Goal: Task Accomplishment & Management: Use online tool/utility

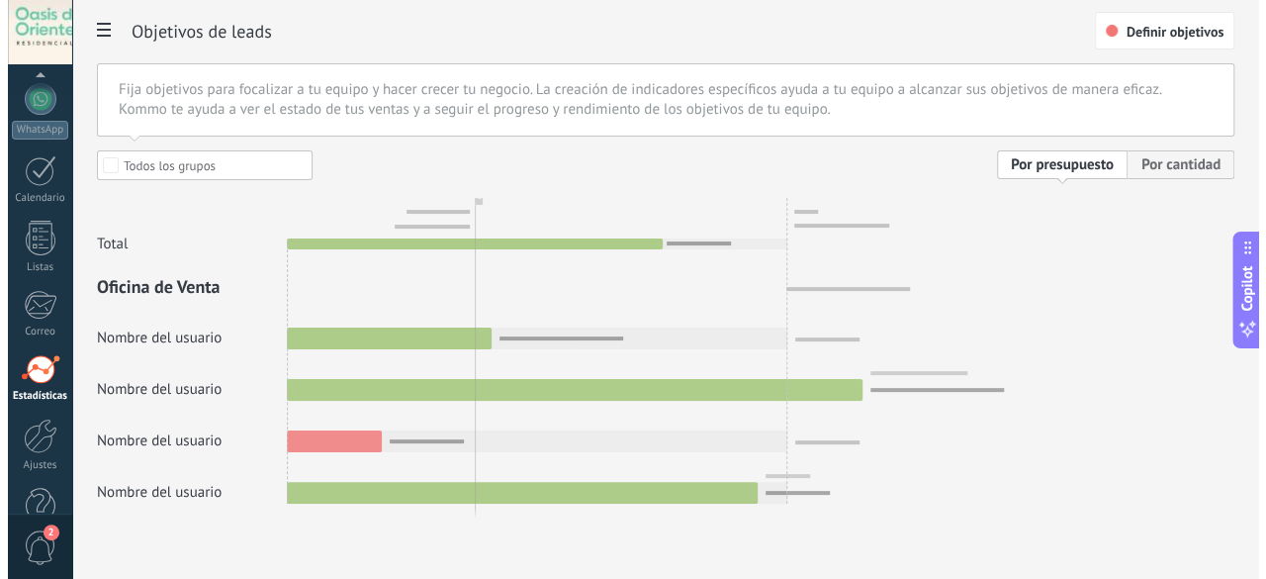
scroll to position [242, 0]
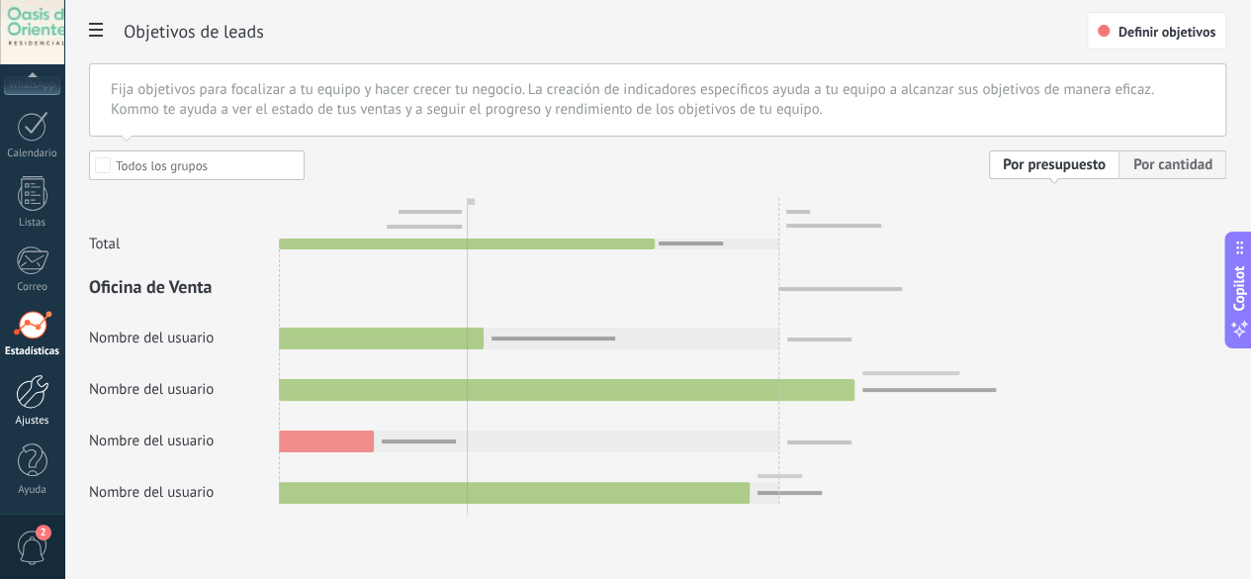
click at [30, 406] on link "Ajustes" at bounding box center [32, 400] width 64 height 53
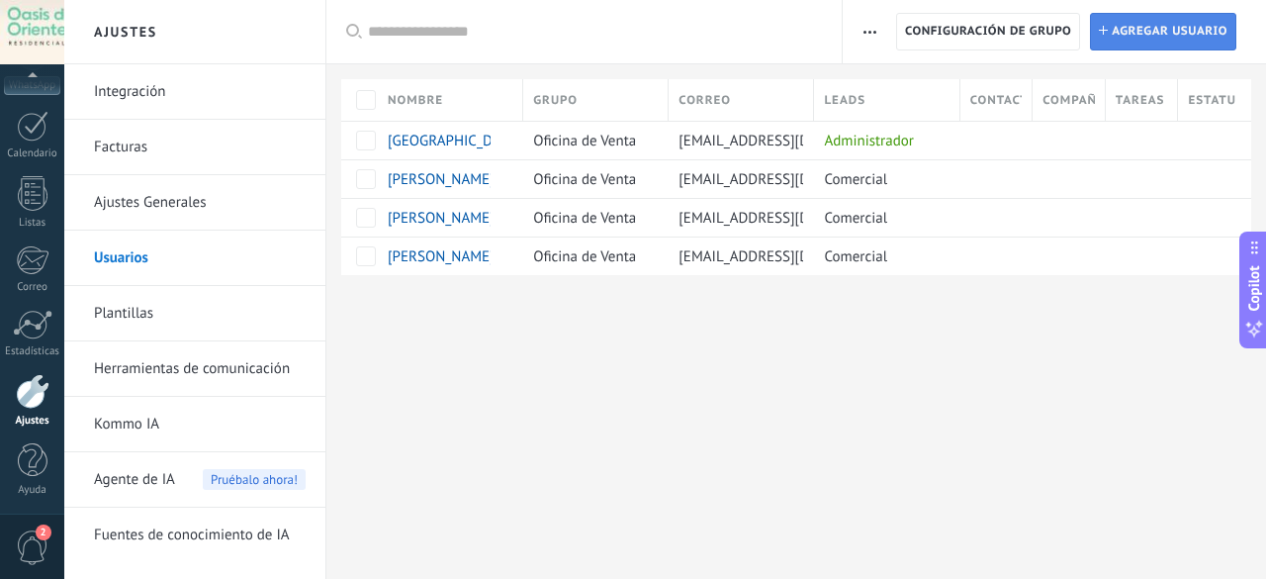
click at [1141, 42] on span "Agregar usuario" at bounding box center [1170, 32] width 116 height 36
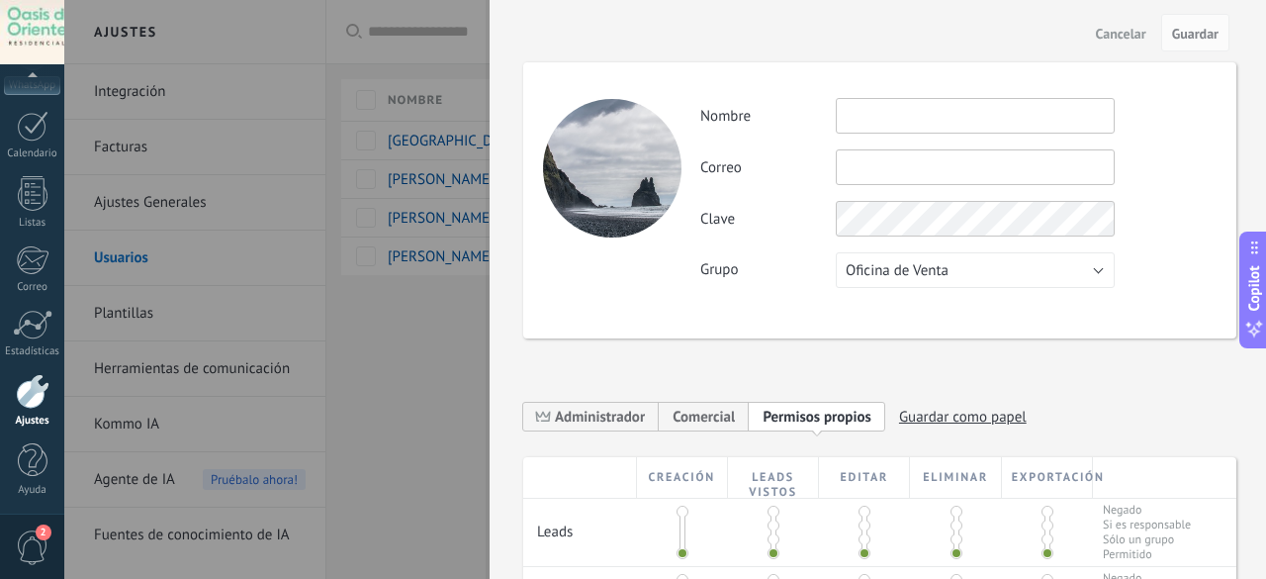
click at [868, 112] on input "text" at bounding box center [975, 116] width 279 height 36
click at [872, 180] on input "text" at bounding box center [975, 167] width 279 height 36
paste input "**********"
type input "**********"
click at [883, 100] on input "text" at bounding box center [975, 116] width 279 height 36
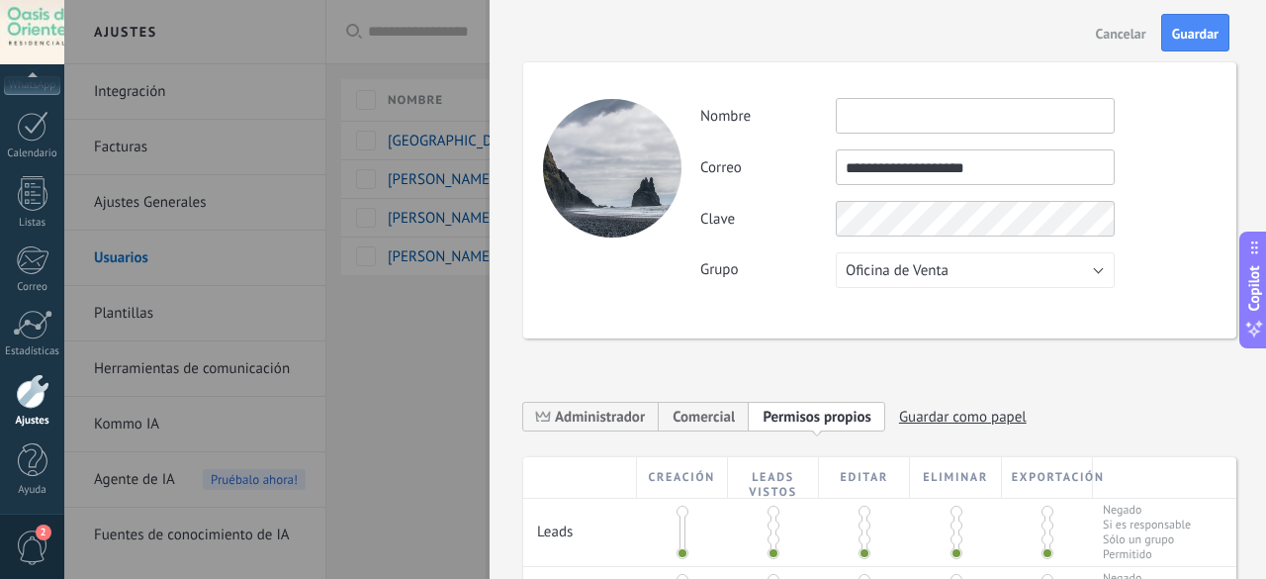
paste input "**********"
type input "**********"
click at [827, 276] on label "Grupo" at bounding box center [767, 269] width 135 height 19
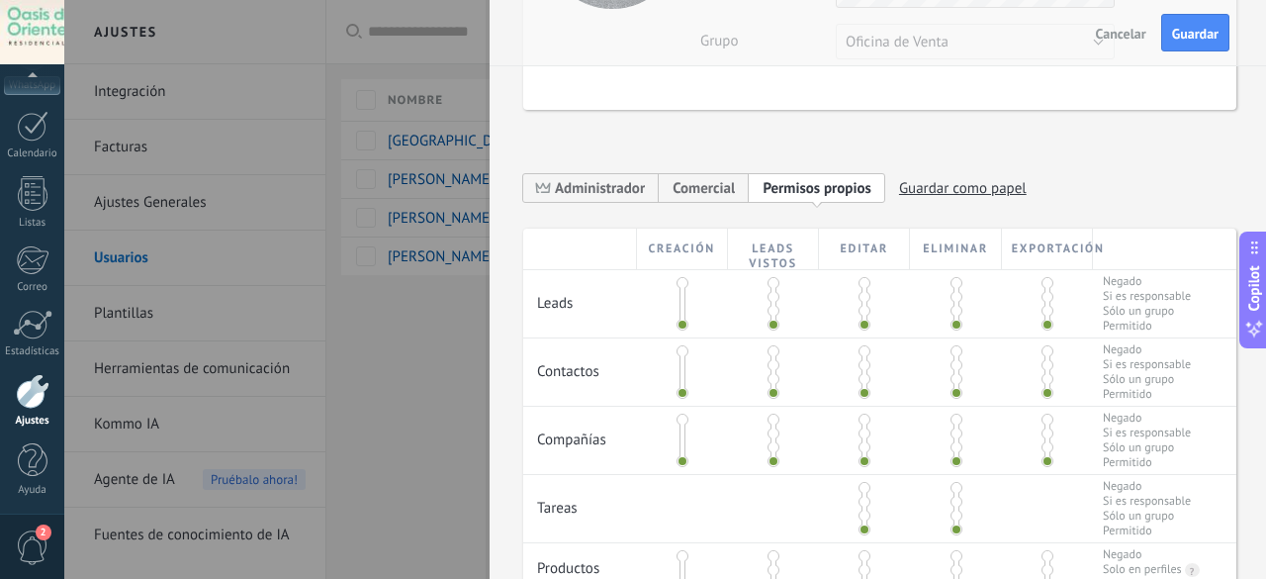
scroll to position [198, 0]
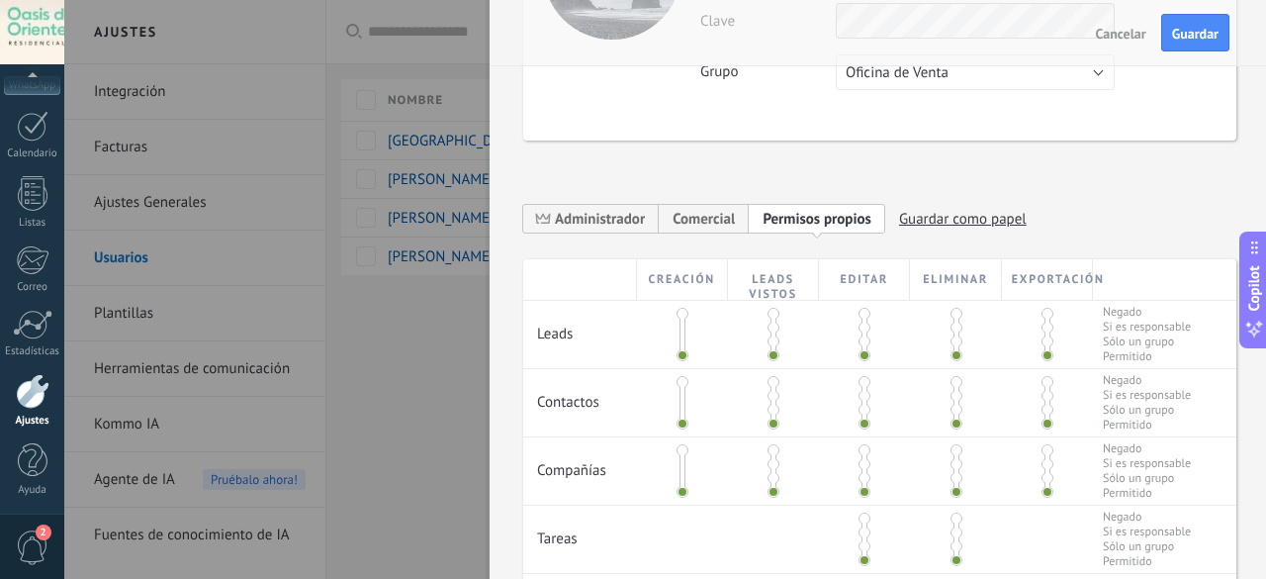
click at [706, 233] on div "**********" at bounding box center [774, 224] width 503 height 40
click at [704, 213] on span "Comercial" at bounding box center [703, 219] width 62 height 19
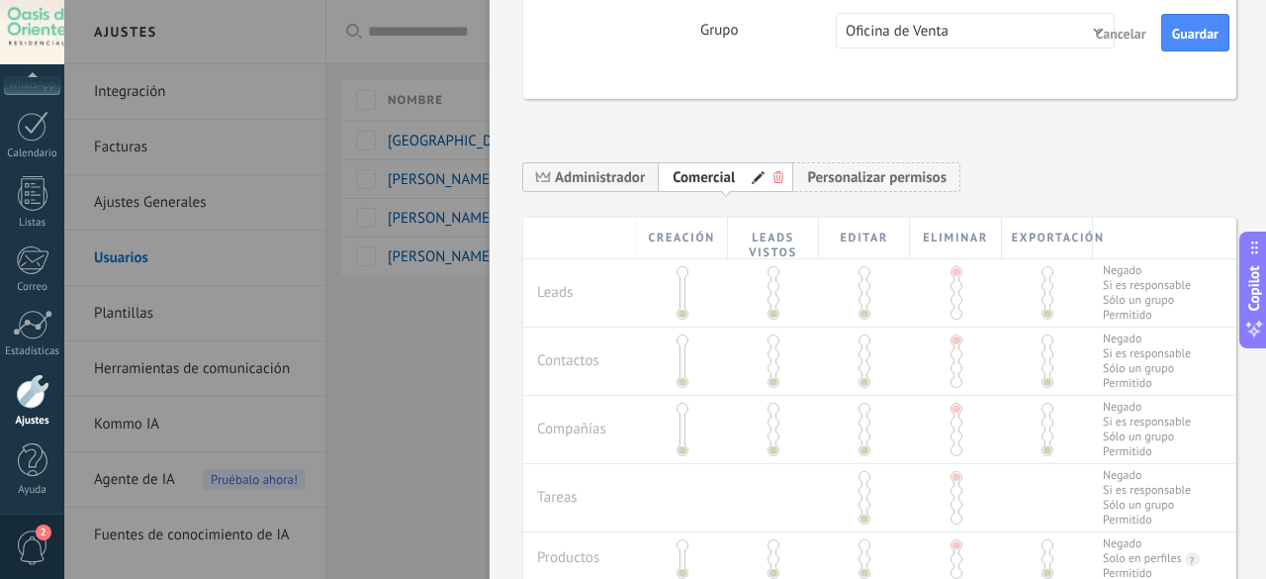
scroll to position [0, 0]
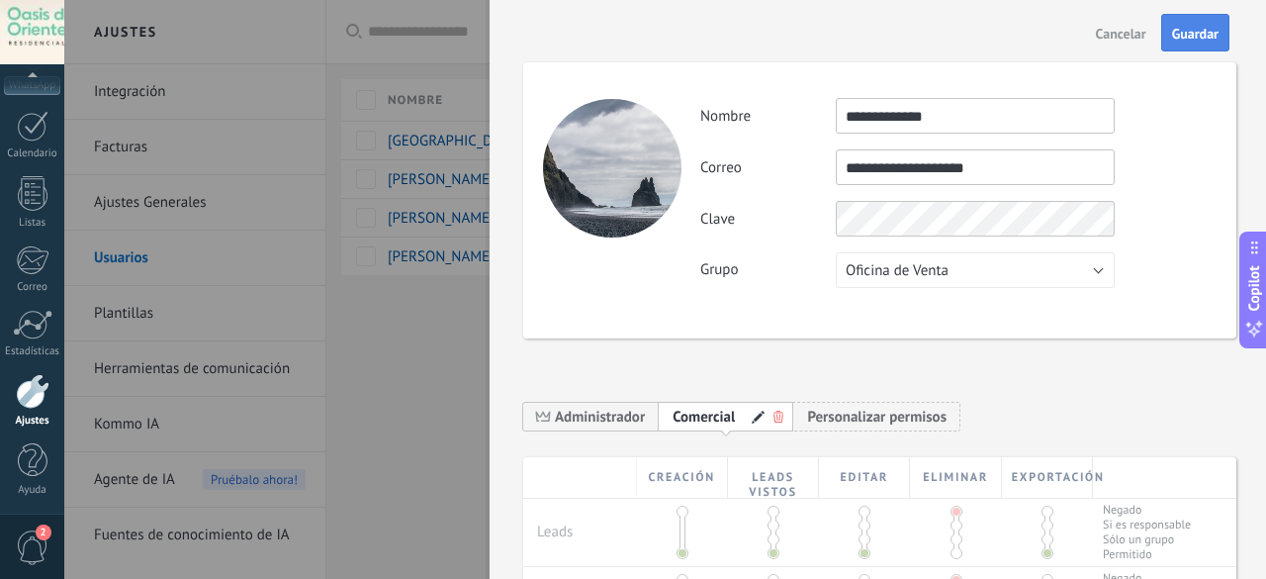
click at [1208, 20] on button "Guardar" at bounding box center [1195, 33] width 68 height 38
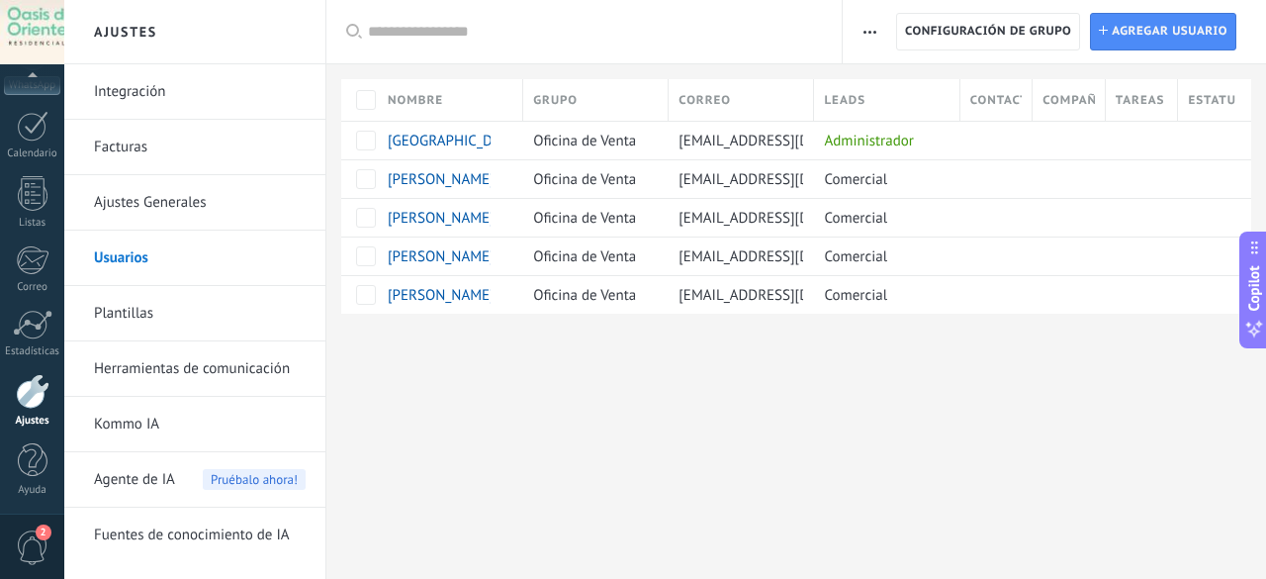
click at [426, 34] on input "text" at bounding box center [595, 32] width 454 height 21
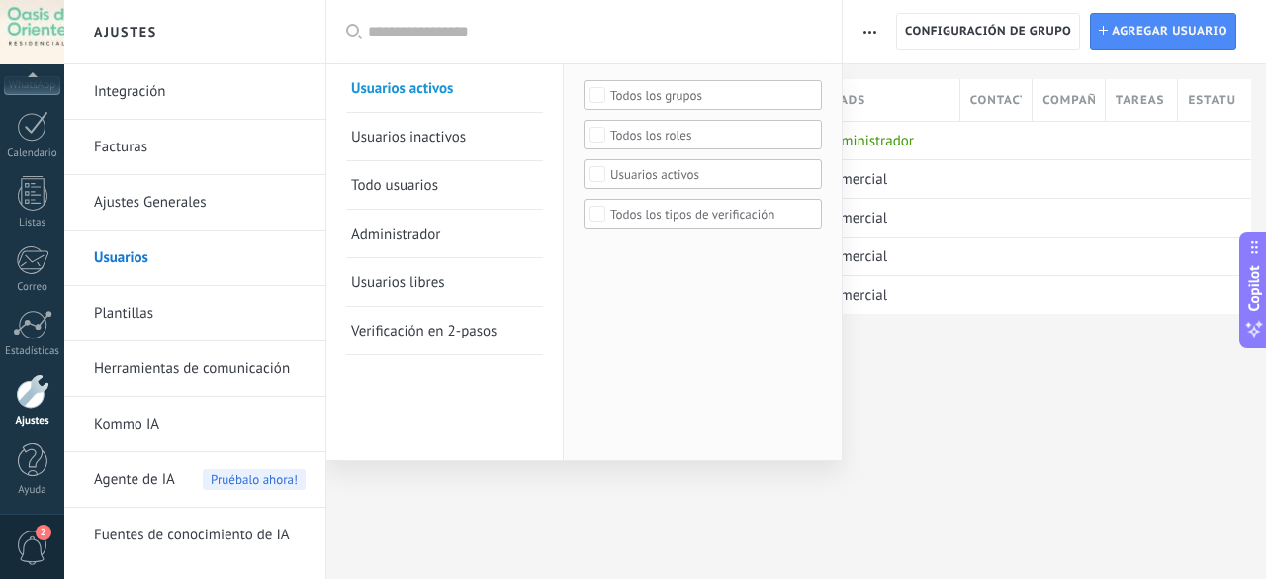
click at [419, 192] on span "Todo usuarios" at bounding box center [394, 185] width 87 height 19
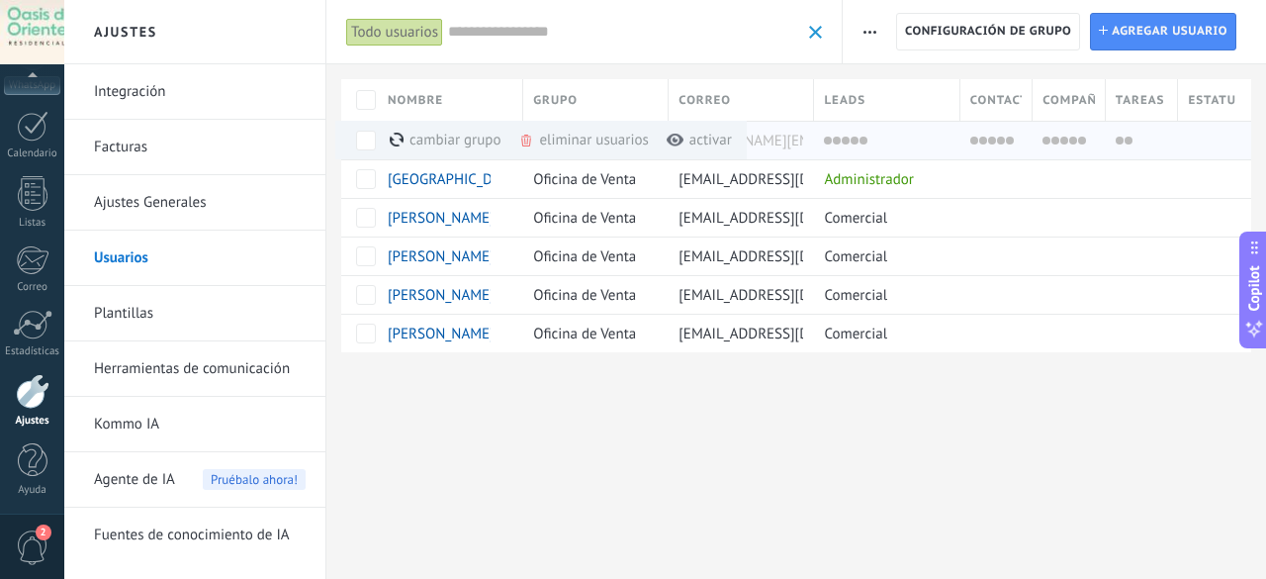
click at [689, 139] on div "activar màs" at bounding box center [699, 140] width 65 height 39
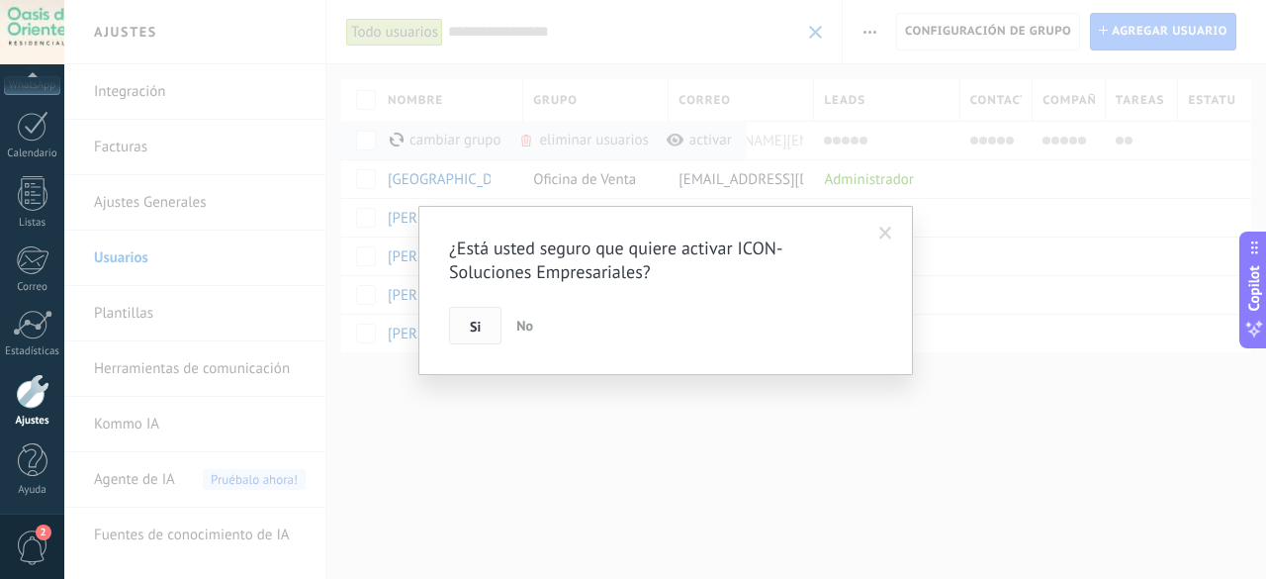
click at [479, 327] on span "Si" at bounding box center [475, 326] width 11 height 14
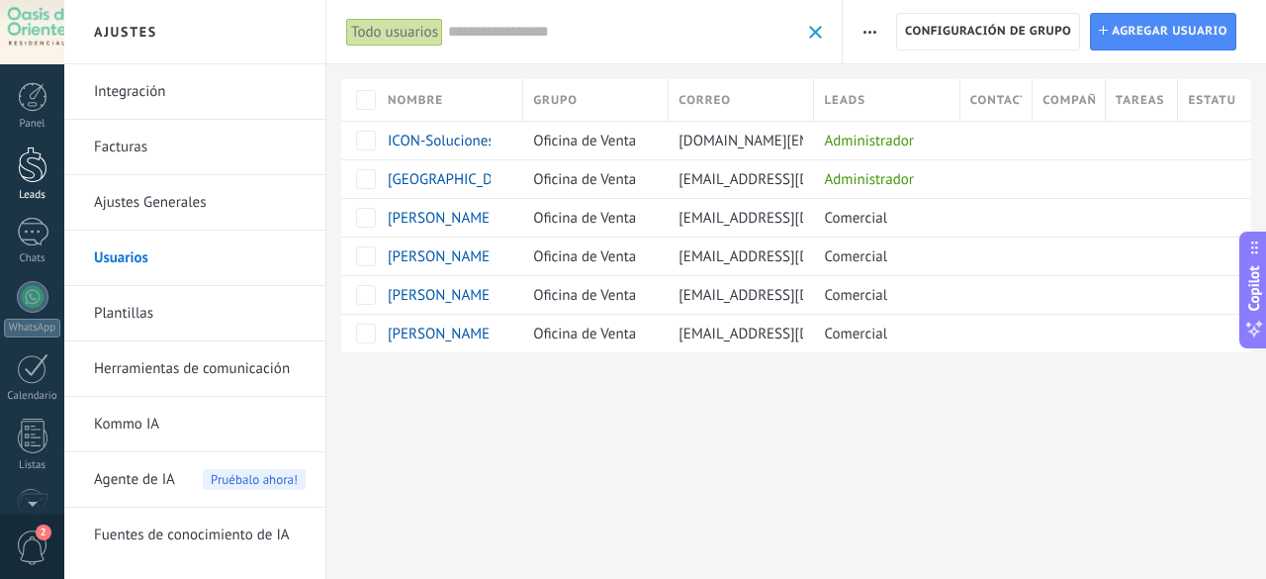
click at [34, 191] on div "Leads" at bounding box center [32, 195] width 57 height 13
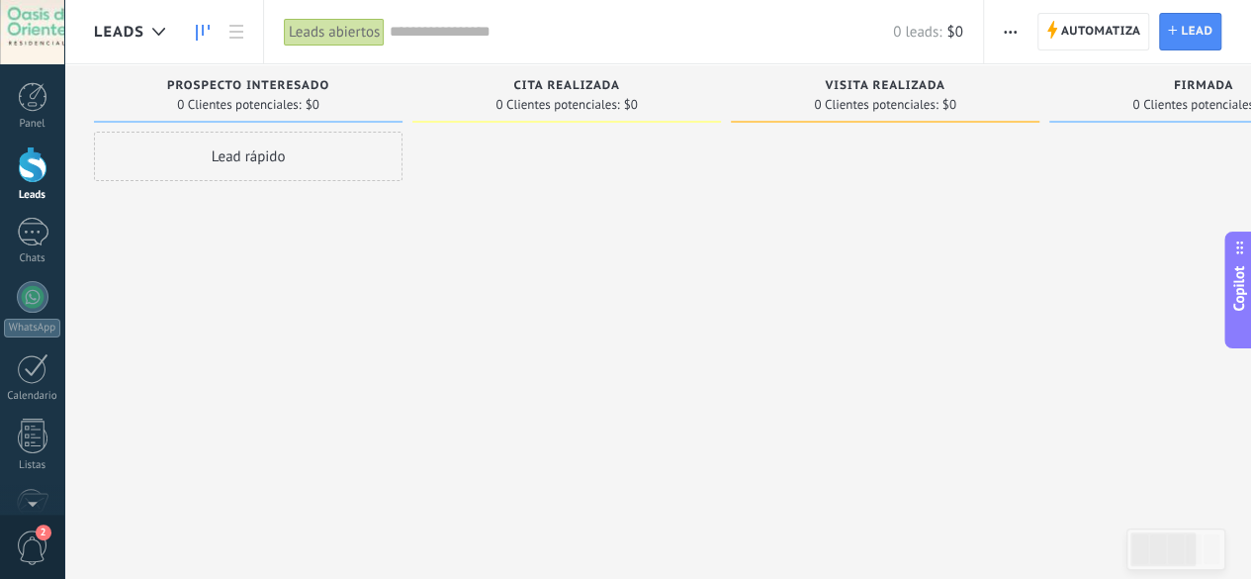
click at [6, 24] on div at bounding box center [32, 32] width 64 height 64
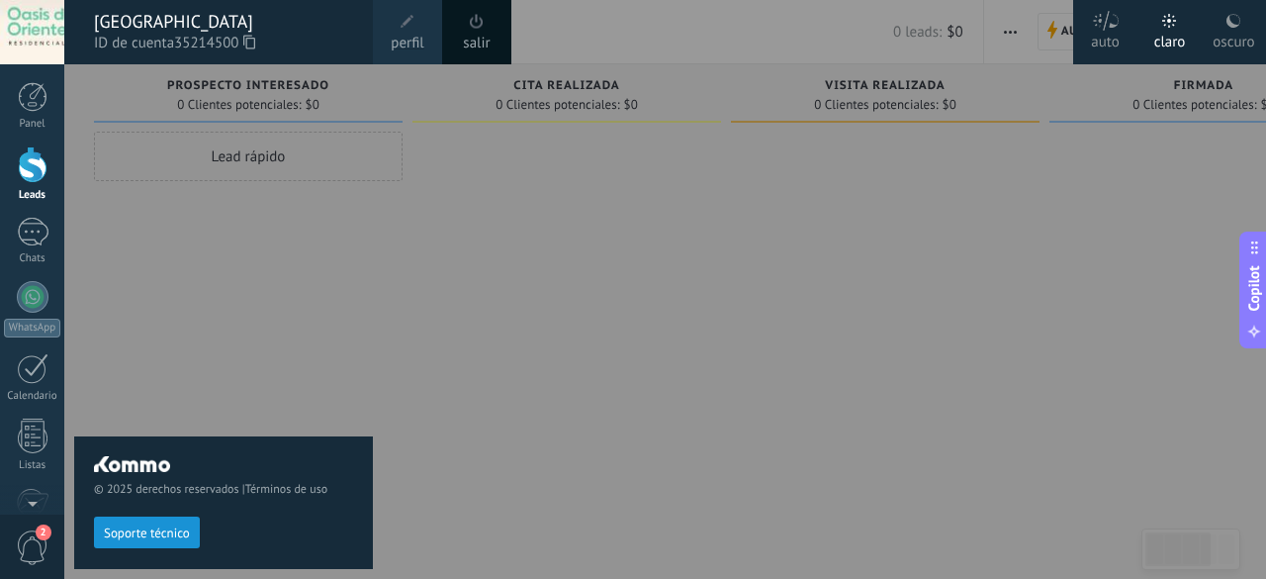
click at [692, 411] on div at bounding box center [697, 289] width 1266 height 579
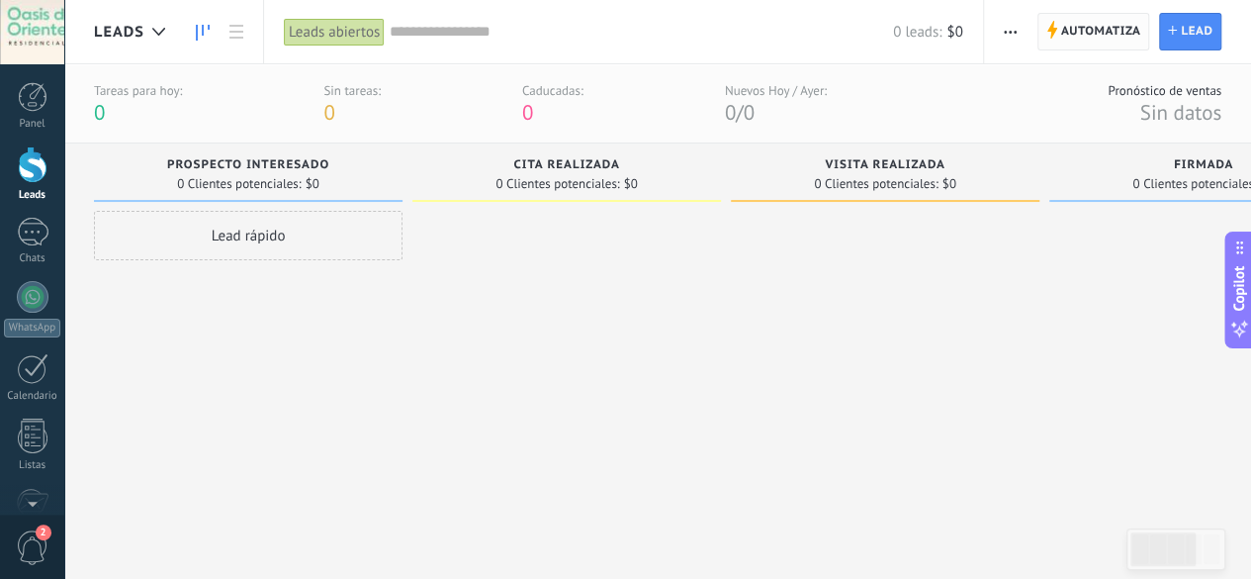
click at [1071, 39] on span "Automatiza" at bounding box center [1101, 32] width 80 height 36
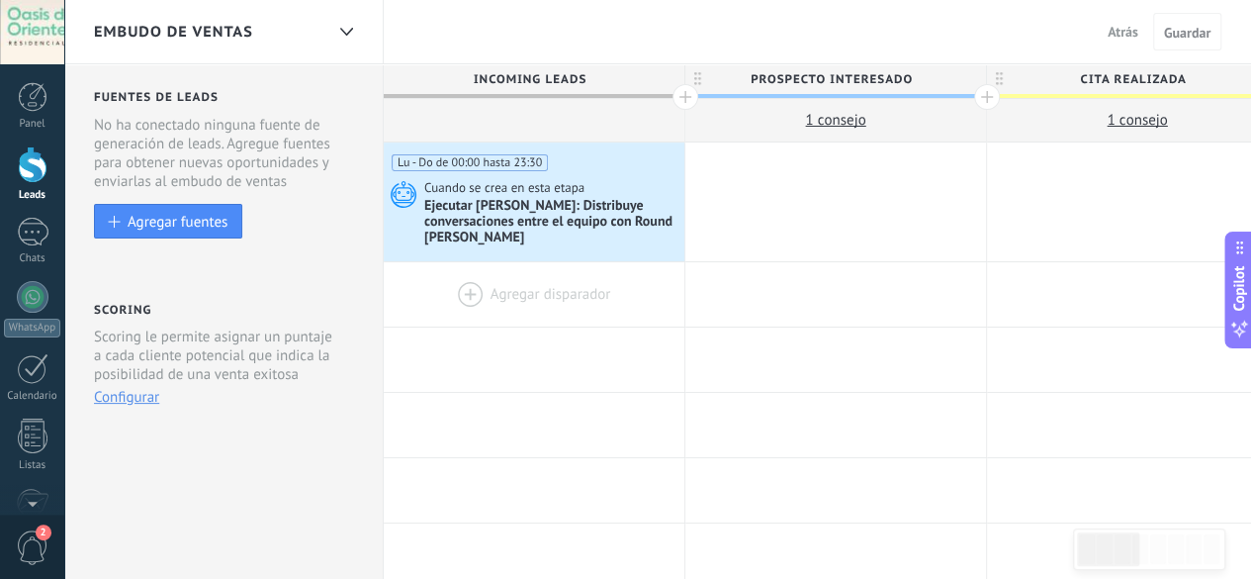
click at [538, 305] on div at bounding box center [534, 294] width 301 height 64
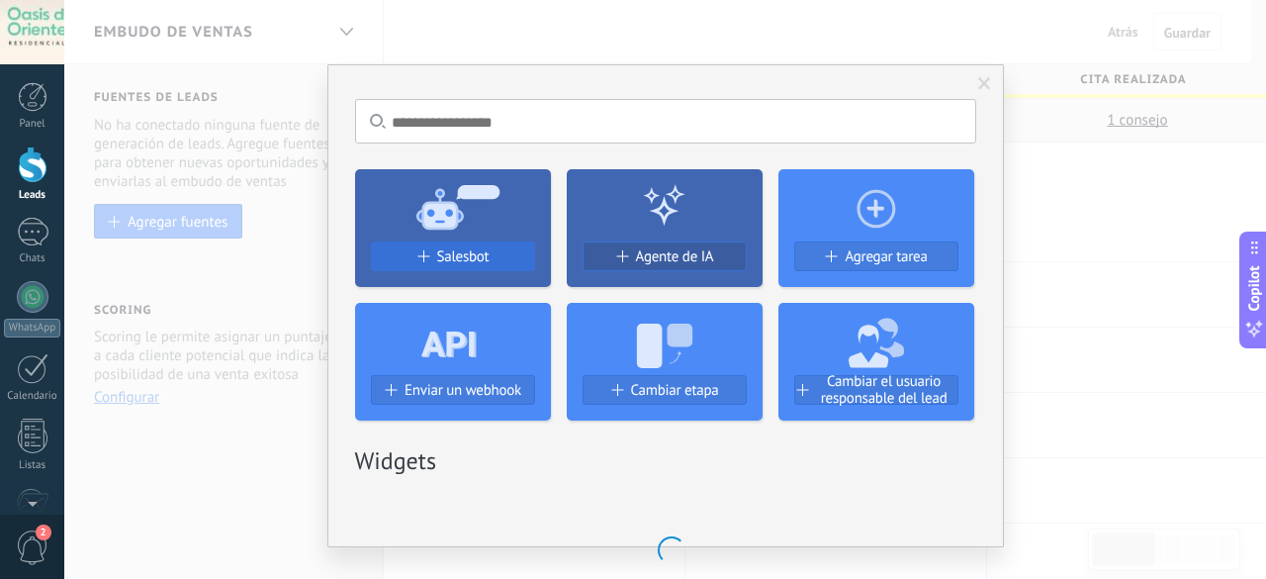
click at [472, 262] on span "Salesbot" at bounding box center [463, 256] width 52 height 17
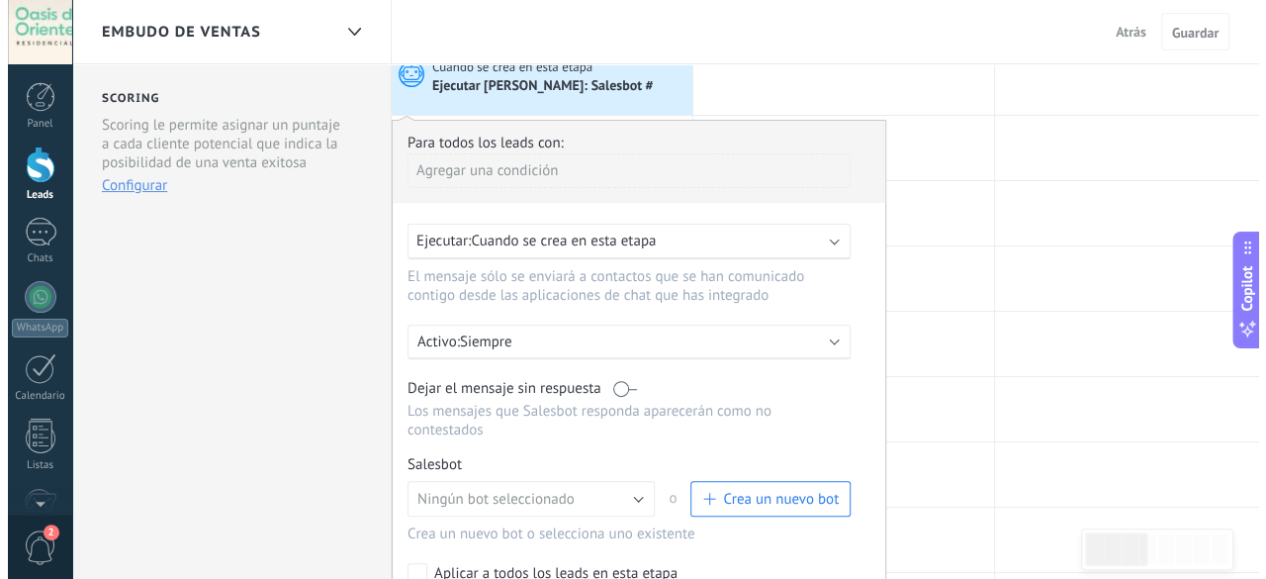
scroll to position [396, 0]
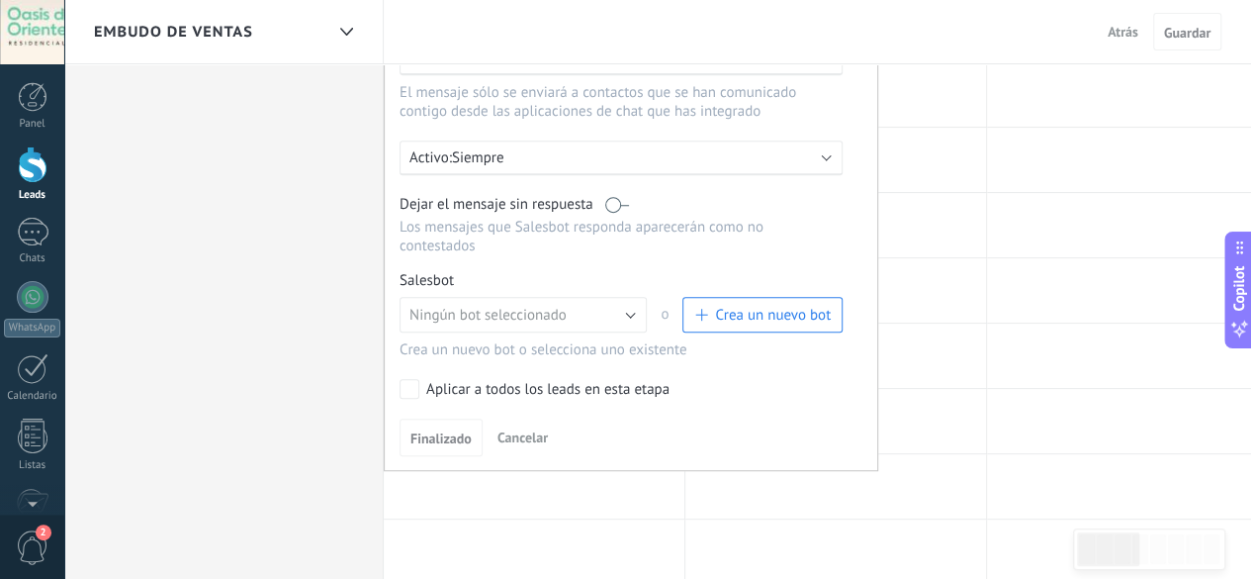
click at [748, 306] on span "Crea un nuevo bot" at bounding box center [773, 315] width 116 height 19
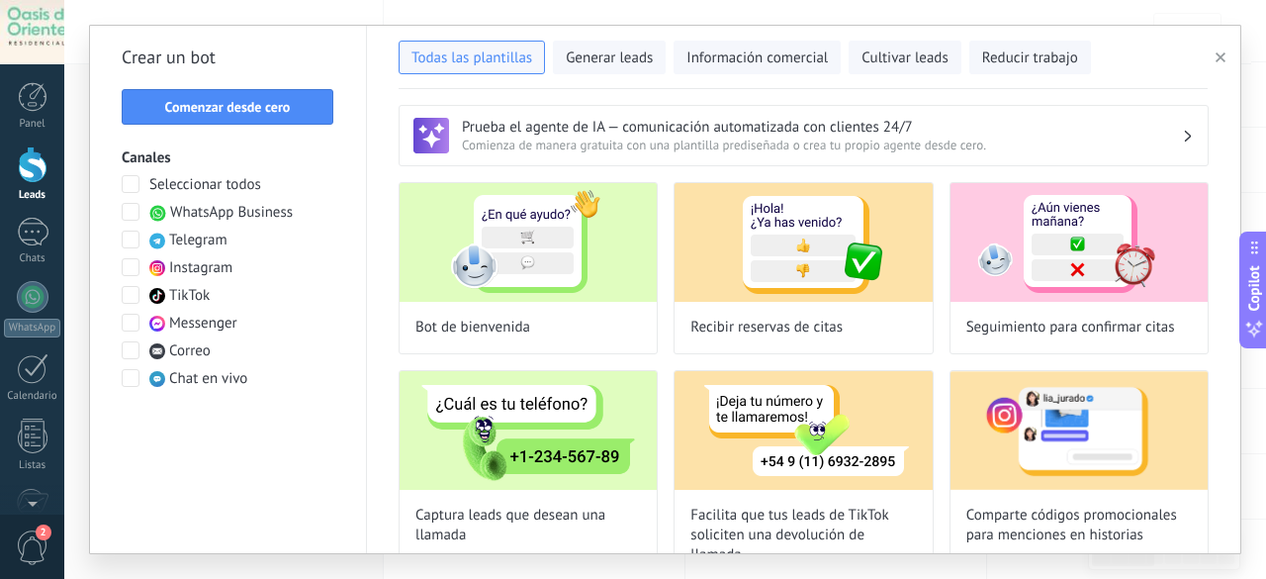
type input "**********"
click at [264, 121] on button "Comenzar desde cero" at bounding box center [228, 107] width 212 height 36
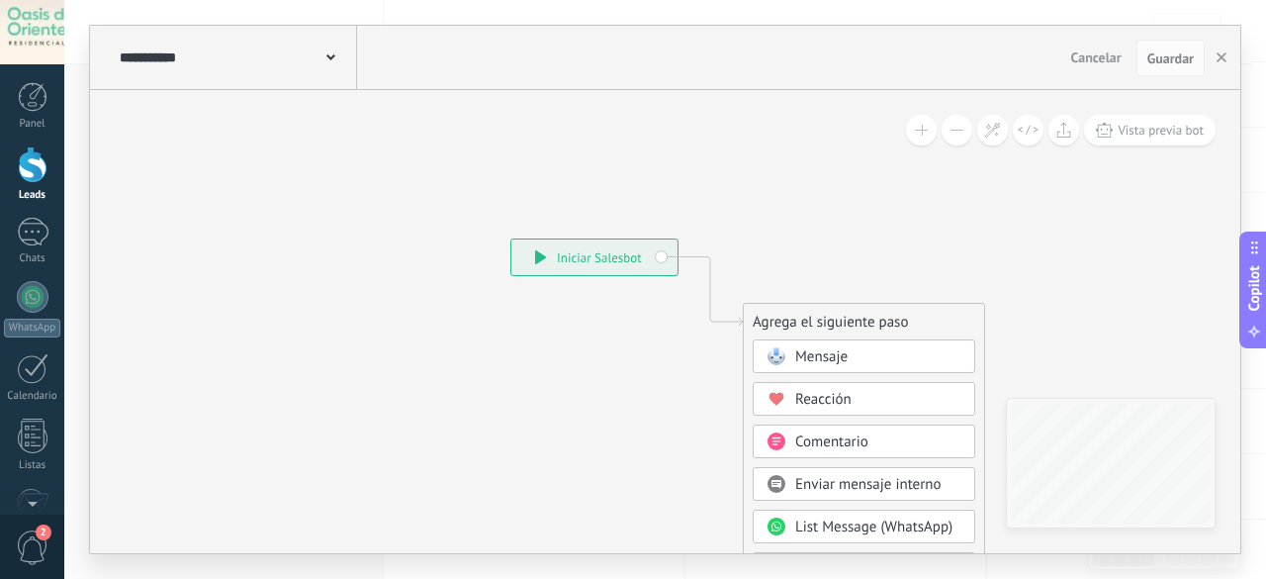
click at [907, 366] on div "Mensaje" at bounding box center [878, 357] width 166 height 20
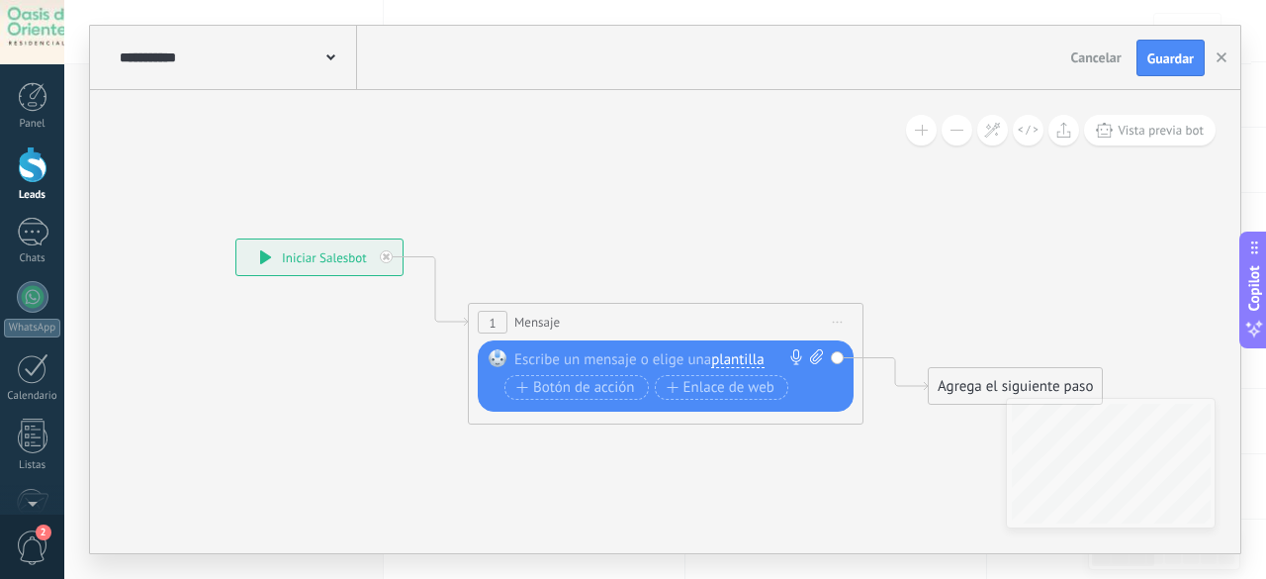
click at [617, 353] on div at bounding box center [661, 359] width 294 height 20
paste div
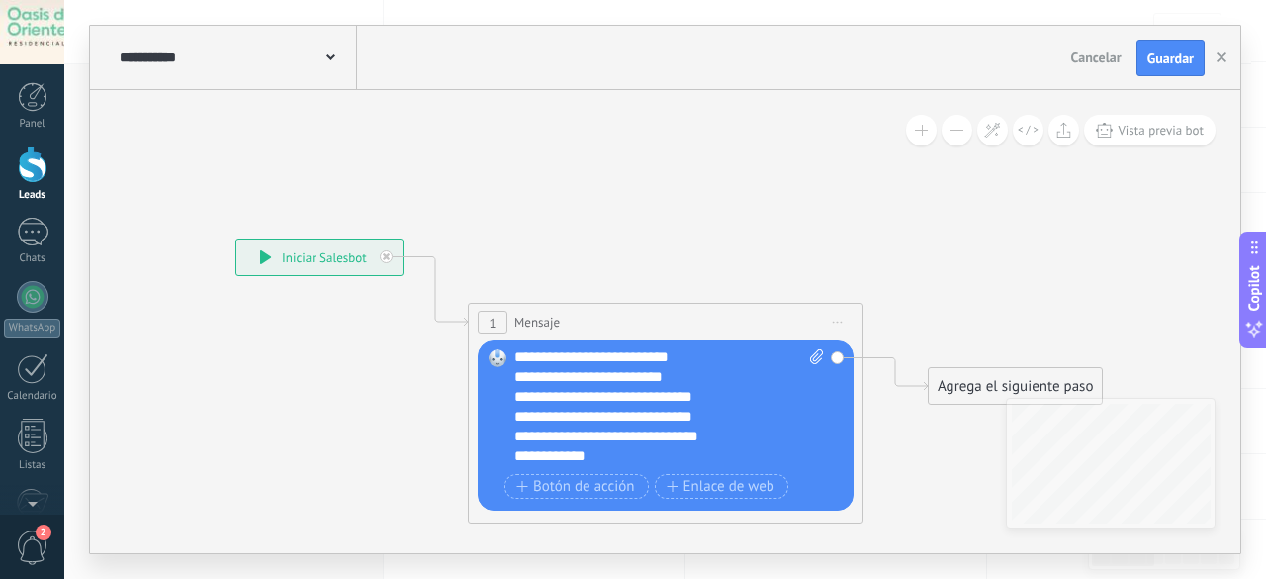
scroll to position [59, 0]
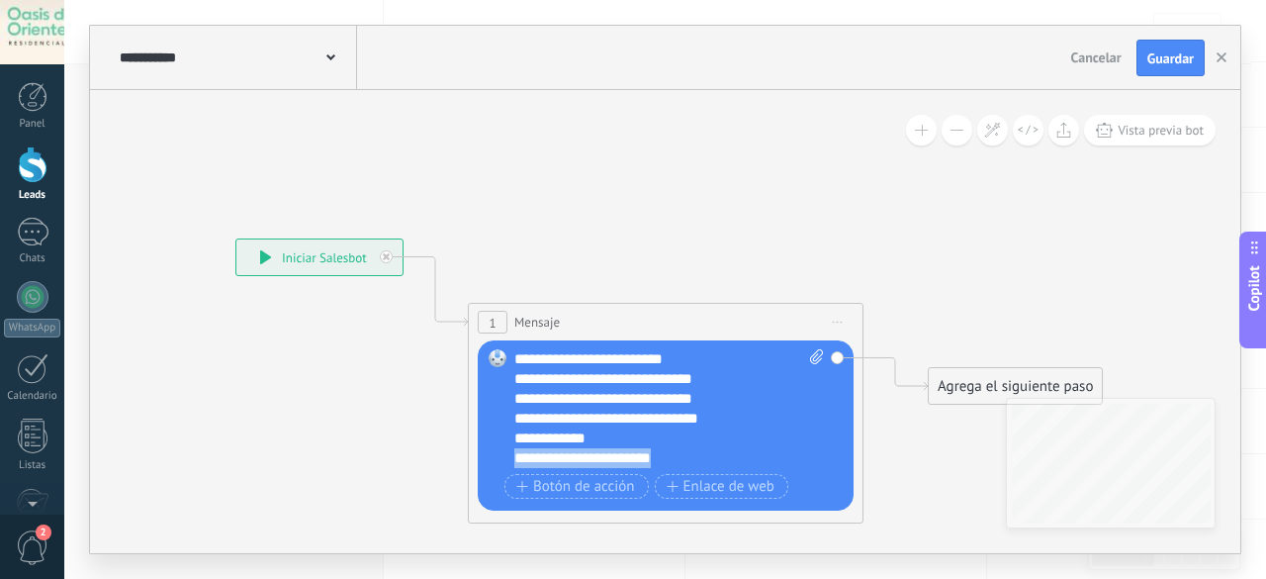
drag, startPoint x: 700, startPoint y: 456, endPoint x: 514, endPoint y: 459, distance: 185.9
click at [514, 459] on div "**********" at bounding box center [652, 458] width 276 height 20
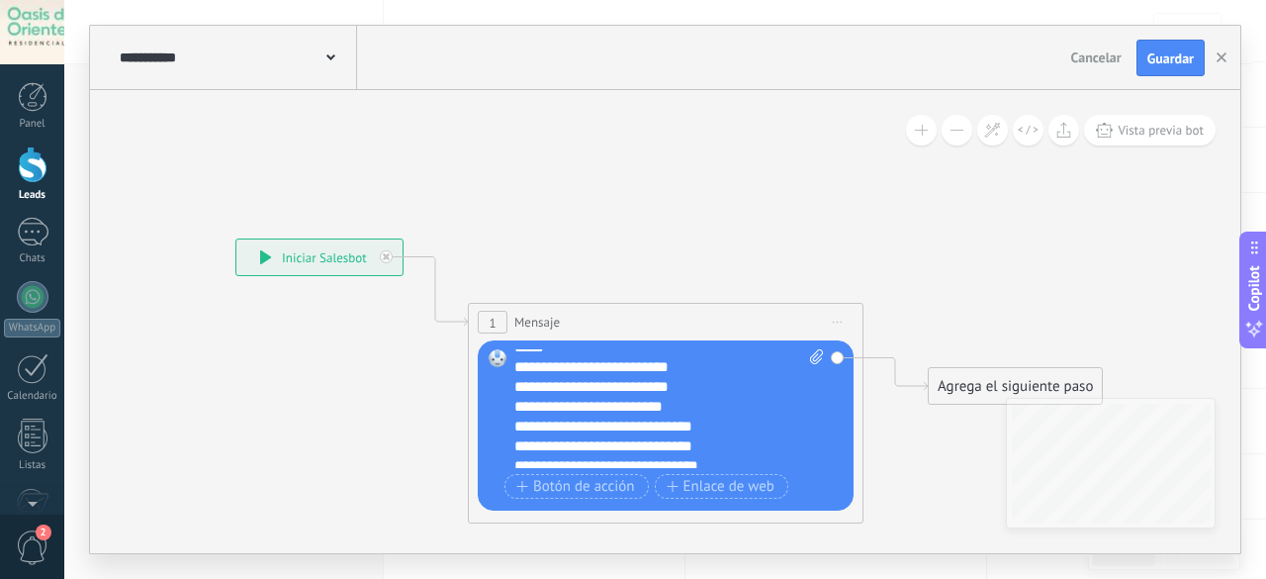
scroll to position [0, 0]
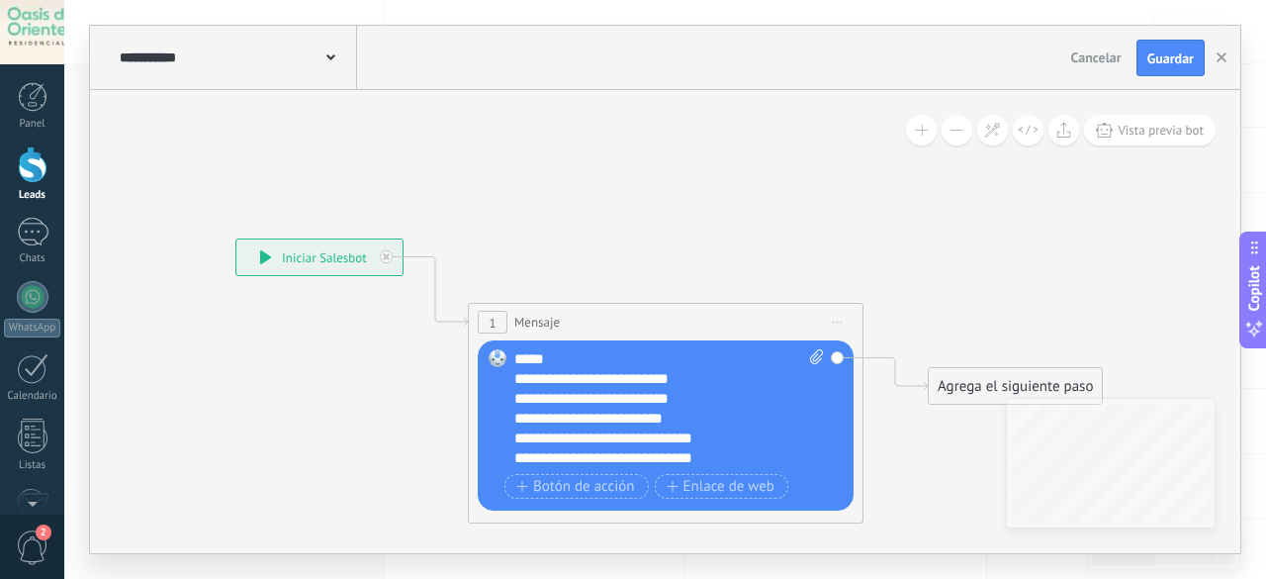
click at [719, 442] on div "**********" at bounding box center [652, 438] width 276 height 20
click at [514, 358] on div "**********" at bounding box center [669, 408] width 311 height 119
click at [515, 361] on div "**********" at bounding box center [669, 408] width 311 height 119
click at [568, 361] on div "**********" at bounding box center [669, 408] width 311 height 119
click at [514, 349] on div "**********" at bounding box center [669, 408] width 311 height 119
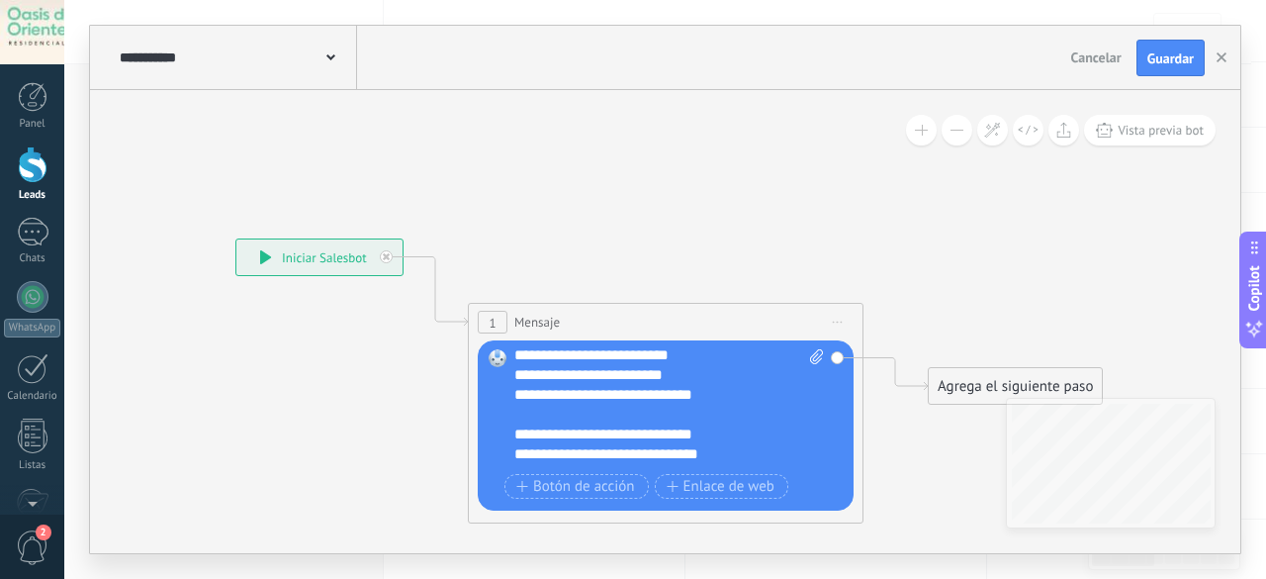
scroll to position [59, 0]
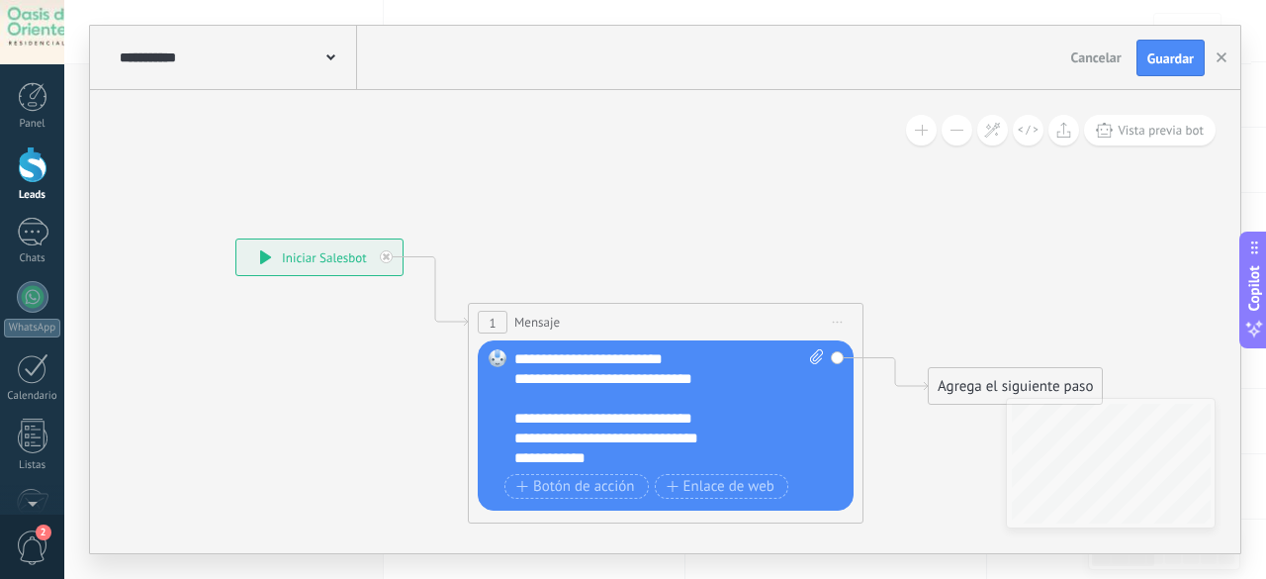
click at [514, 425] on div "**********" at bounding box center [652, 418] width 276 height 20
click at [623, 460] on div "**********" at bounding box center [652, 458] width 276 height 20
click at [839, 331] on span "Iniciar vista previa aquí Cambiar nombre Duplicar [GEOGRAPHIC_DATA]" at bounding box center [838, 322] width 32 height 29
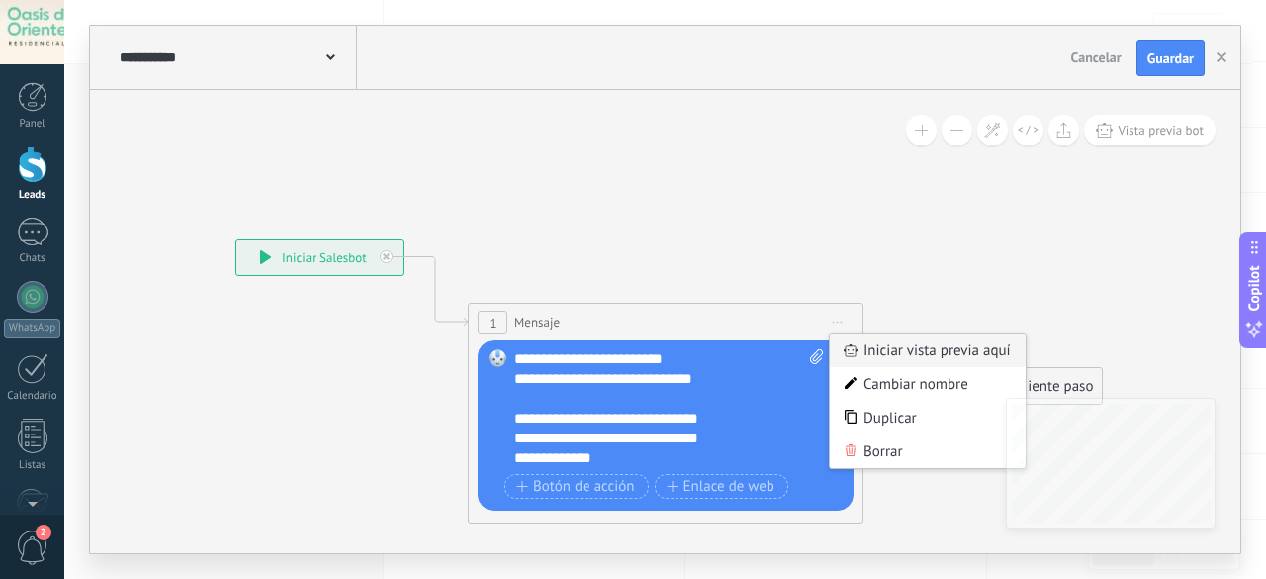
click at [915, 352] on div "Iniciar vista previa aquí" at bounding box center [928, 350] width 196 height 34
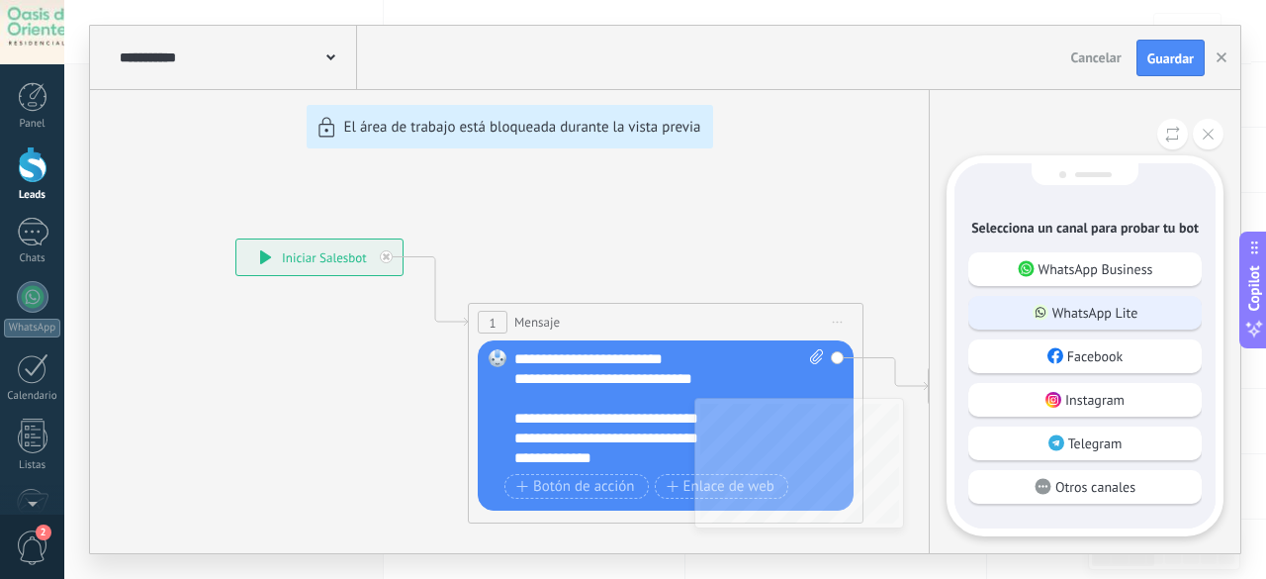
click at [1026, 304] on div "WhatsApp Lite" at bounding box center [1084, 313] width 233 height 34
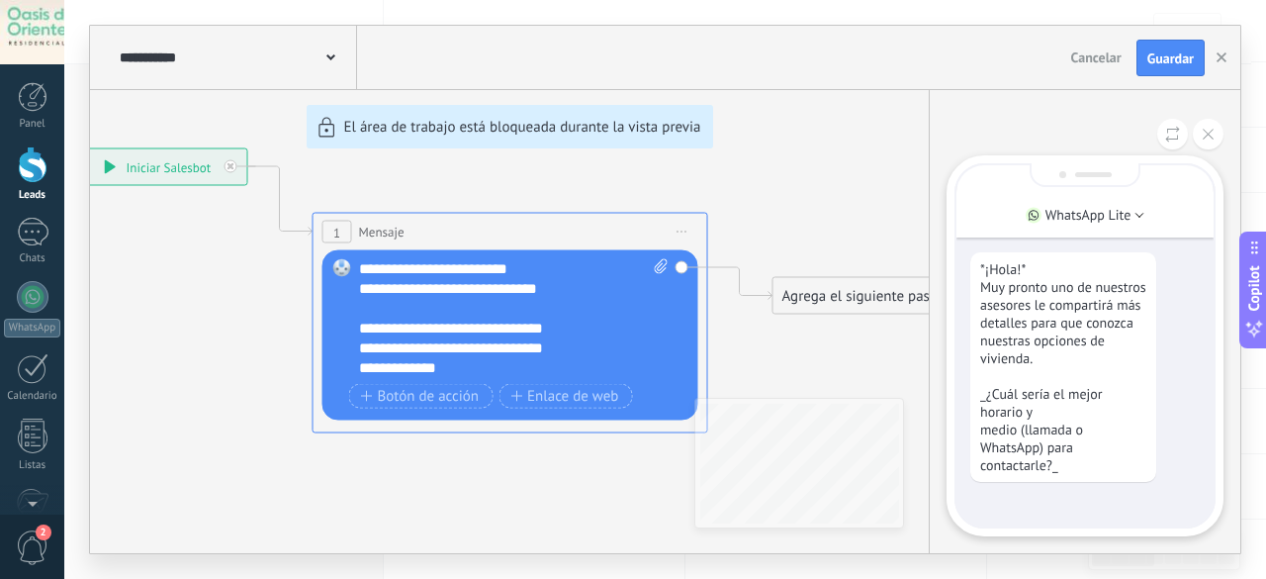
click at [768, 193] on div "**********" at bounding box center [665, 289] width 1150 height 527
click at [1204, 129] on button at bounding box center [1208, 134] width 31 height 31
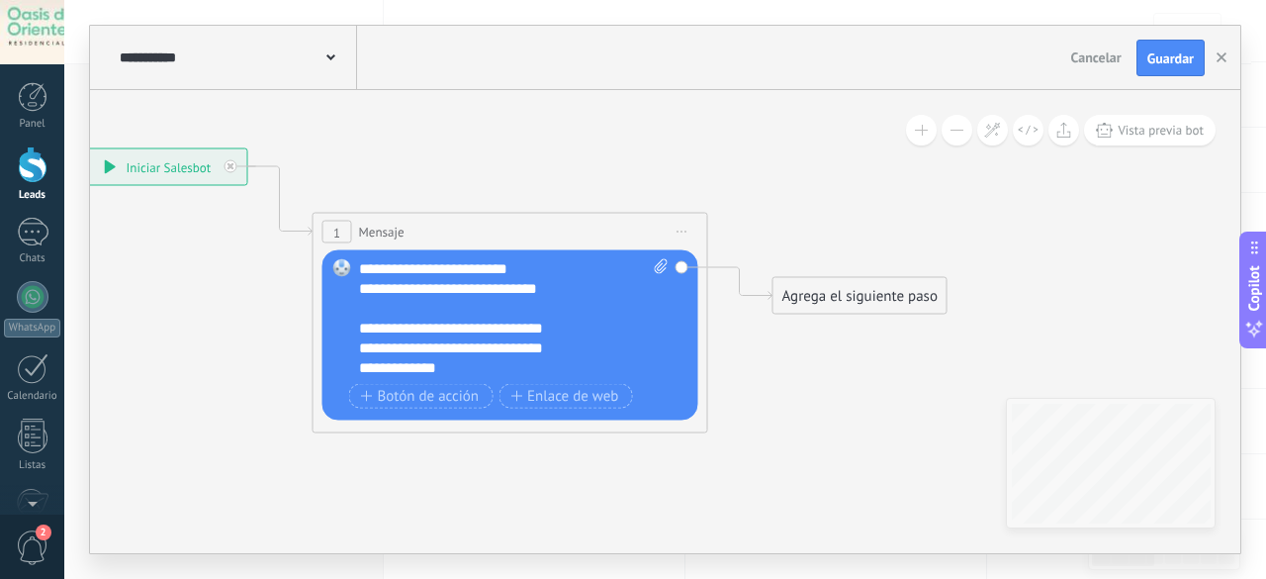
click at [849, 296] on div "Agrega el siguiente paso" at bounding box center [859, 296] width 173 height 33
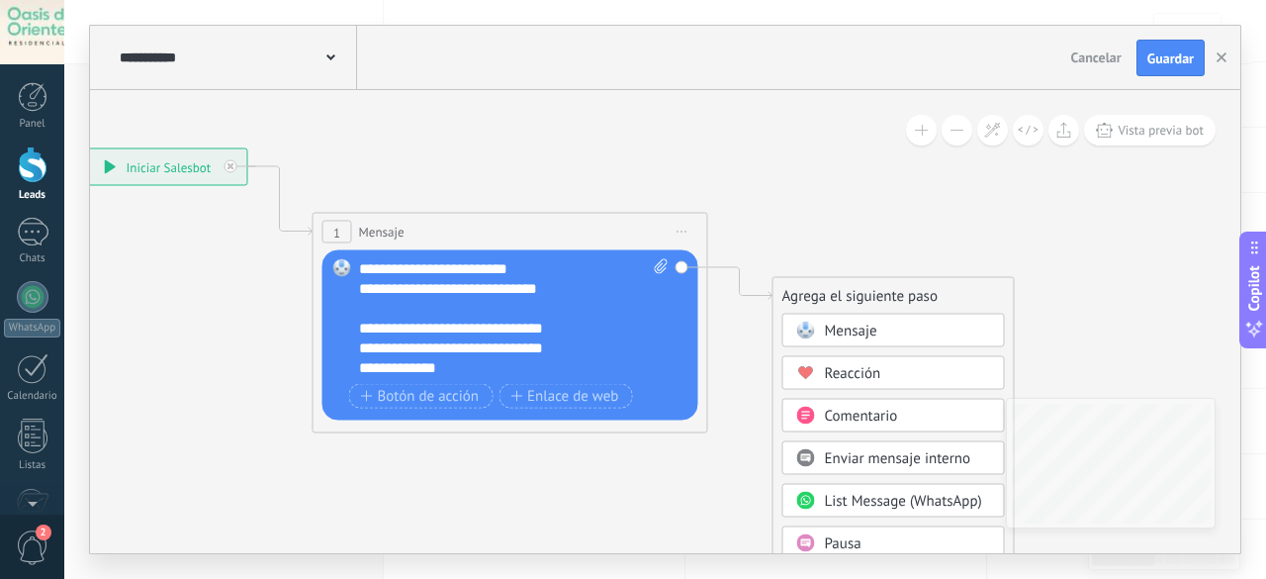
click at [714, 499] on icon at bounding box center [480, 241] width 1789 height 1174
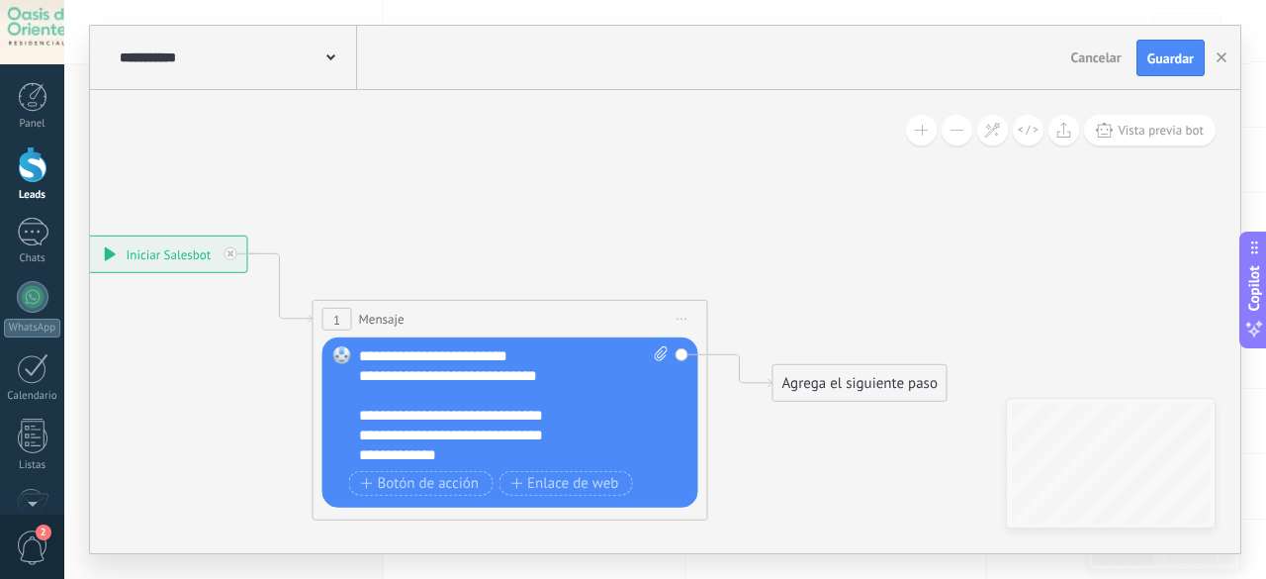
click at [843, 386] on div "Agrega el siguiente paso" at bounding box center [859, 383] width 173 height 33
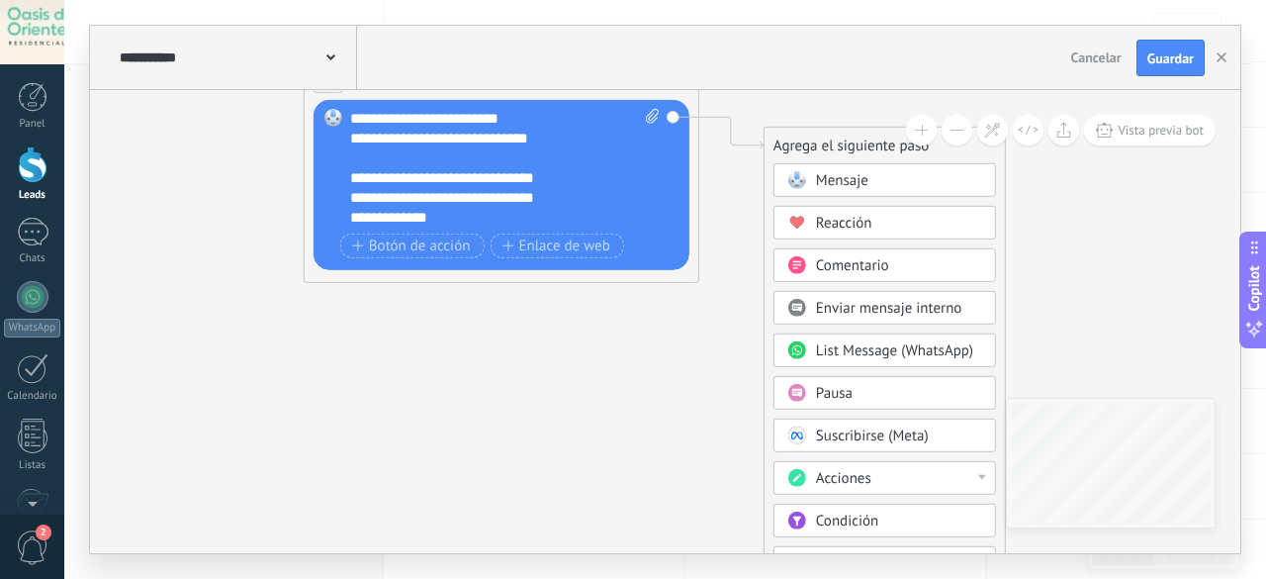
drag, startPoint x: 574, startPoint y: 446, endPoint x: 514, endPoint y: 339, distance: 122.2
click at [514, 339] on icon at bounding box center [471, 91] width 1789 height 1174
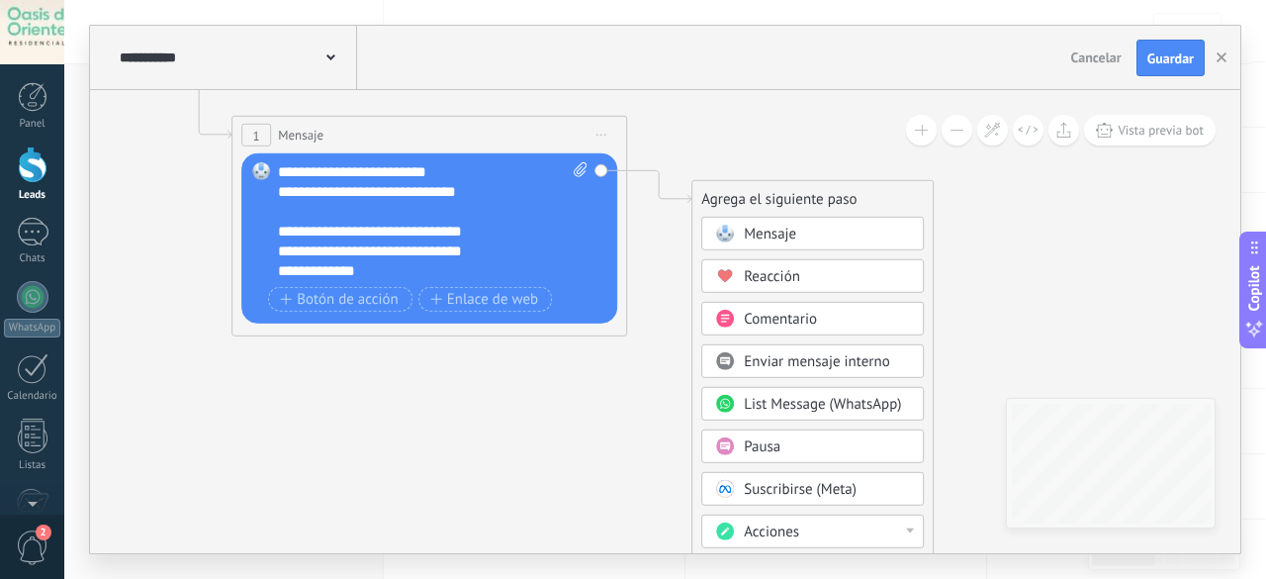
drag, startPoint x: 1033, startPoint y: 342, endPoint x: 1027, endPoint y: 361, distance: 19.7
click at [1026, 359] on icon at bounding box center [399, 144] width 1789 height 1174
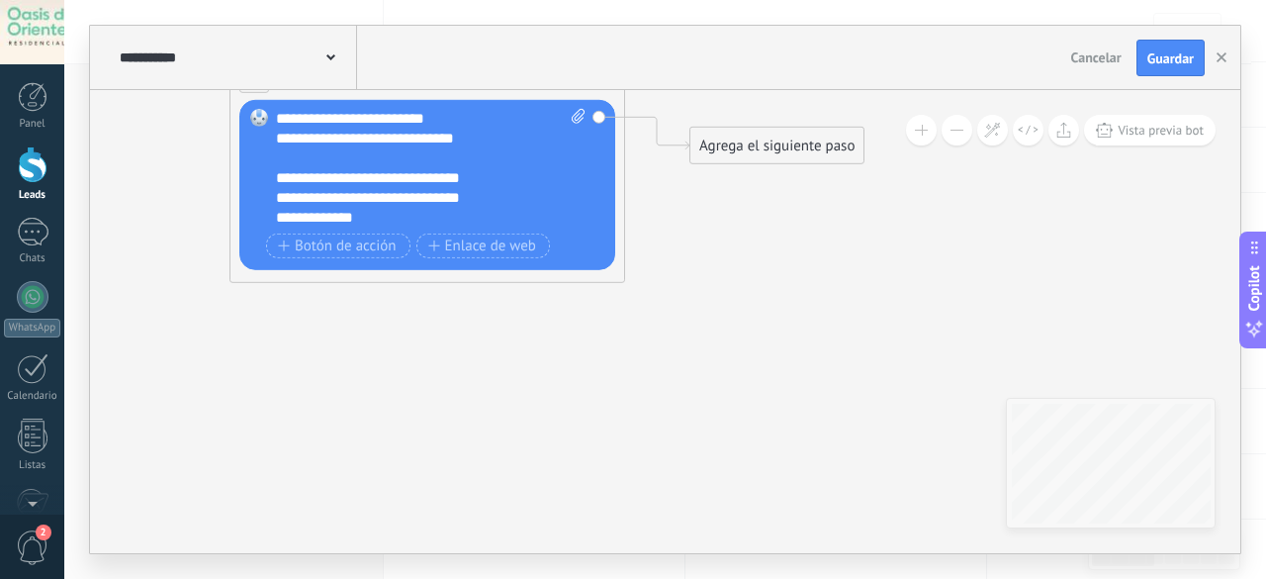
click at [965, 139] on button at bounding box center [956, 130] width 31 height 31
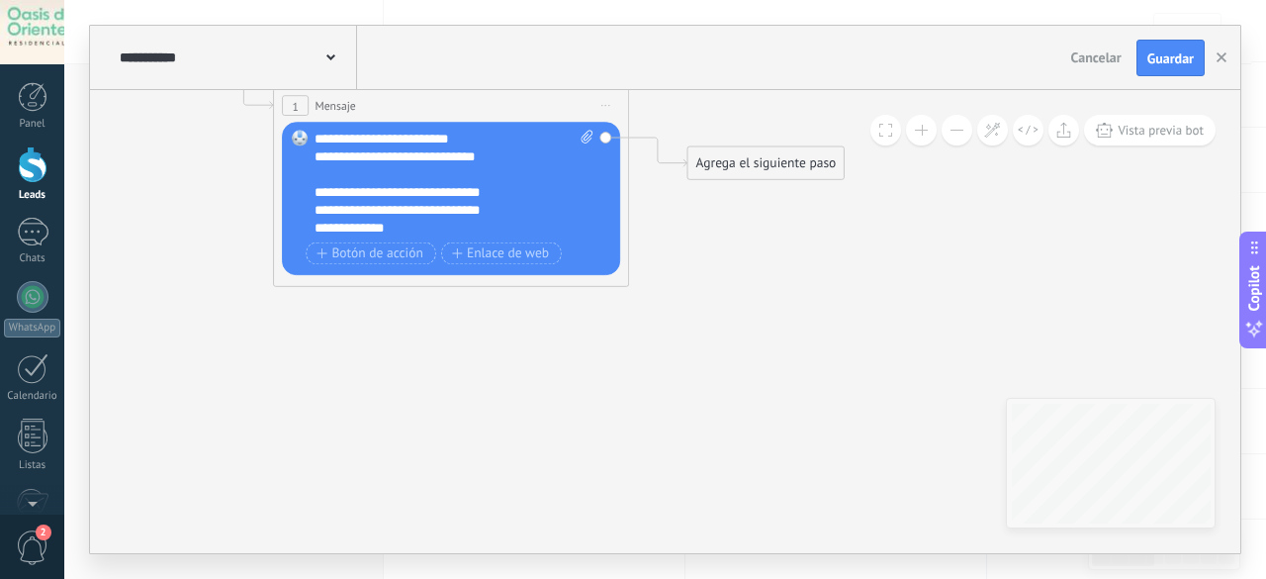
click at [965, 139] on button at bounding box center [956, 130] width 31 height 31
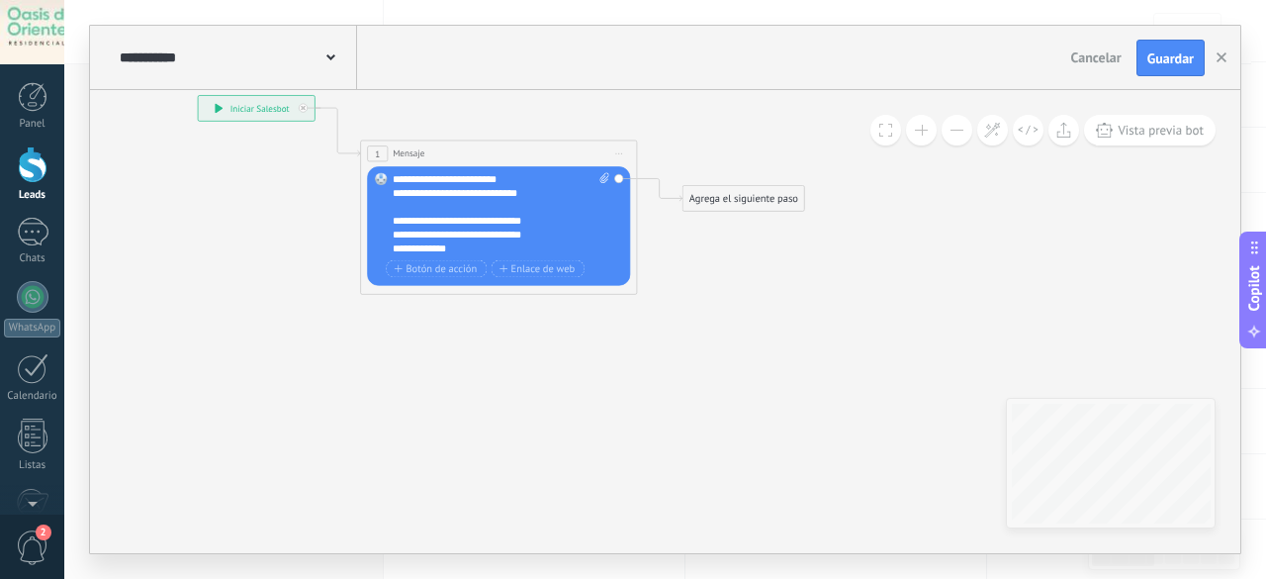
click at [965, 139] on button at bounding box center [956, 130] width 31 height 31
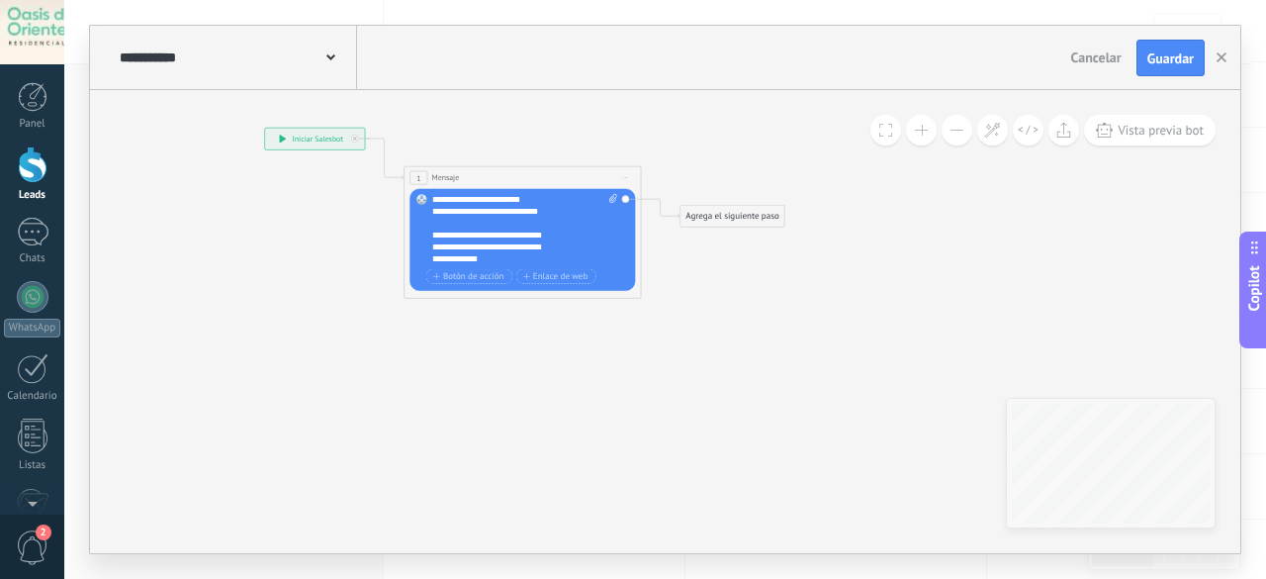
click at [965, 139] on button at bounding box center [956, 130] width 31 height 31
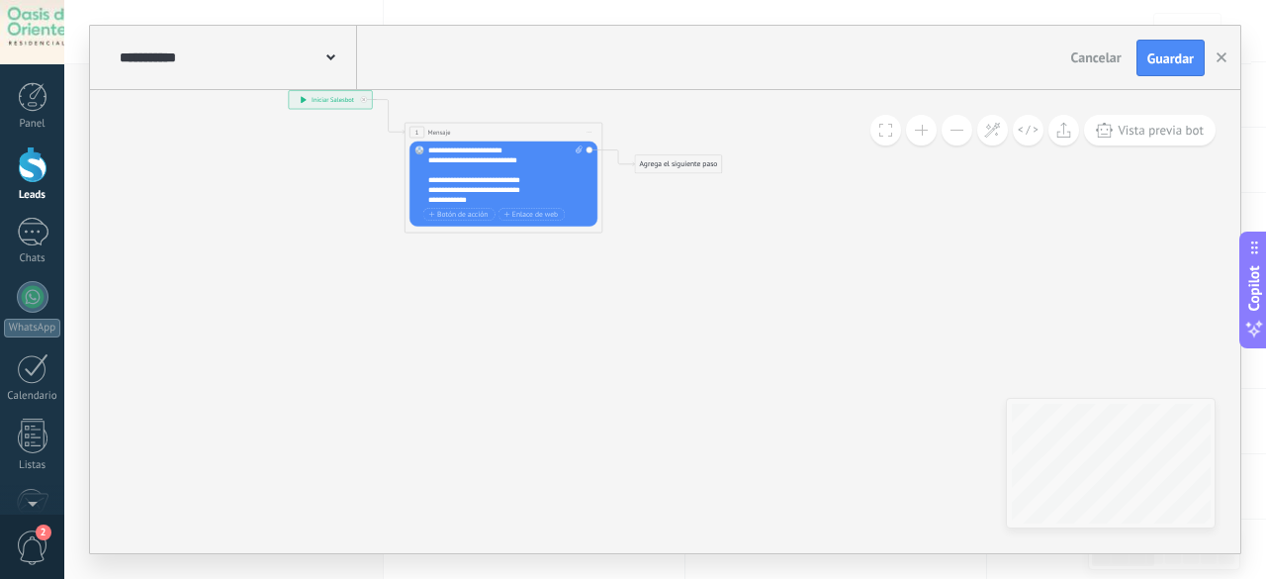
drag, startPoint x: 814, startPoint y: 340, endPoint x: 770, endPoint y: 238, distance: 110.8
click at [770, 238] on icon at bounding box center [489, 137] width 895 height 587
click at [670, 151] on icon at bounding box center [488, 137] width 895 height 587
click at [670, 161] on div "Agrega el siguiente paso" at bounding box center [677, 164] width 87 height 17
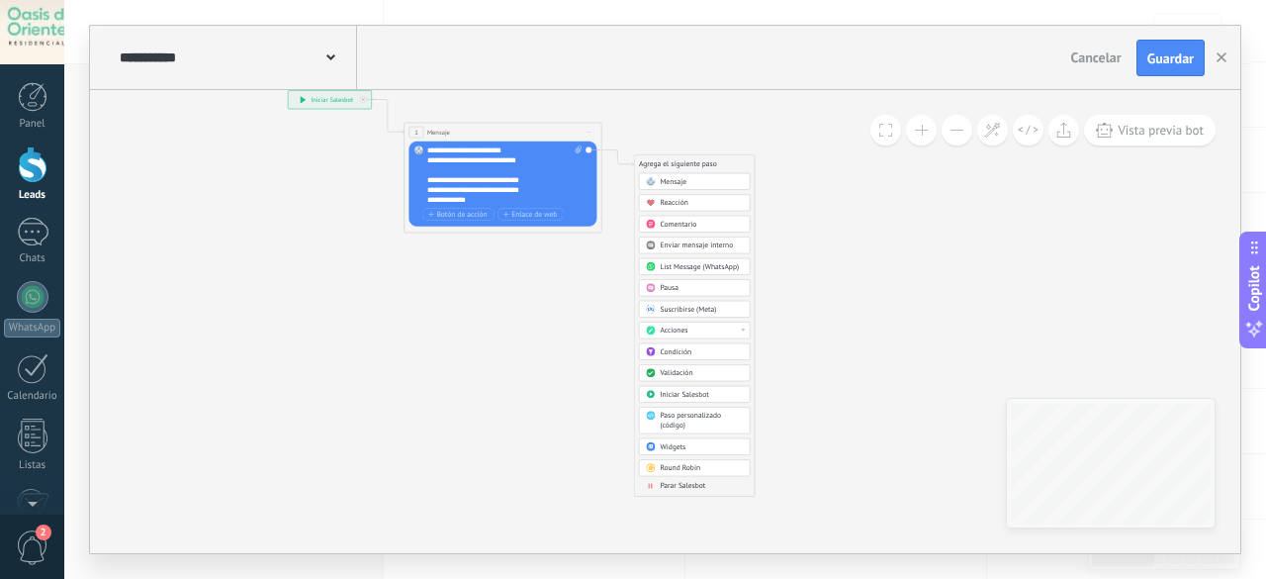
click at [663, 482] on span "Parar Salesbot" at bounding box center [682, 487] width 45 height 10
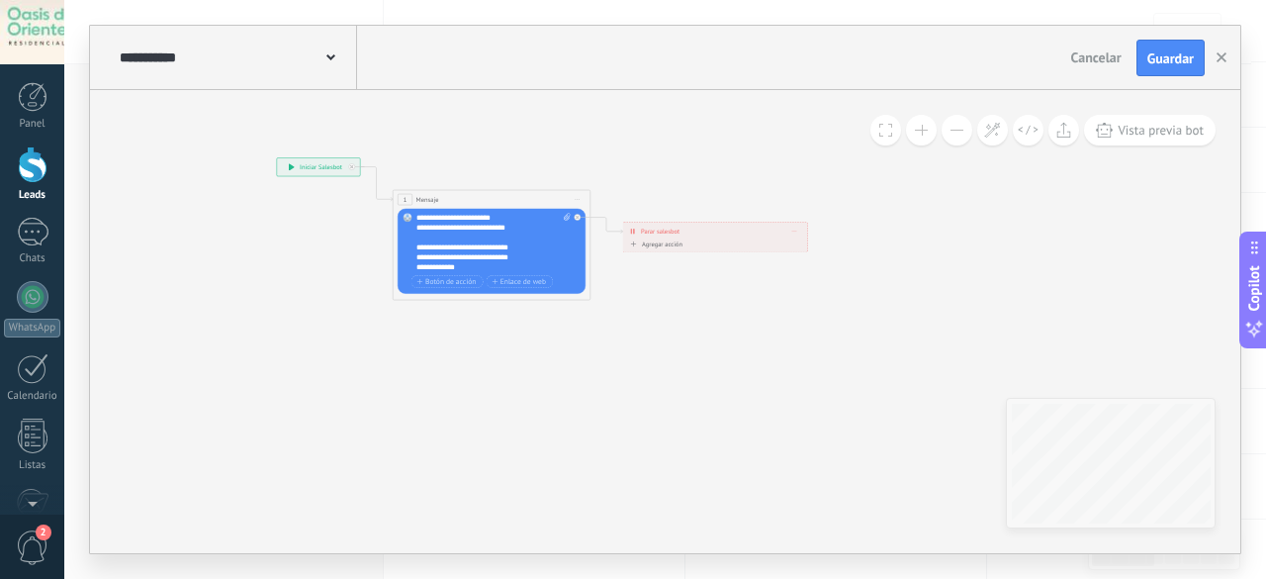
drag, startPoint x: 631, startPoint y: 256, endPoint x: 680, endPoint y: 323, distance: 83.5
click at [680, 323] on icon at bounding box center [477, 204] width 895 height 587
click at [1173, 62] on span "Guardar" at bounding box center [1170, 58] width 46 height 14
click at [1226, 64] on button "button" at bounding box center [1221, 59] width 30 height 38
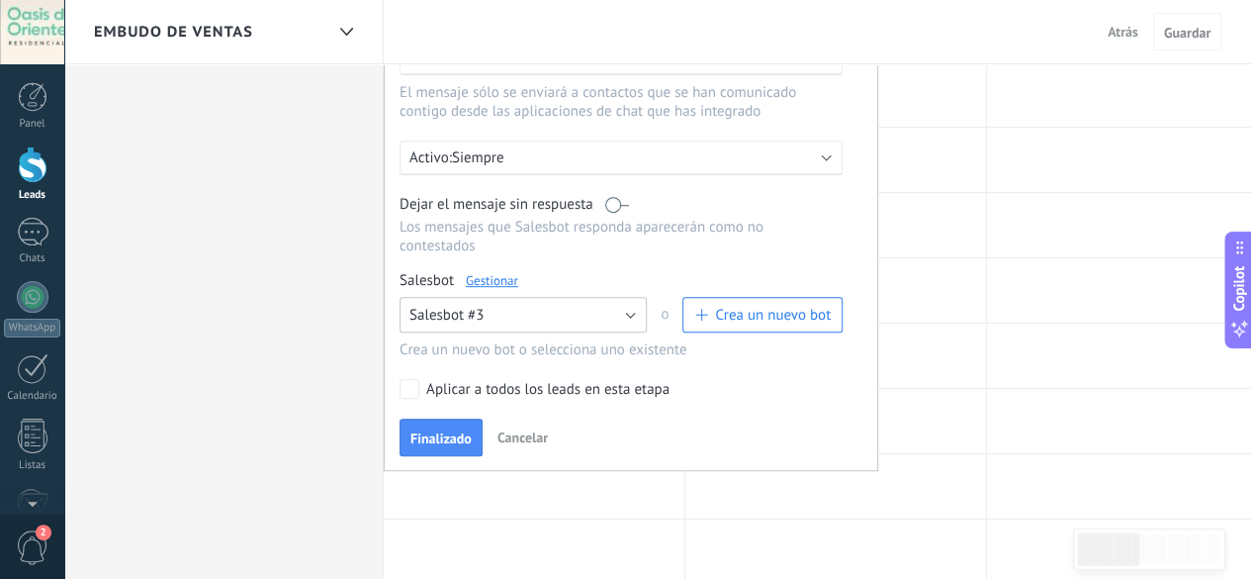
click at [466, 306] on span "Salesbot #3" at bounding box center [446, 315] width 74 height 19
click at [509, 272] on link "Gestionar" at bounding box center [492, 280] width 52 height 17
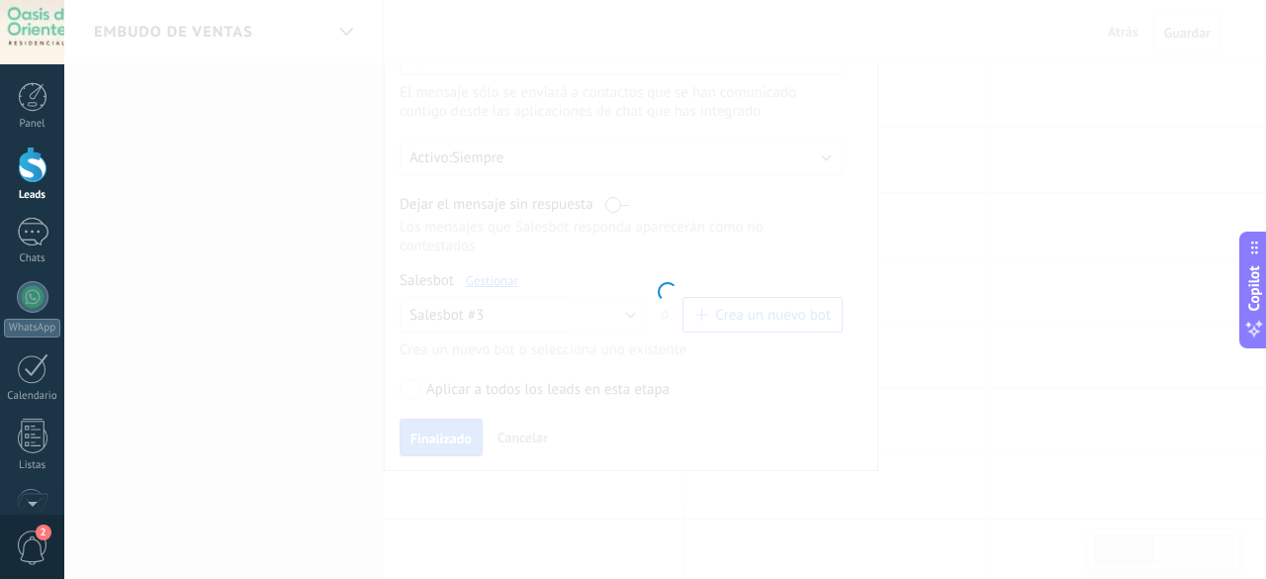
type input "**********"
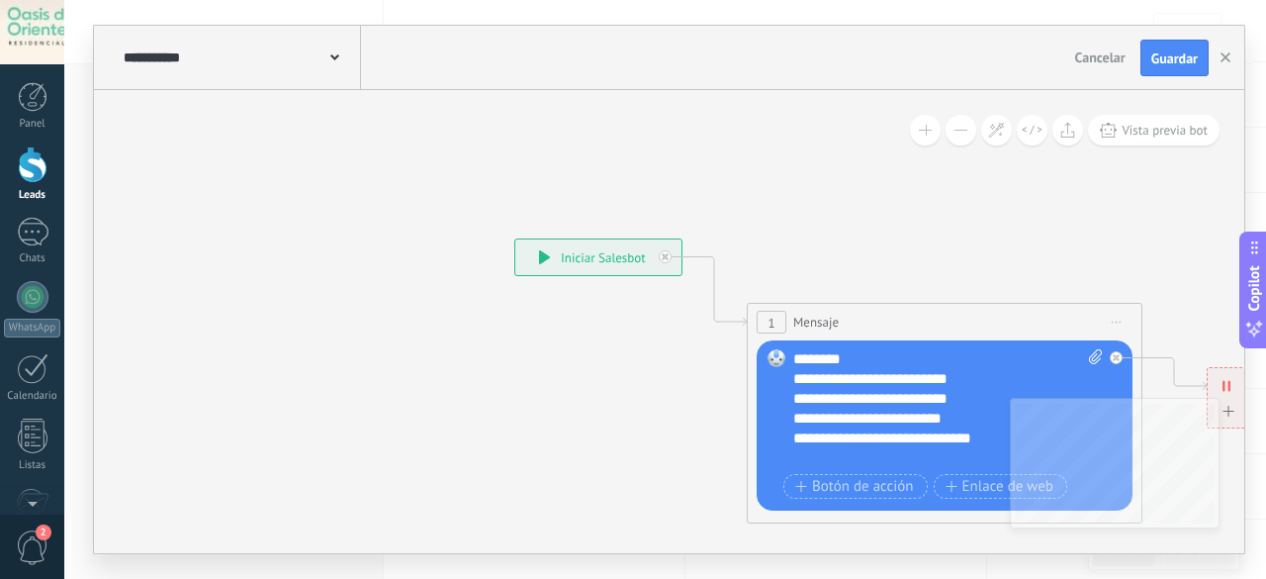
click at [214, 136] on icon at bounding box center [1045, 380] width 2051 height 1273
click at [188, 74] on div "**********" at bounding box center [240, 57] width 242 height 63
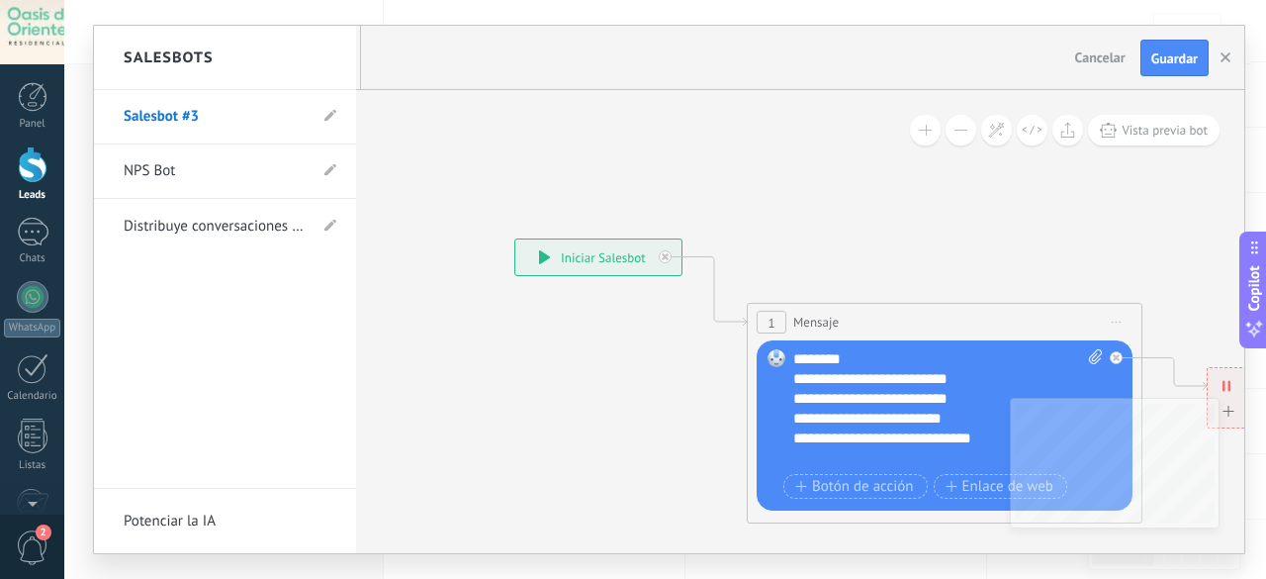
click at [182, 58] on h2 "Salesbots" at bounding box center [169, 58] width 90 height 62
click at [258, 110] on link "Salesbot #3" at bounding box center [215, 116] width 183 height 55
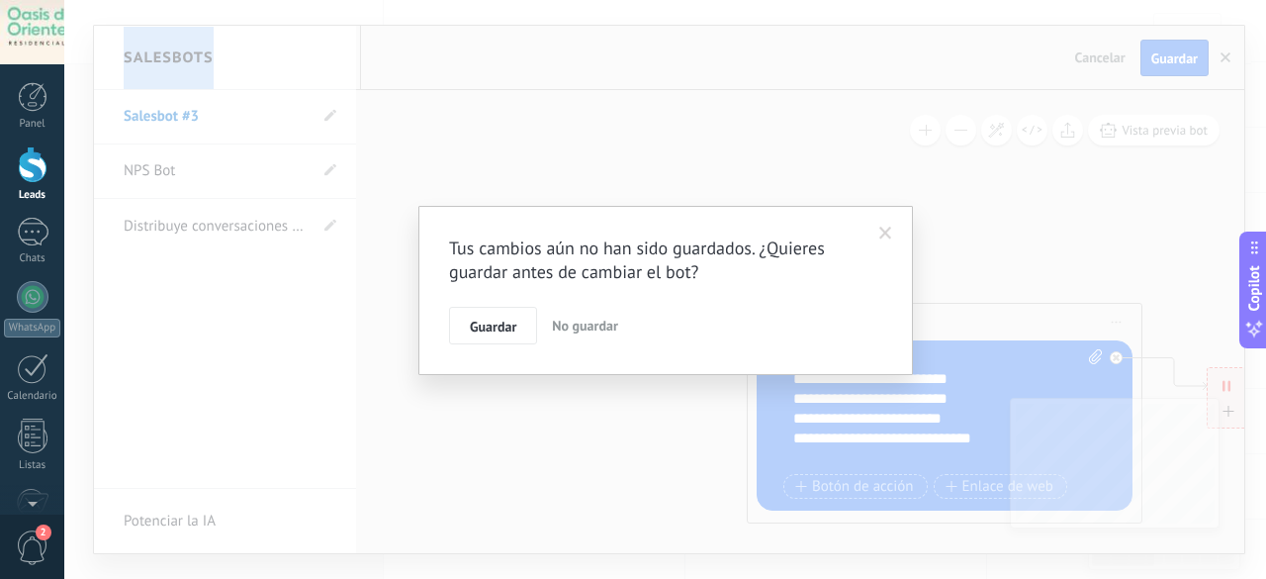
click at [580, 314] on button "No guardar" at bounding box center [585, 326] width 82 height 38
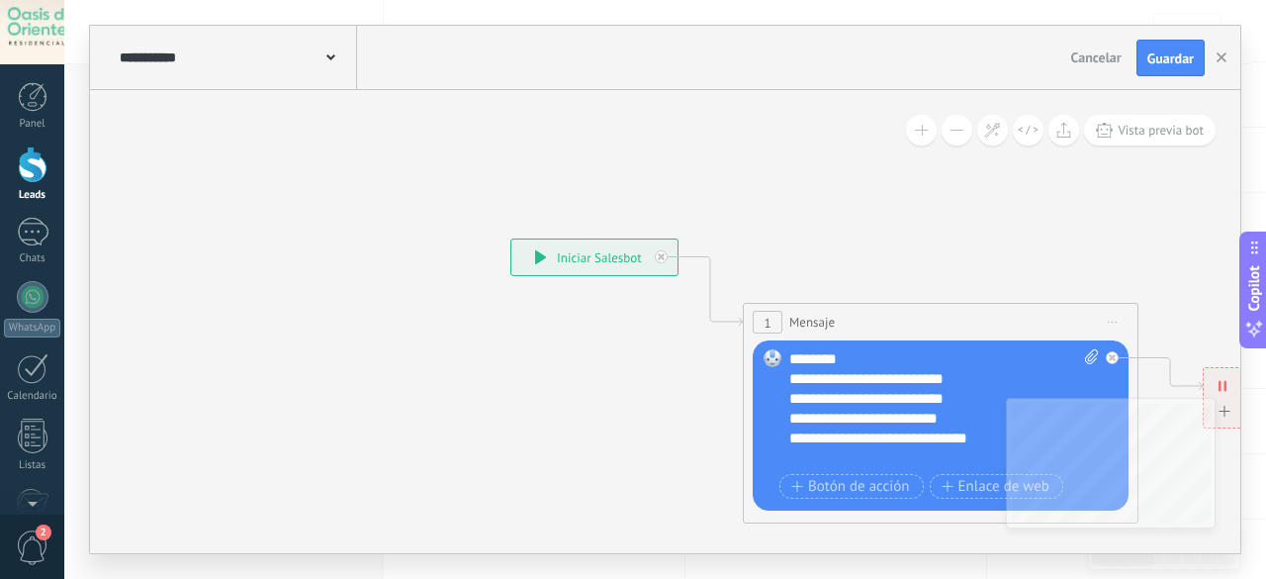
click at [249, 68] on div "**********" at bounding box center [236, 57] width 242 height 63
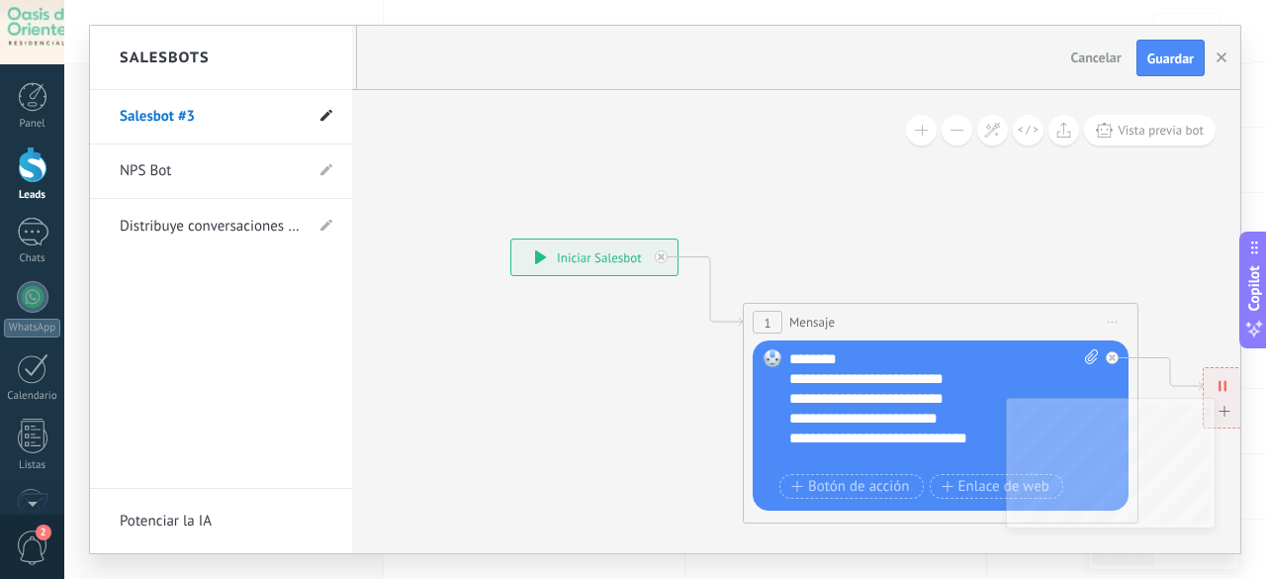
click at [324, 113] on icon at bounding box center [326, 116] width 12 height 12
click at [173, 115] on input "**********" at bounding box center [190, 118] width 141 height 32
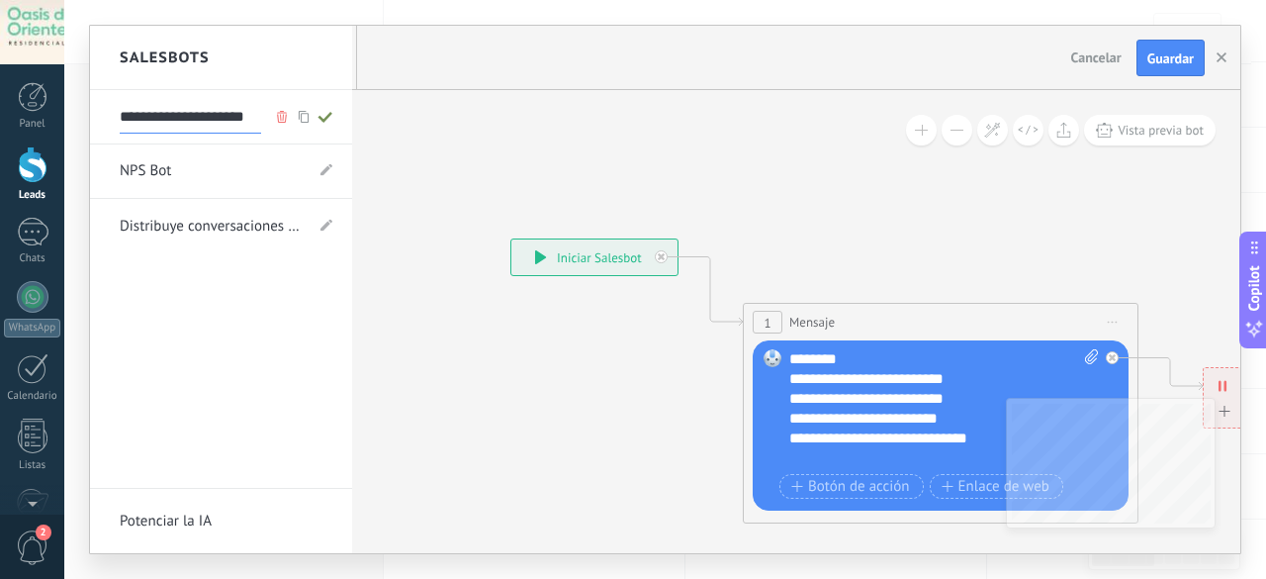
type input "**********"
click at [330, 118] on icon at bounding box center [325, 117] width 22 height 12
type input "**********"
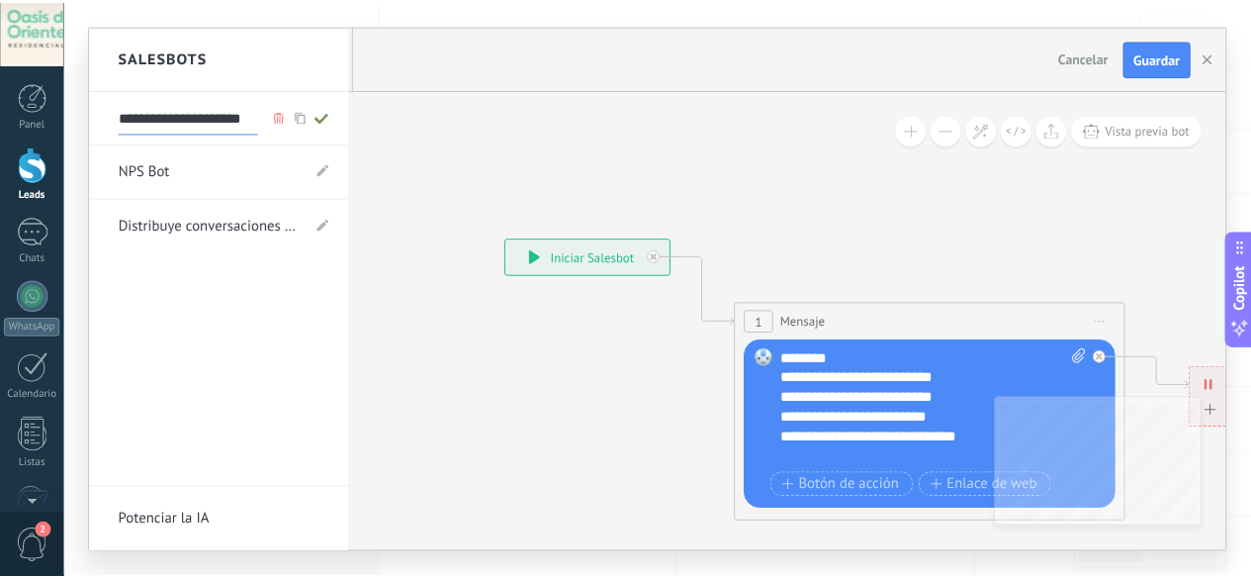
scroll to position [0, 0]
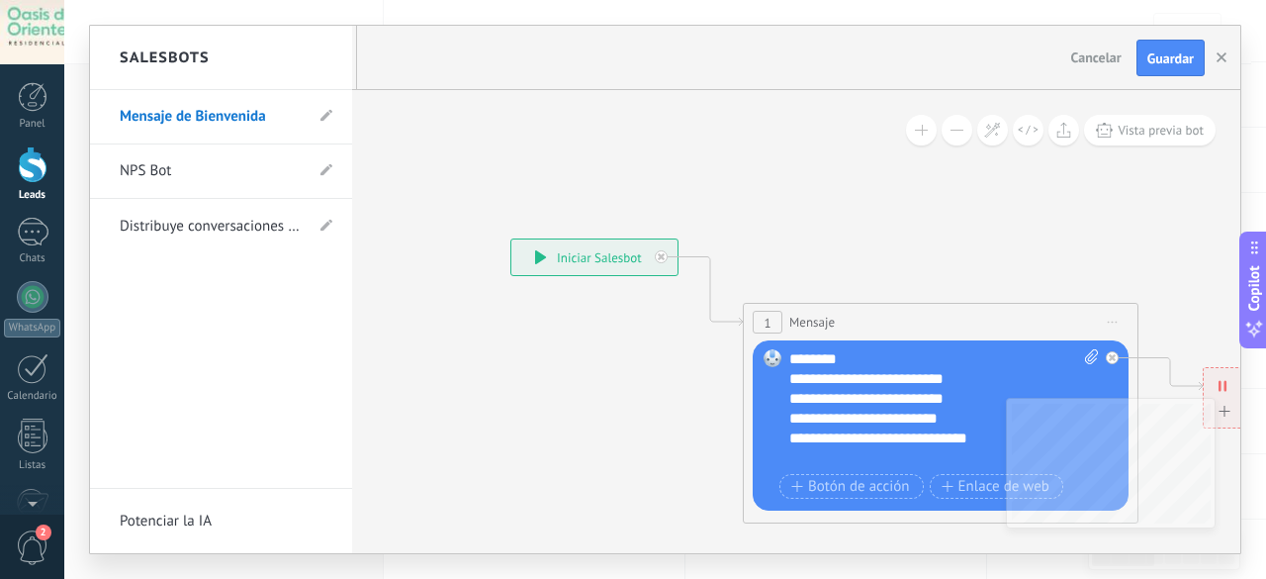
click at [169, 115] on link "Mensaje de Bienvenida" at bounding box center [211, 116] width 183 height 55
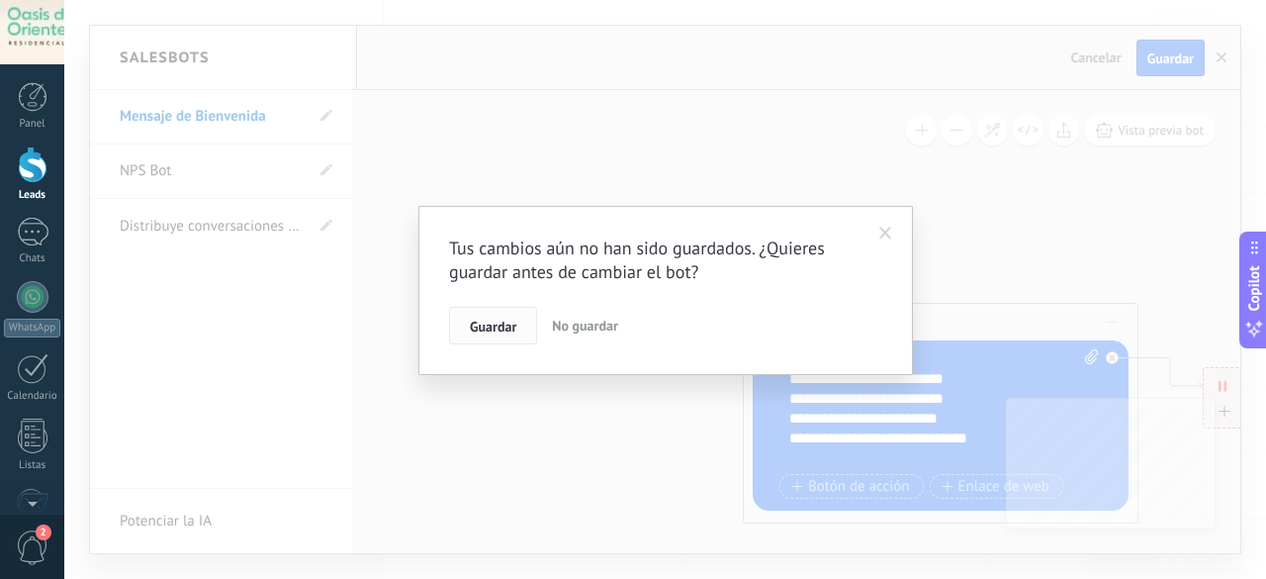
click at [491, 341] on button "Guardar" at bounding box center [493, 326] width 88 height 38
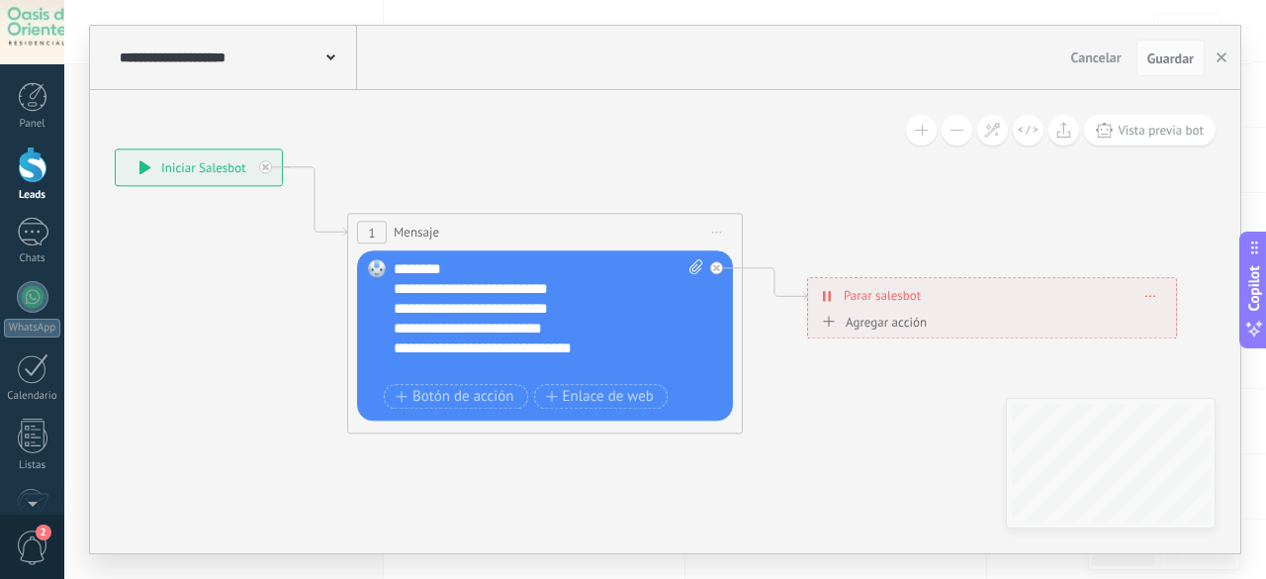
drag, startPoint x: 380, startPoint y: 365, endPoint x: 178, endPoint y: 378, distance: 202.1
click at [178, 378] on icon at bounding box center [645, 291] width 2051 height 1273
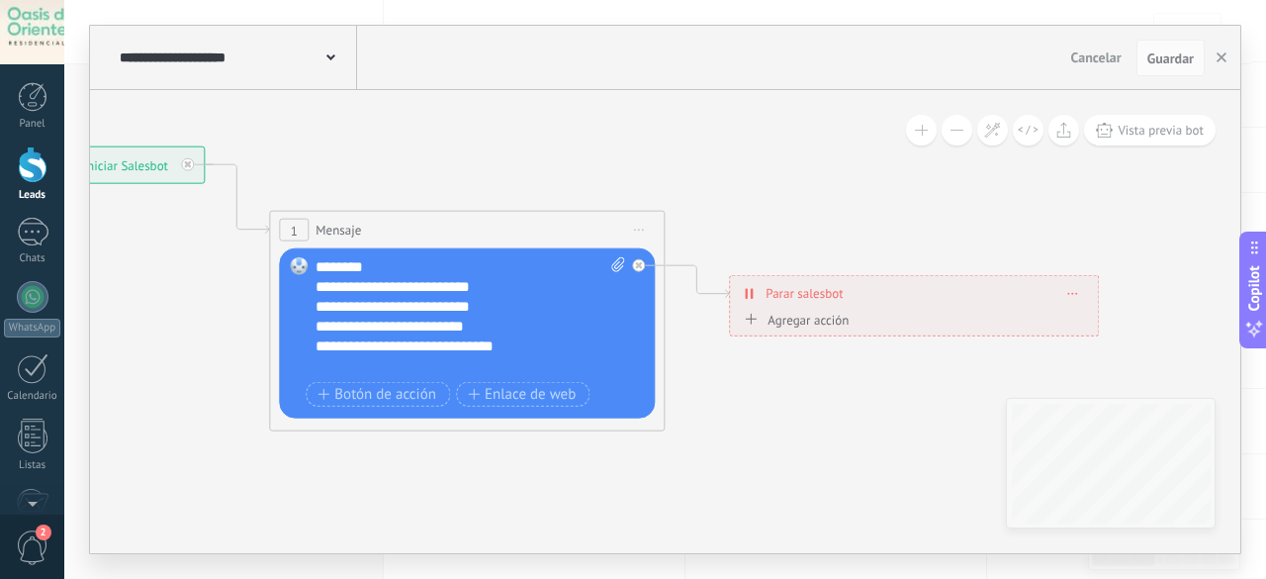
drag, startPoint x: 743, startPoint y: 507, endPoint x: 708, endPoint y: 502, distance: 35.0
click at [706, 502] on icon at bounding box center [567, 288] width 2051 height 1273
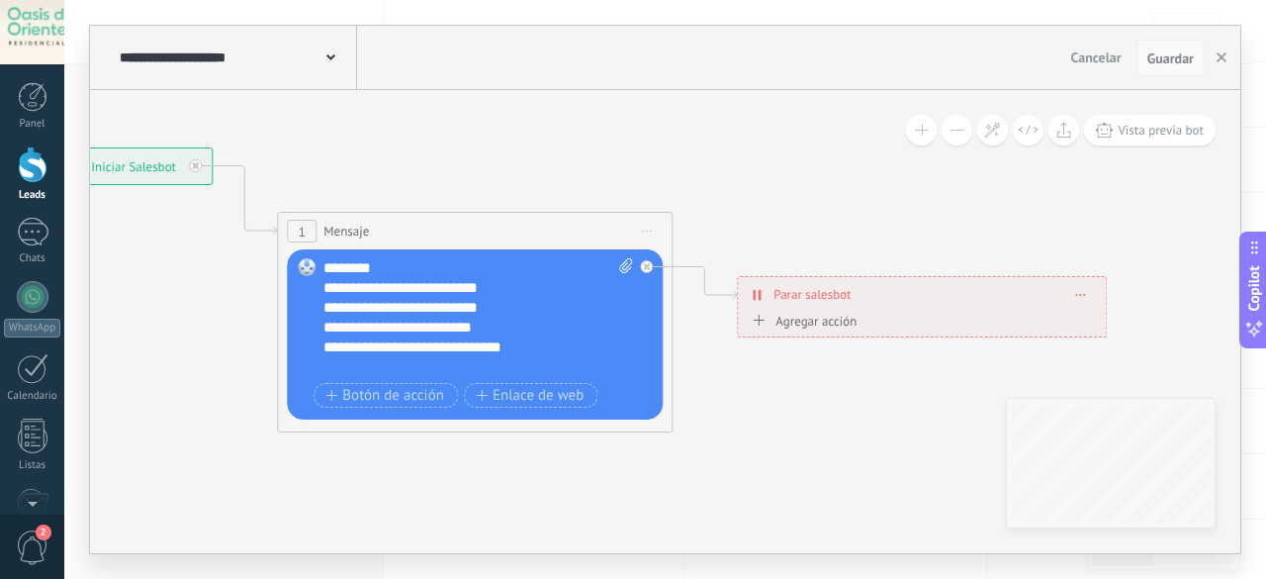
click at [1176, 52] on span "Guardar" at bounding box center [1170, 58] width 46 height 14
click at [1228, 60] on button "button" at bounding box center [1221, 59] width 30 height 38
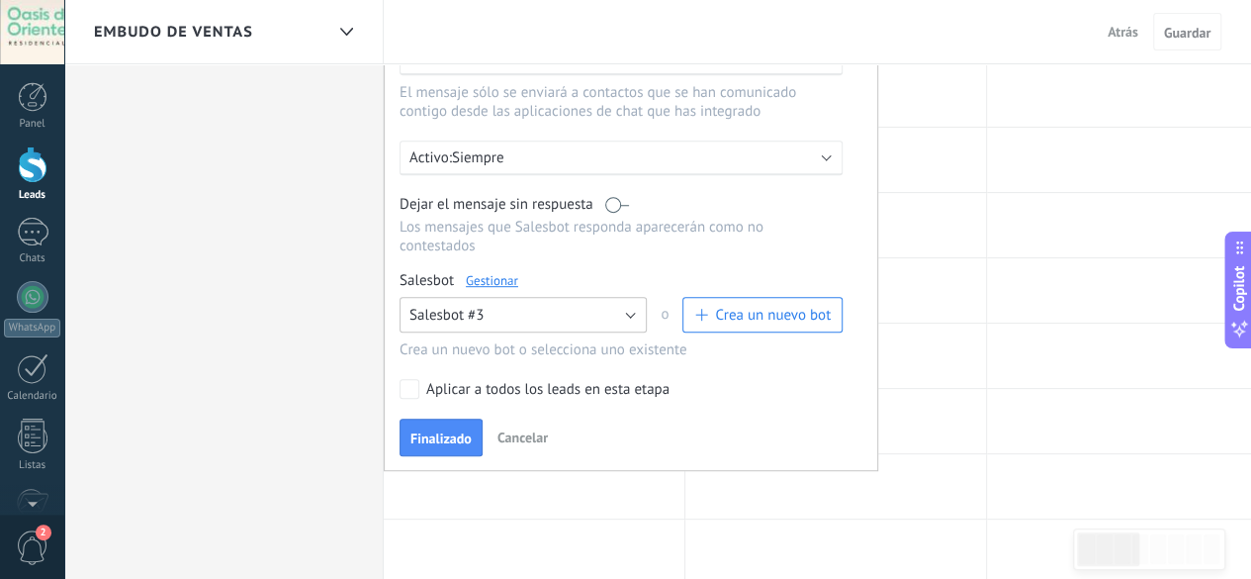
click at [539, 304] on button "Salesbot #3" at bounding box center [523, 315] width 247 height 36
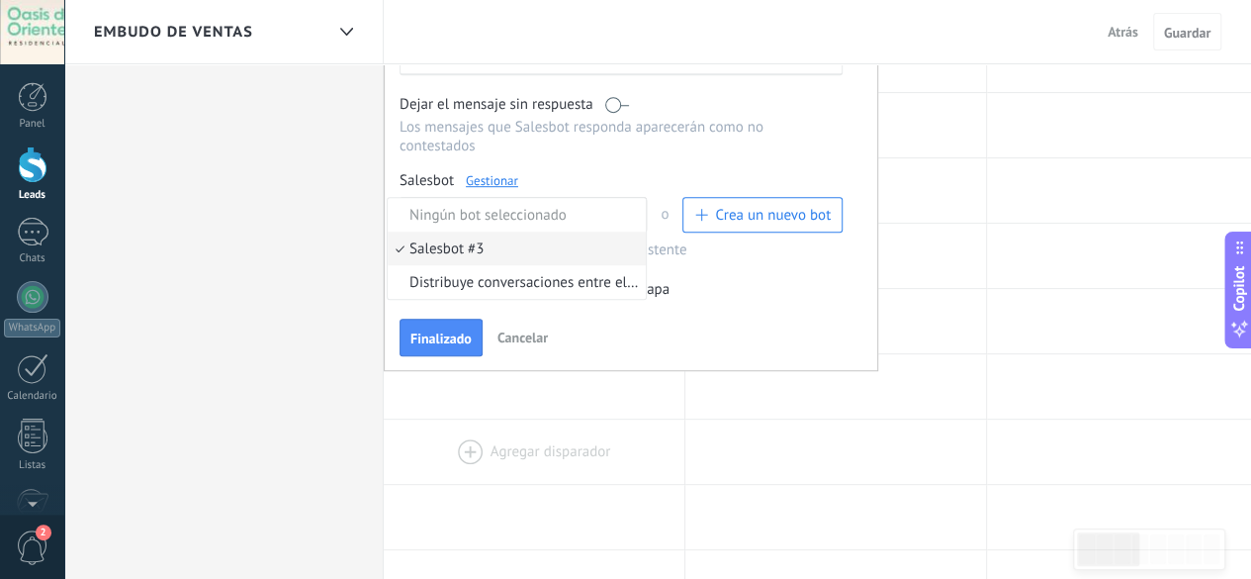
scroll to position [593, 0]
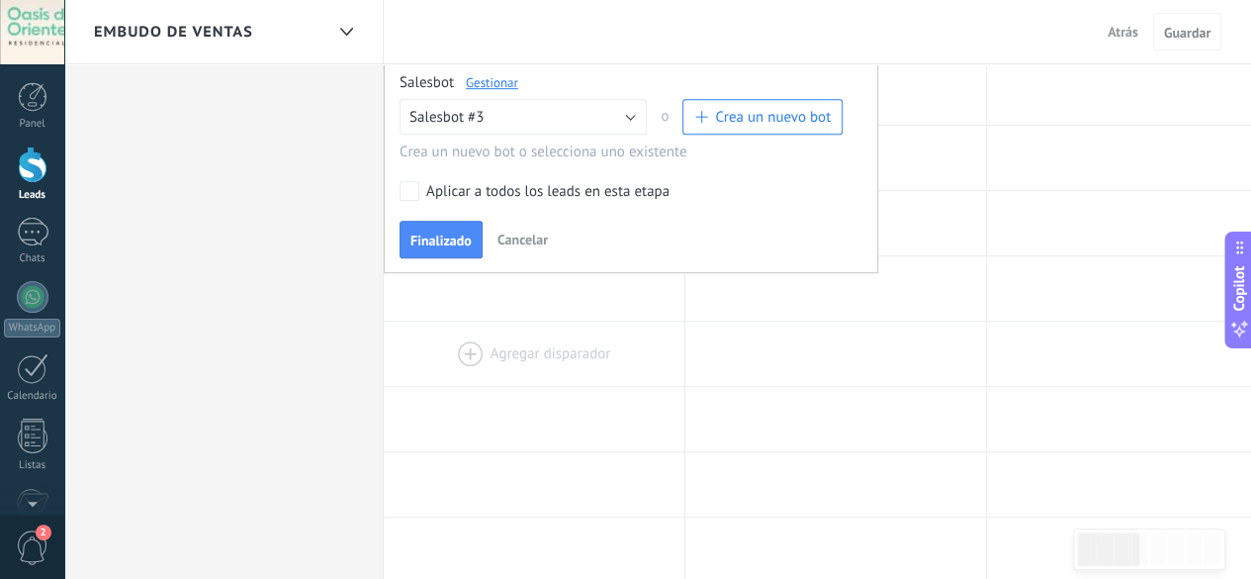
click at [479, 356] on div at bounding box center [534, 353] width 301 height 64
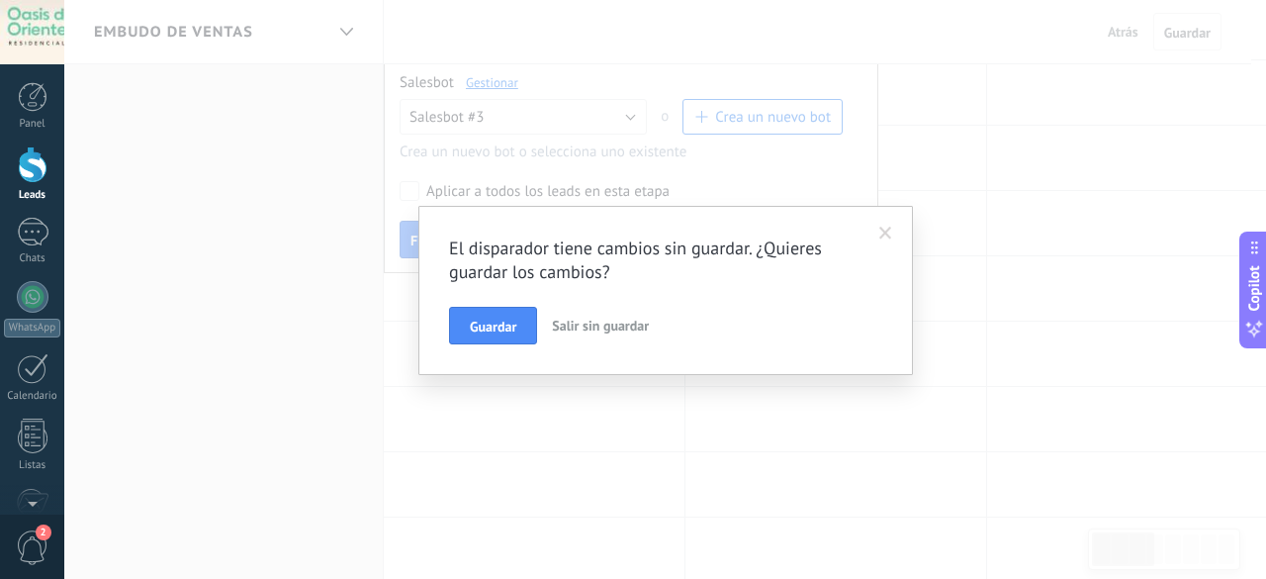
click at [890, 223] on span at bounding box center [885, 234] width 33 height 34
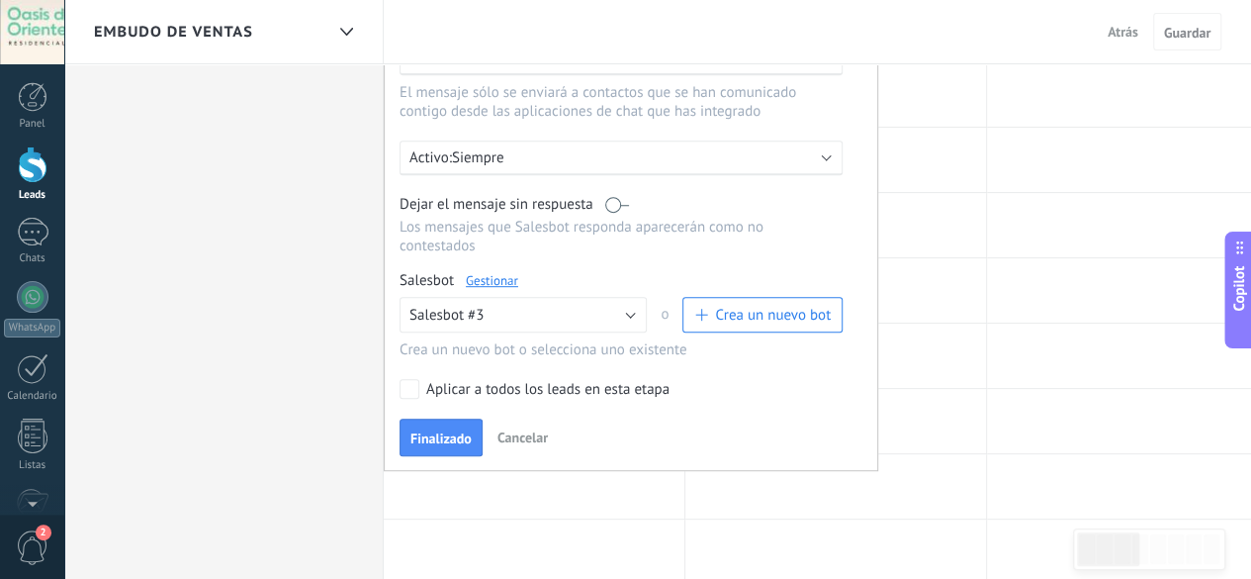
scroll to position [198, 0]
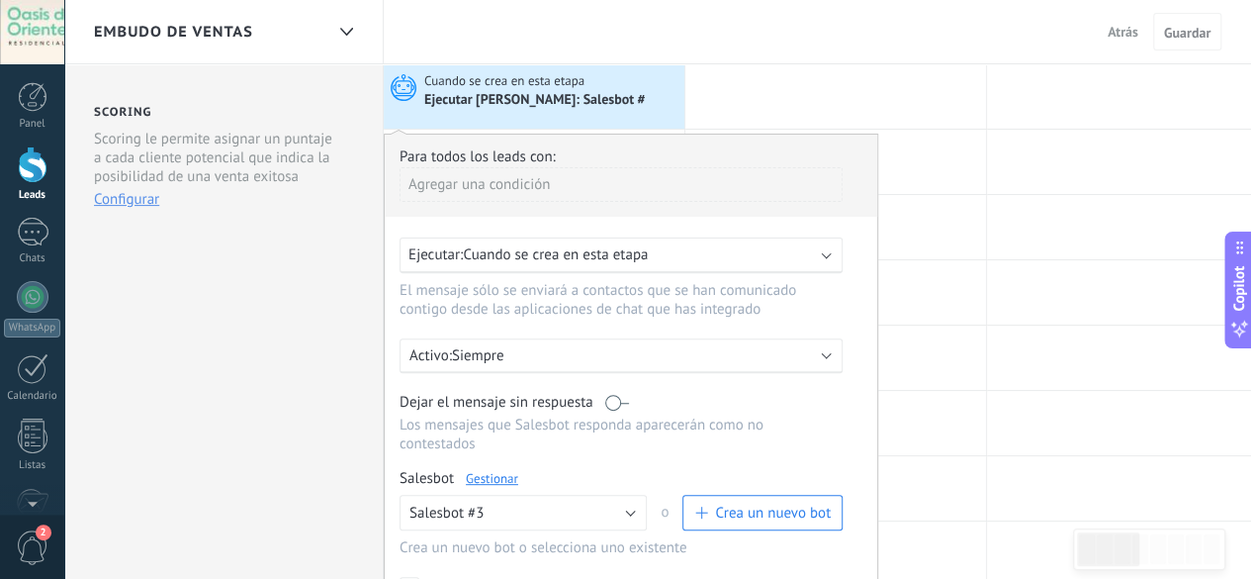
click at [575, 260] on span "Cuando se crea en esta etapa" at bounding box center [555, 254] width 185 height 19
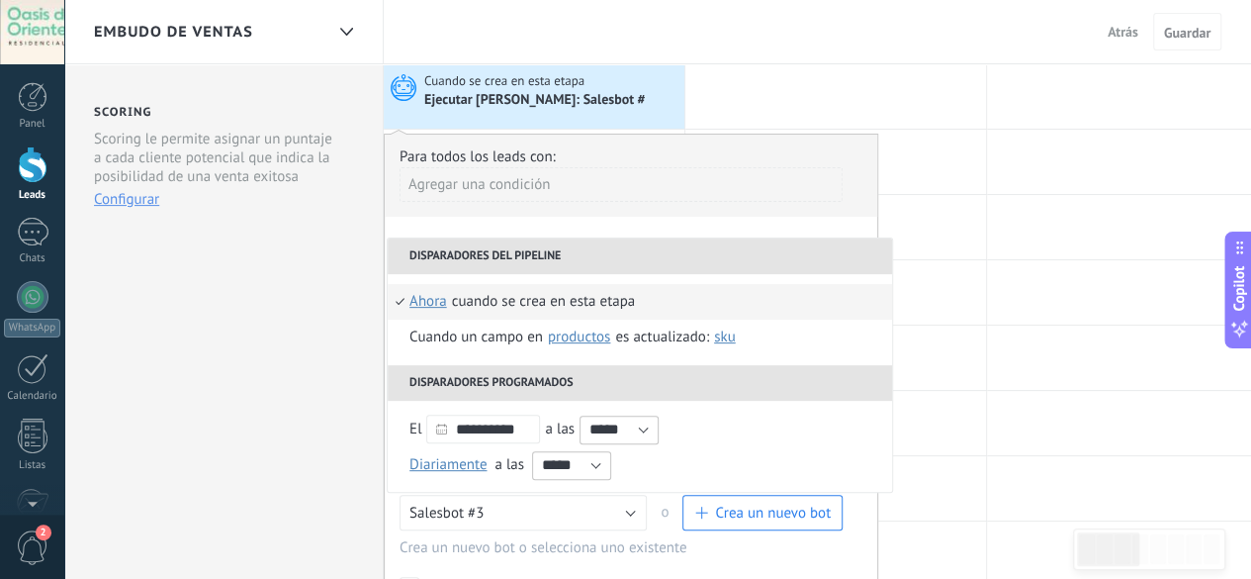
click at [605, 223] on div "**********" at bounding box center [631, 401] width 494 height 535
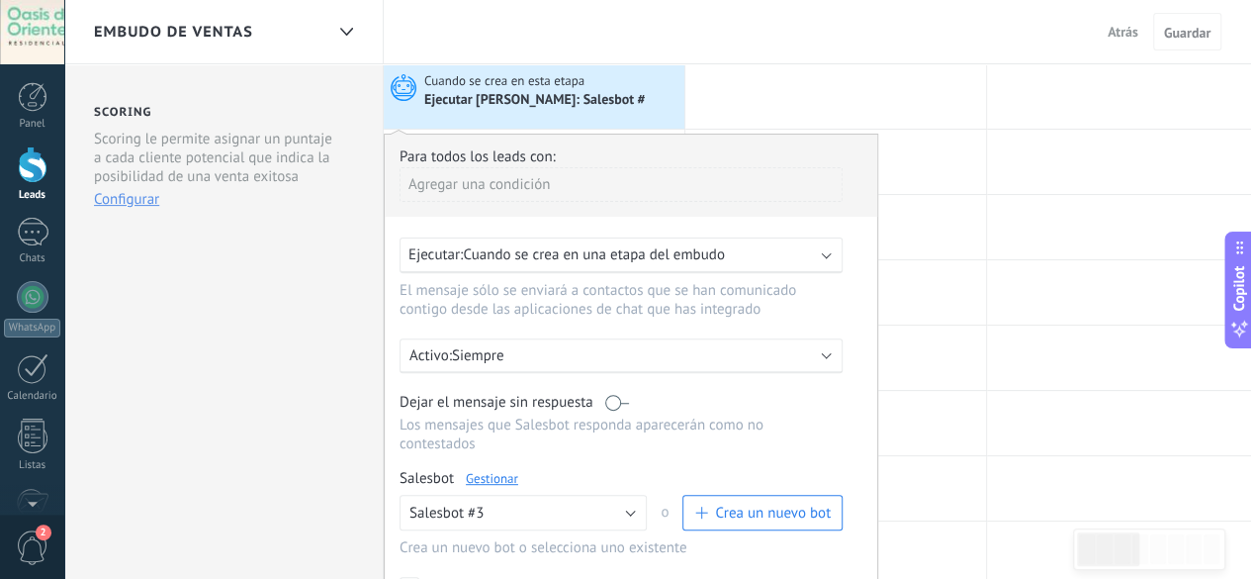
scroll to position [297, 0]
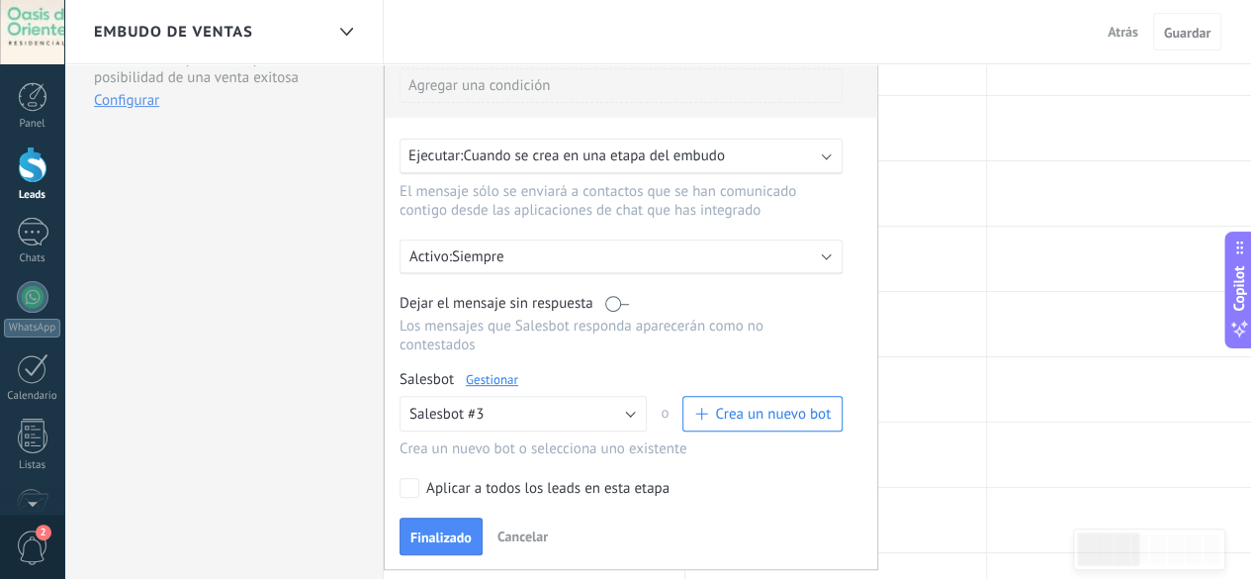
click at [599, 257] on p "Siempre" at bounding box center [625, 256] width 346 height 19
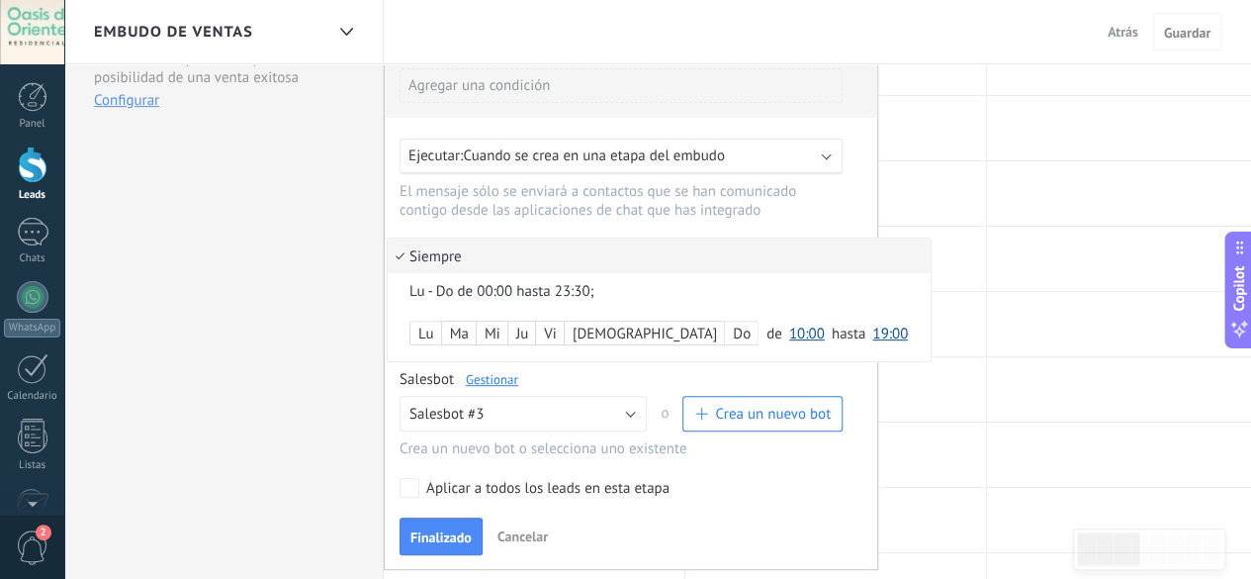
click at [429, 335] on div "Lu" at bounding box center [425, 334] width 31 height 28
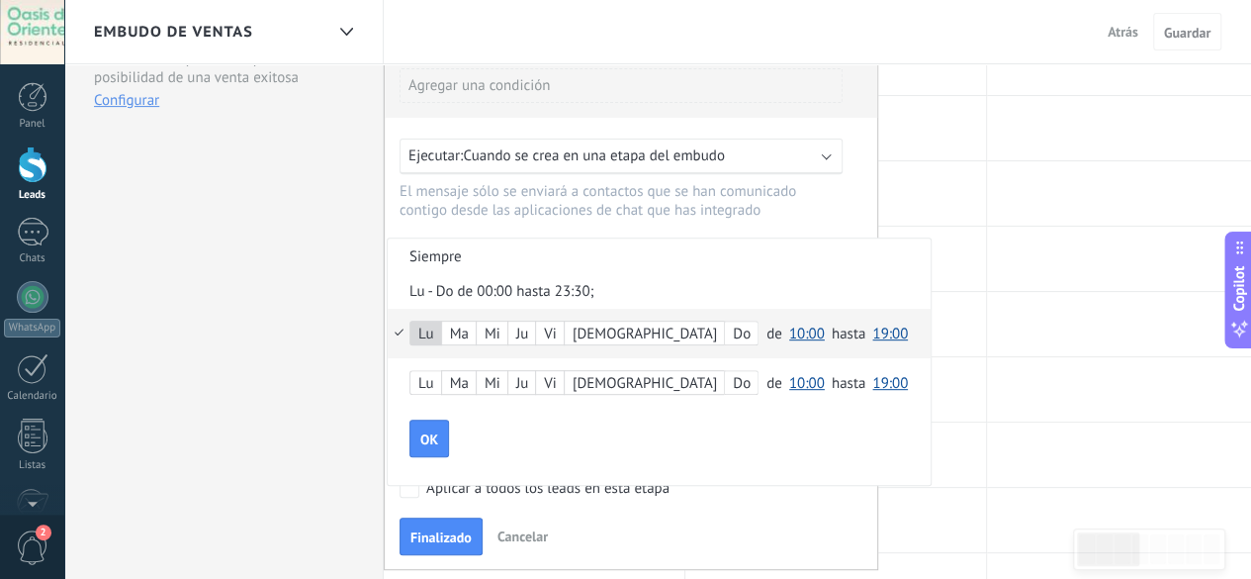
click at [465, 335] on div "Ma" at bounding box center [459, 334] width 34 height 28
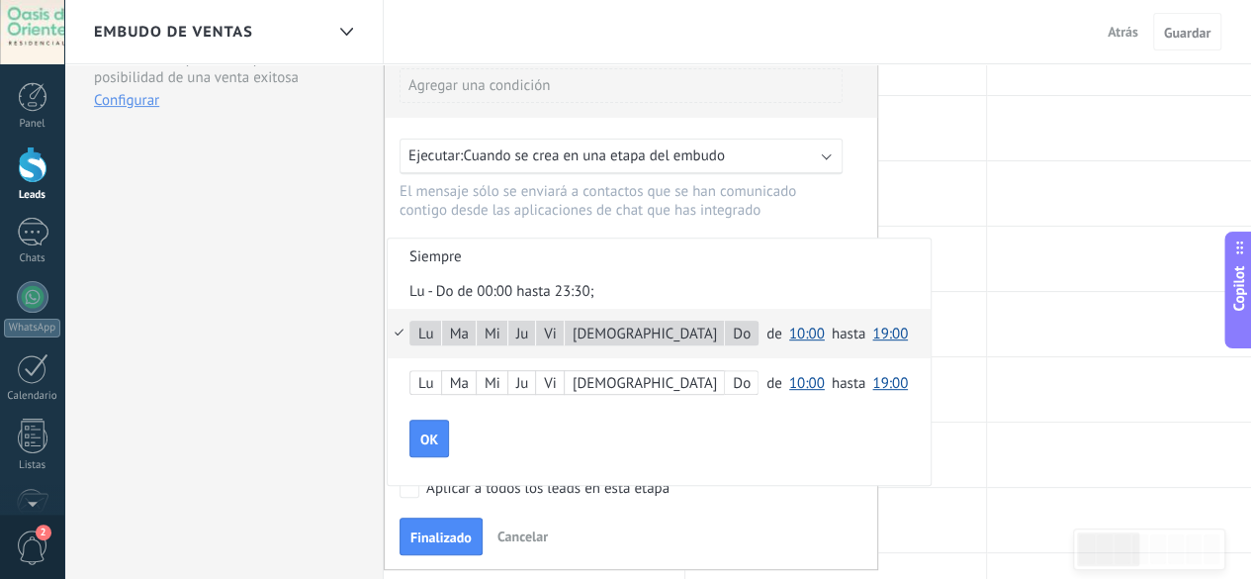
click at [789, 335] on span "10:00" at bounding box center [807, 333] width 36 height 19
click at [782, 342] on li "19:00" at bounding box center [812, 326] width 61 height 34
click at [872, 338] on span "19:00" at bounding box center [890, 333] width 36 height 19
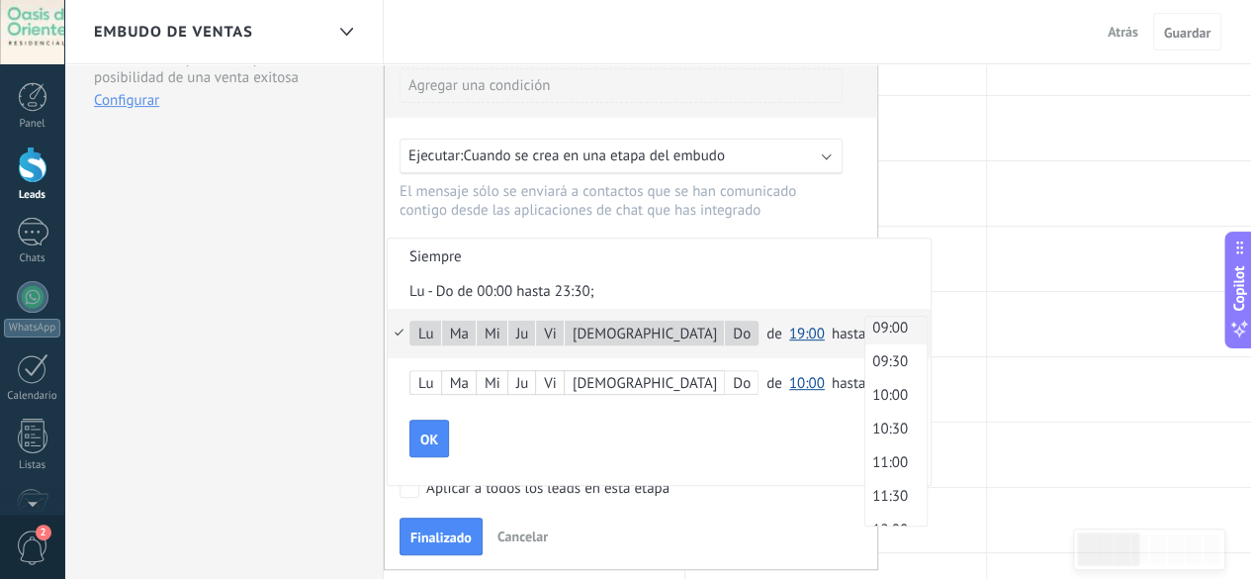
click at [865, 336] on span "09:00" at bounding box center [892, 327] width 55 height 19
click at [789, 383] on span "10:00" at bounding box center [807, 383] width 36 height 19
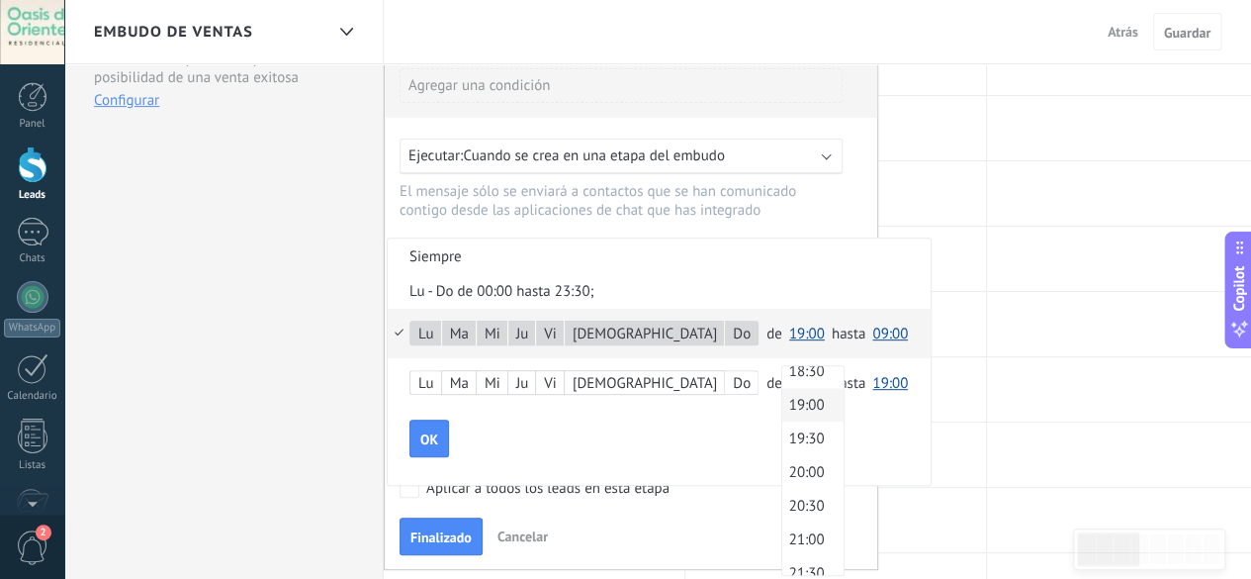
scroll to position [1286, 0]
click at [782, 380] on span "19:00" at bounding box center [809, 375] width 55 height 19
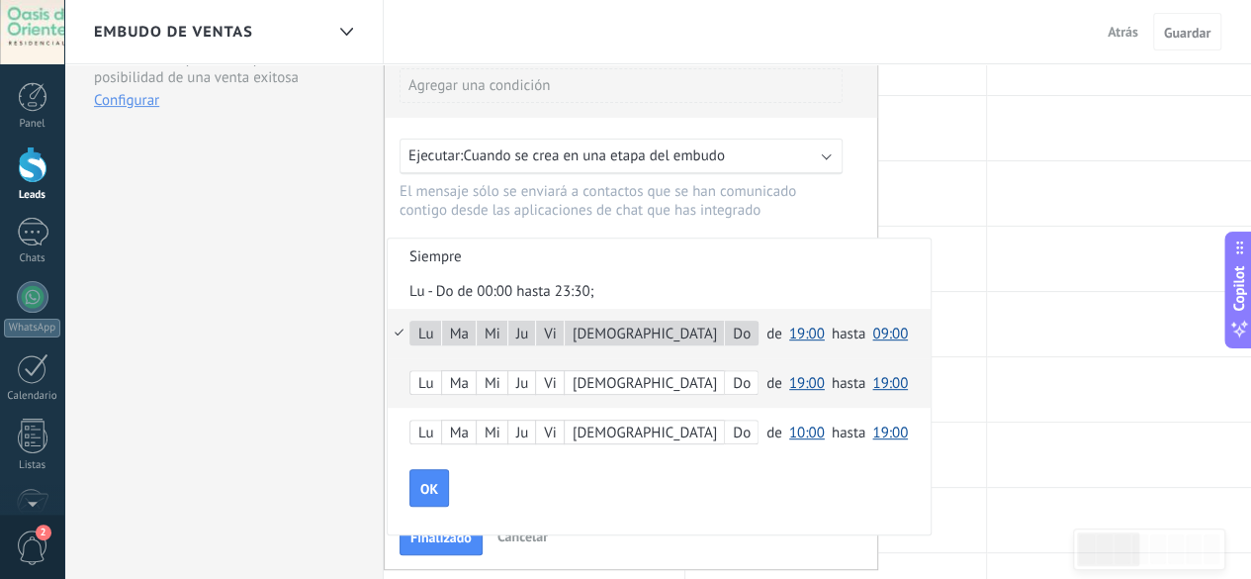
click at [872, 385] on span "19:00" at bounding box center [890, 383] width 36 height 19
click at [394, 375] on div "[PERSON_NAME] Do de 00:00 00:30 01:00 01:30 02:00 02:30 03:00 03:30 04:00 04:30…" at bounding box center [659, 382] width 543 height 49
click at [419, 474] on button "OK" at bounding box center [429, 488] width 40 height 38
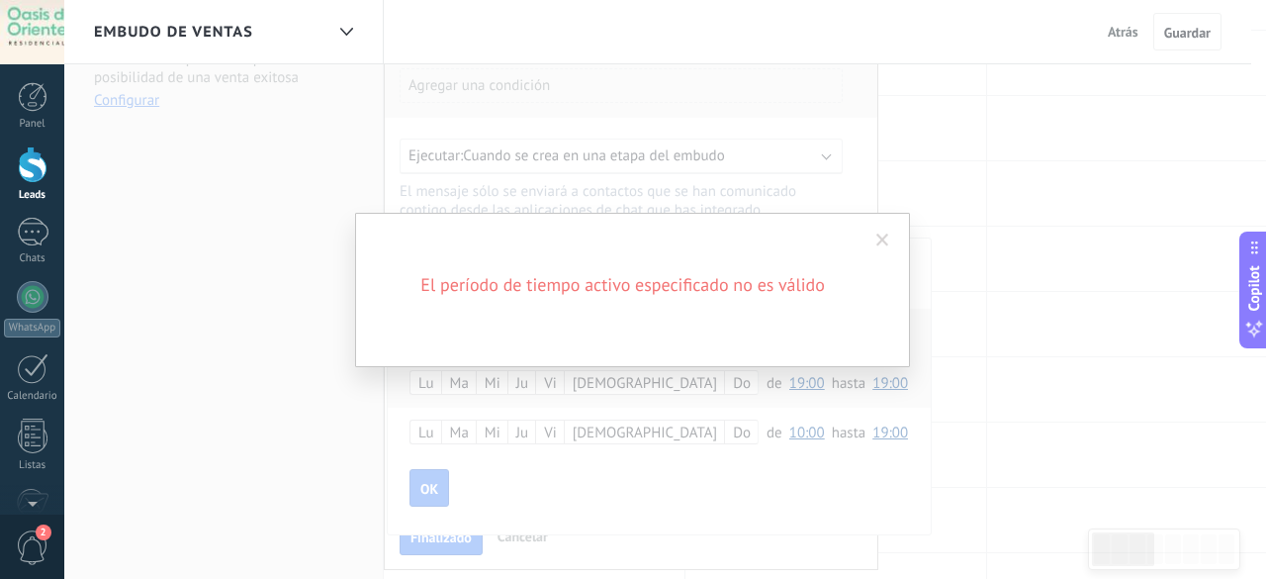
click at [882, 233] on span at bounding box center [882, 240] width 13 height 14
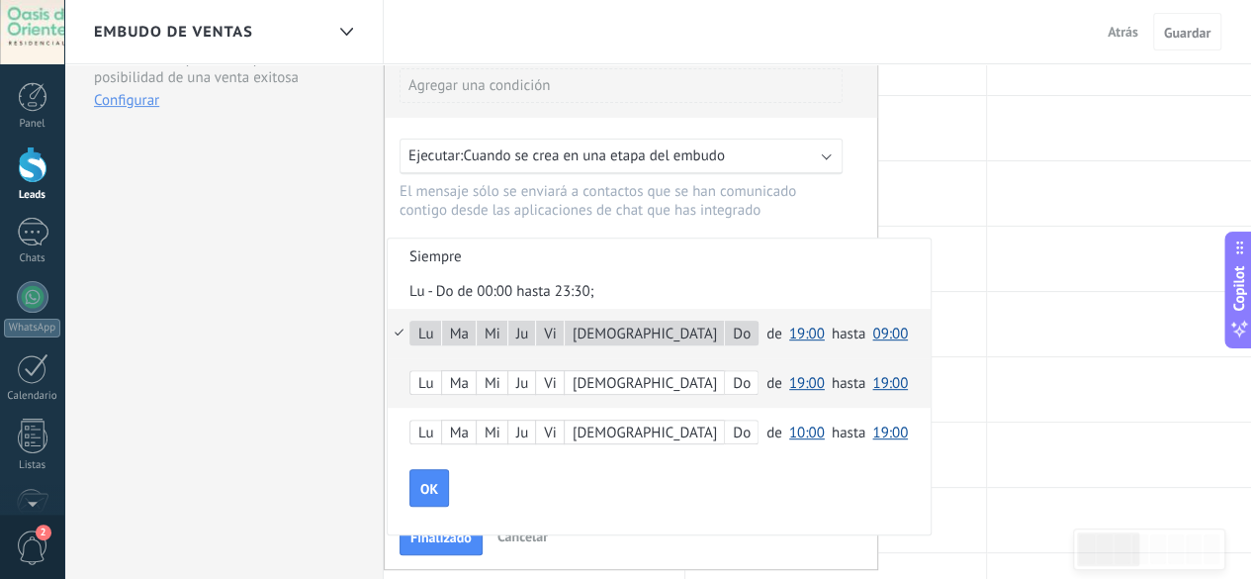
click at [789, 336] on span "19:00" at bounding box center [807, 333] width 36 height 19
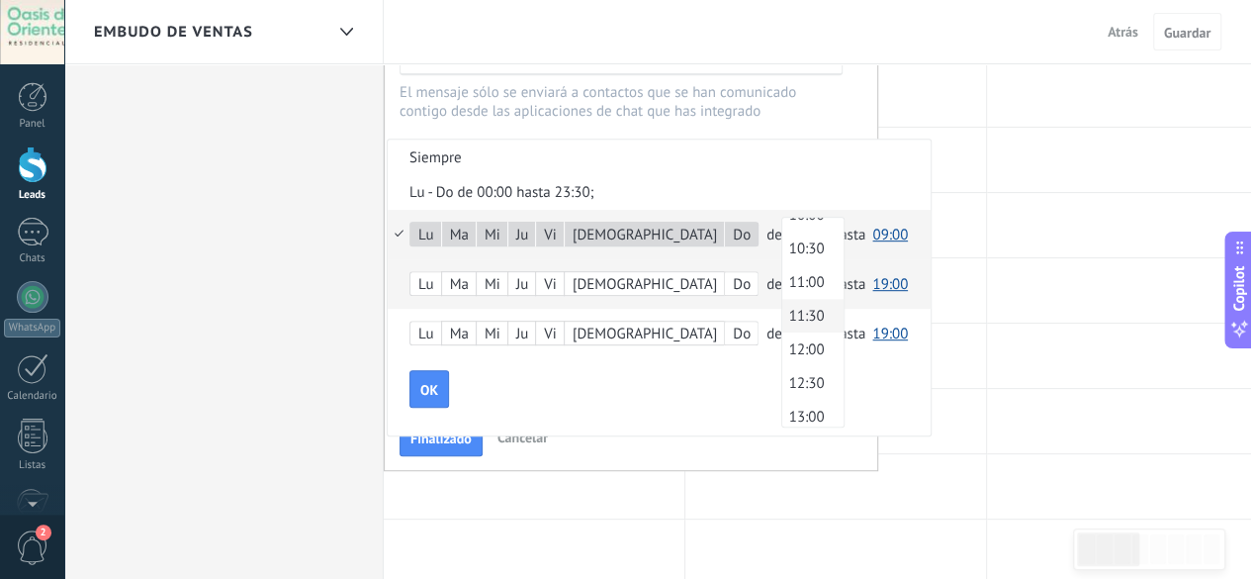
scroll to position [593, 0]
click at [782, 256] on span "09:00" at bounding box center [809, 246] width 55 height 19
click at [872, 237] on span "09:00" at bounding box center [890, 234] width 36 height 19
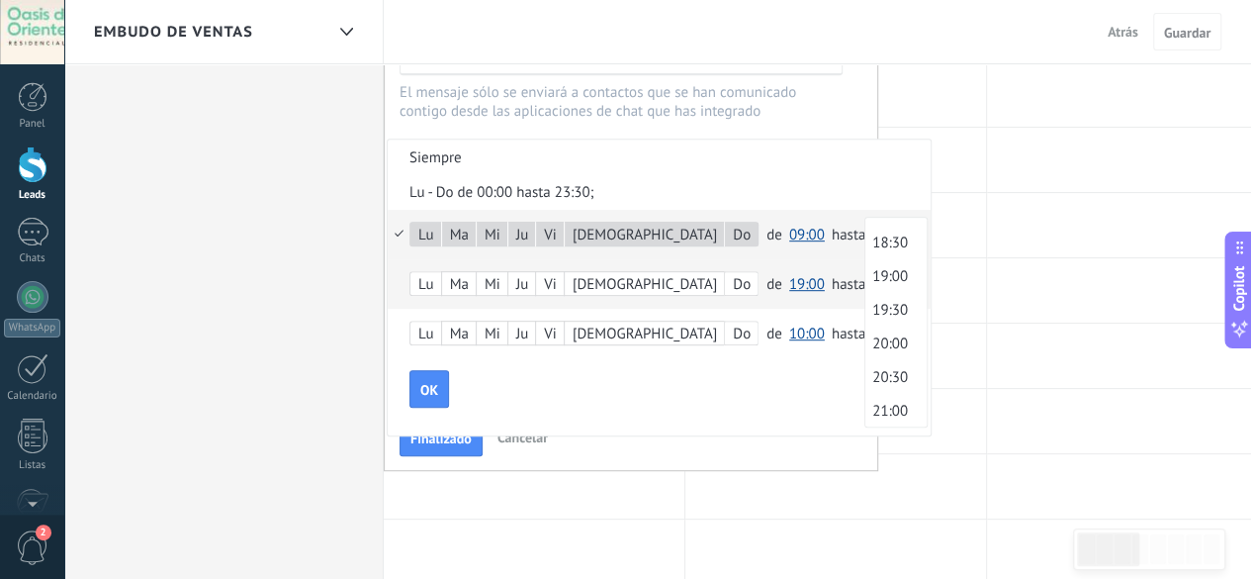
scroll to position [1218, 0]
click at [865, 304] on span "19:00" at bounding box center [892, 294] width 55 height 19
click at [432, 389] on span "OK" at bounding box center [429, 390] width 18 height 14
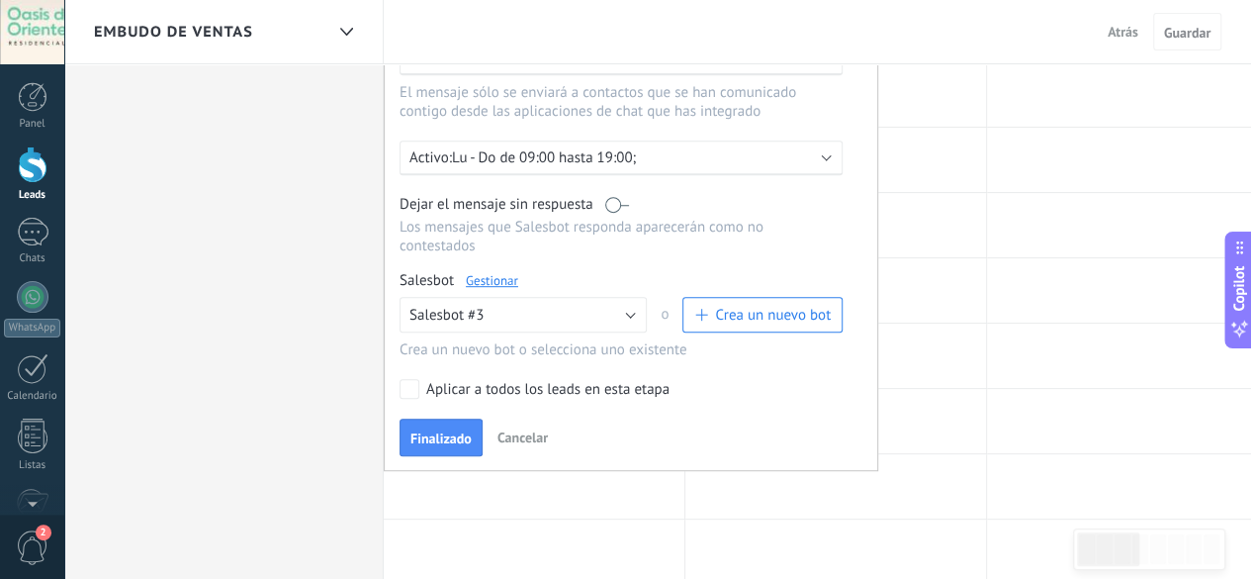
scroll to position [297, 0]
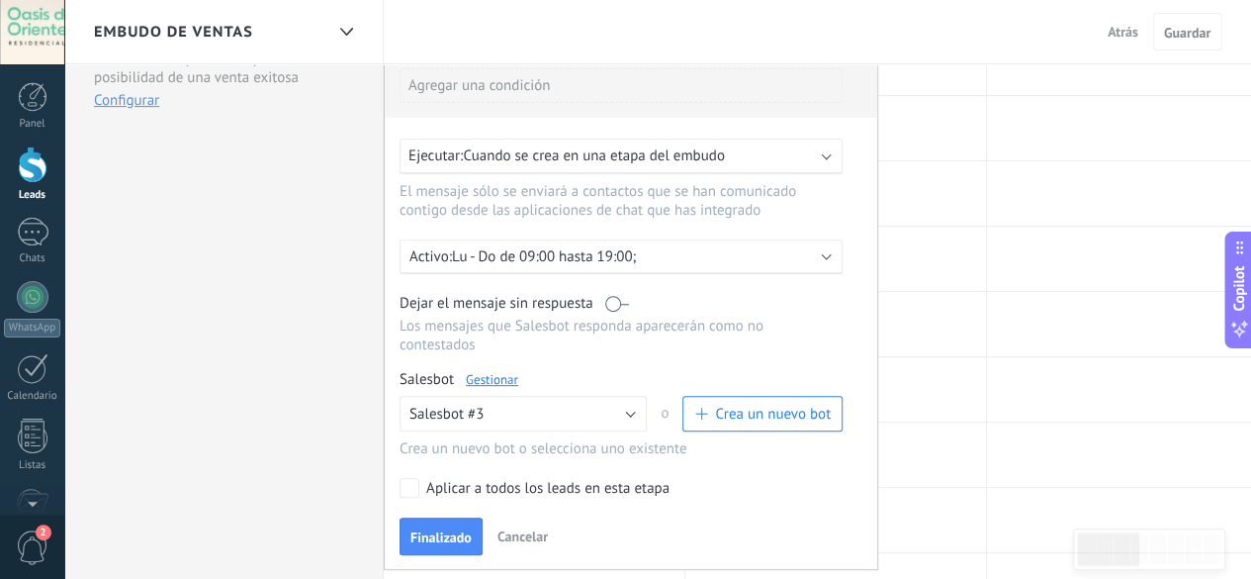
click at [605, 306] on label at bounding box center [617, 303] width 24 height 19
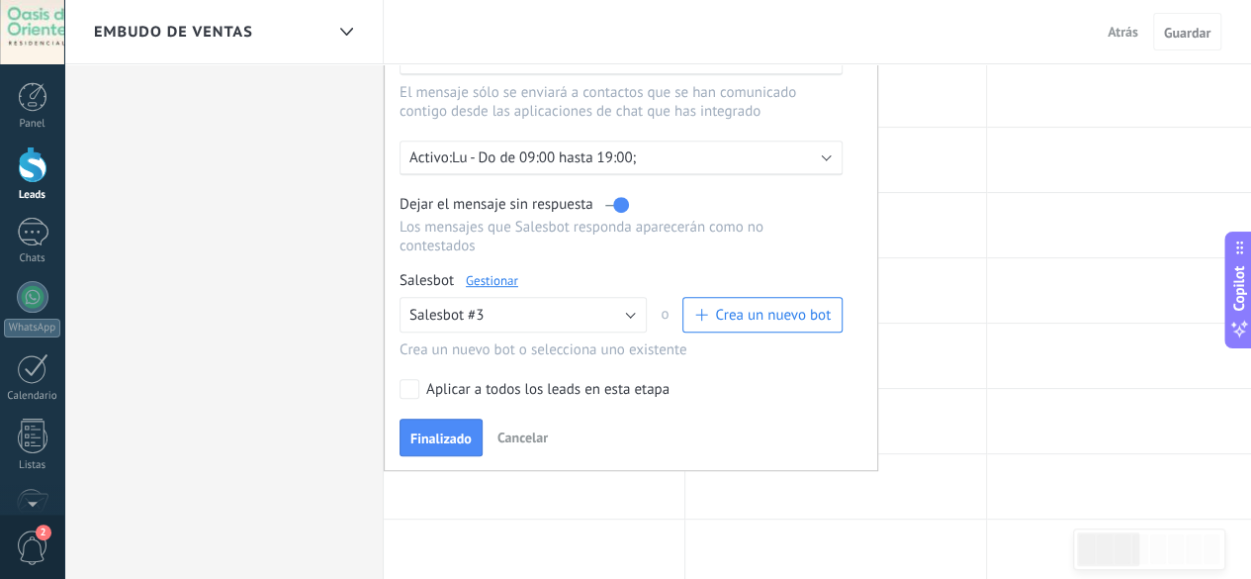
click at [429, 380] on div "Aplicar a todos los leads en esta etapa" at bounding box center [547, 390] width 243 height 20
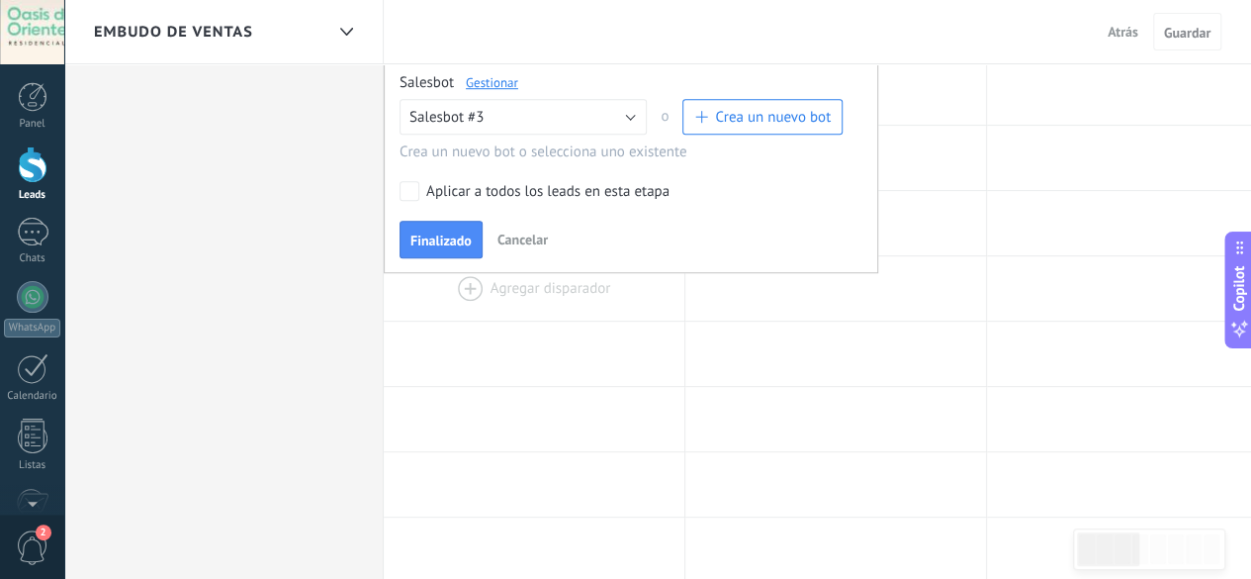
scroll to position [494, 0]
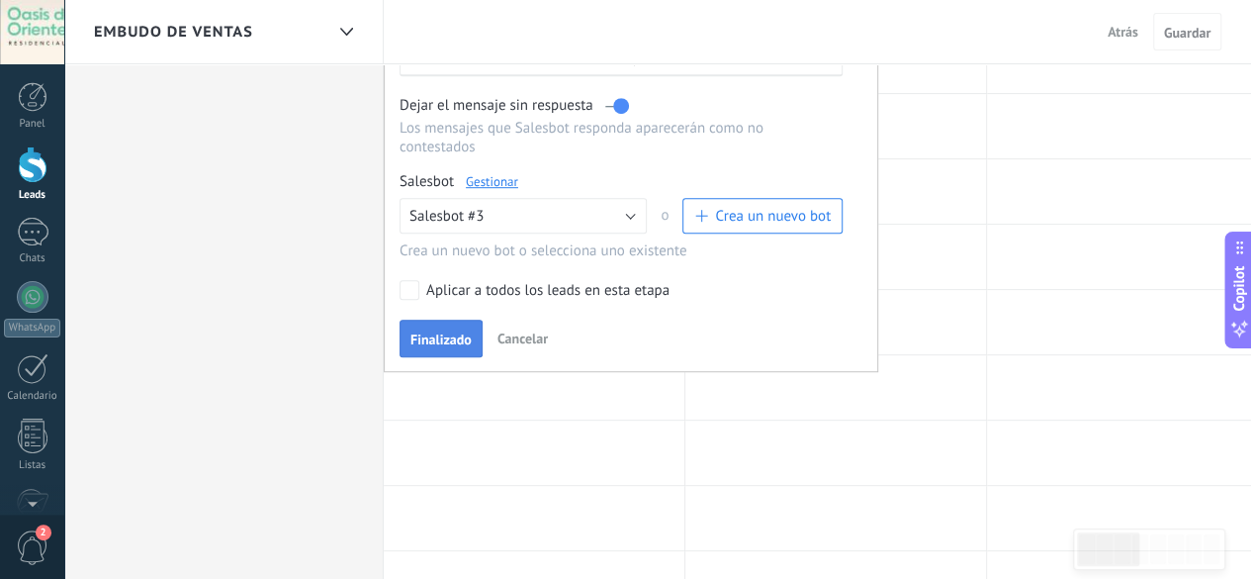
click at [442, 332] on span "Finalizado" at bounding box center [440, 339] width 61 height 14
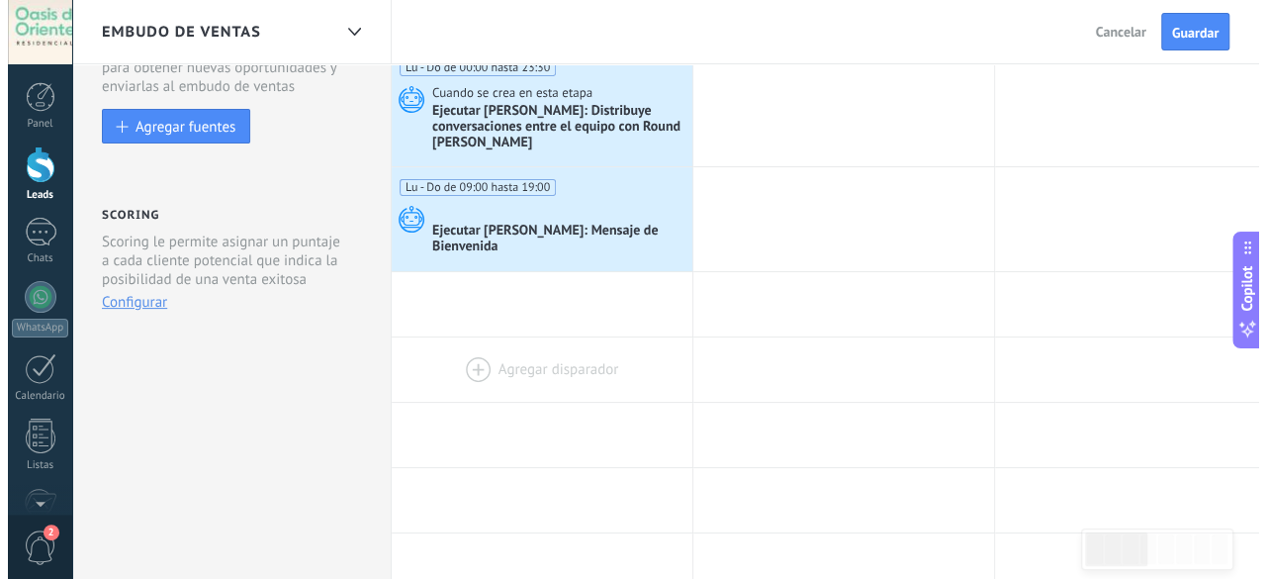
scroll to position [0, 0]
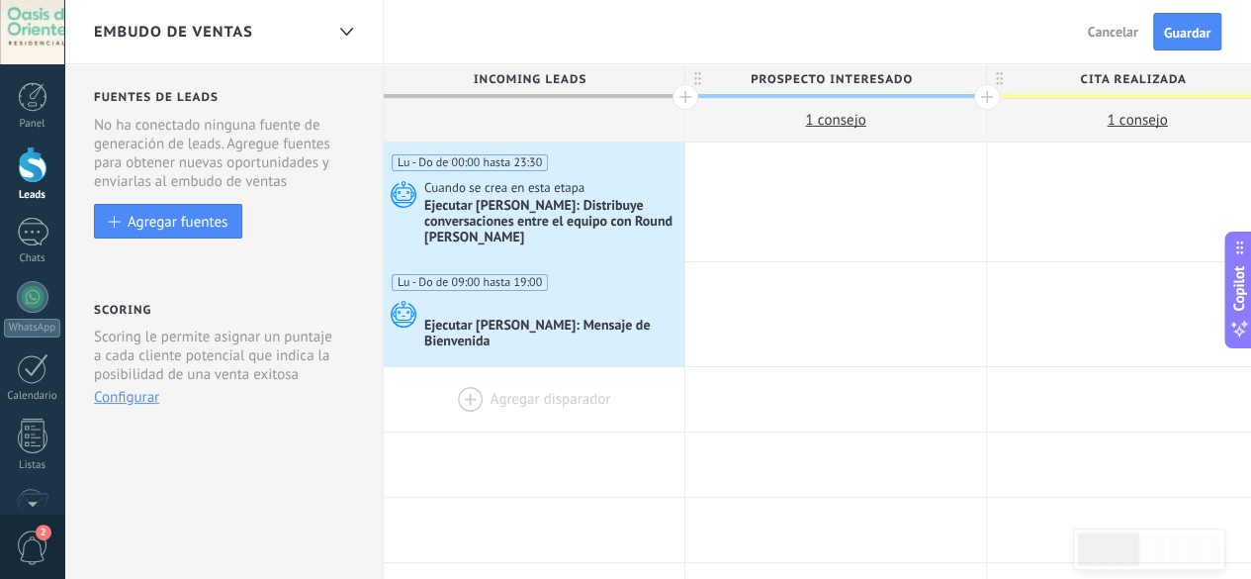
click at [510, 374] on div at bounding box center [534, 399] width 301 height 64
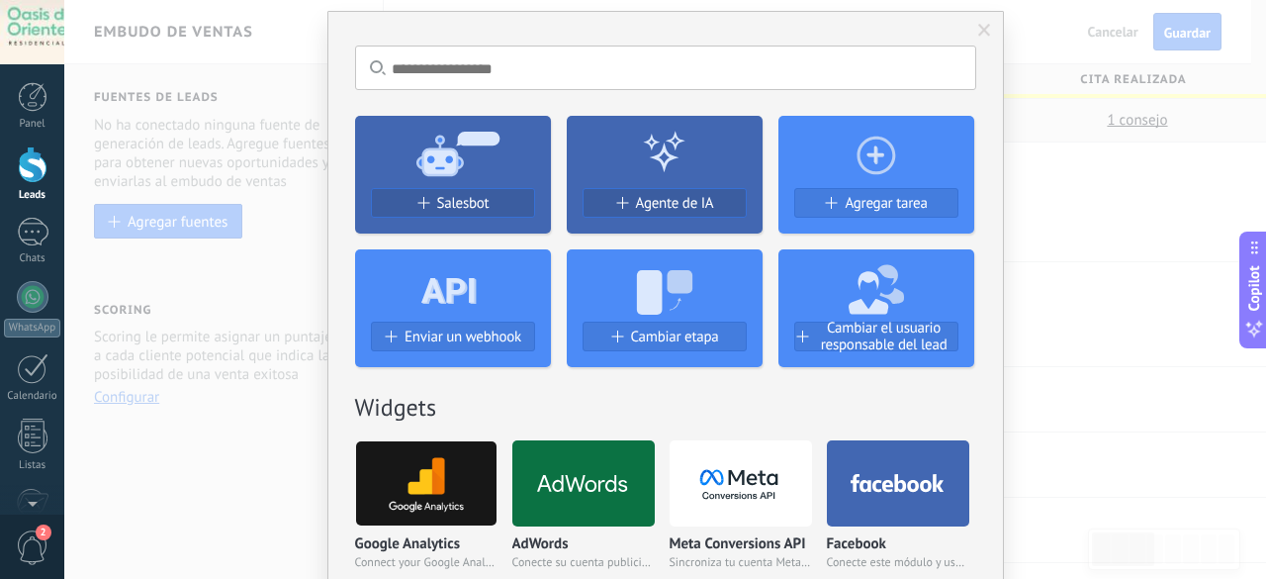
scroll to position [99, 0]
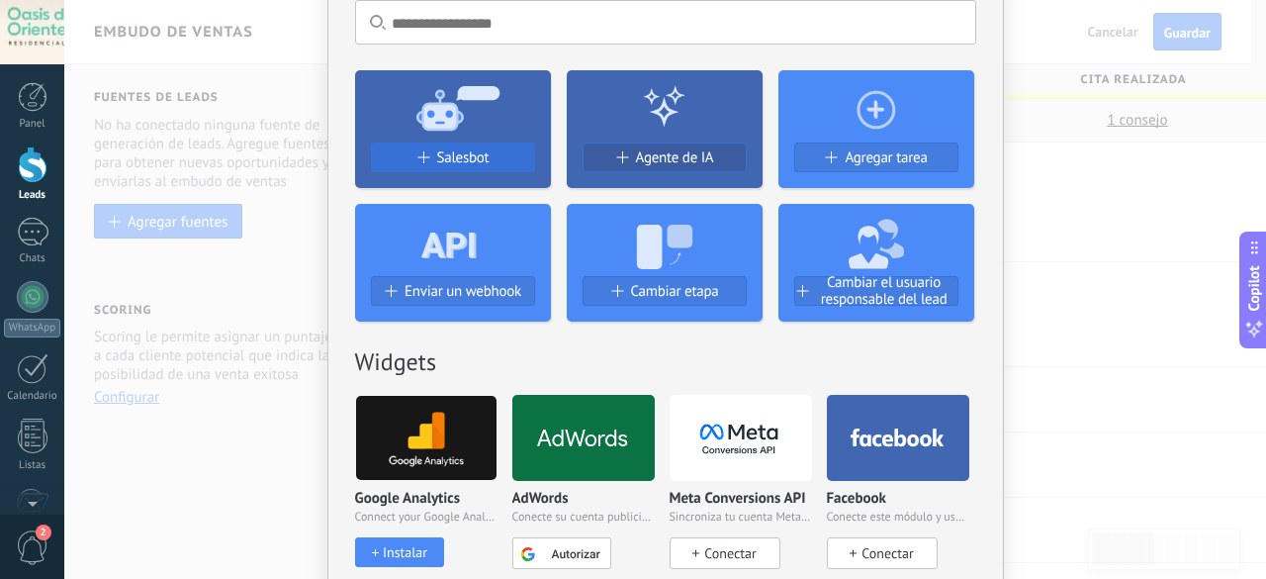
click at [488, 150] on div "Salesbot" at bounding box center [453, 157] width 162 height 17
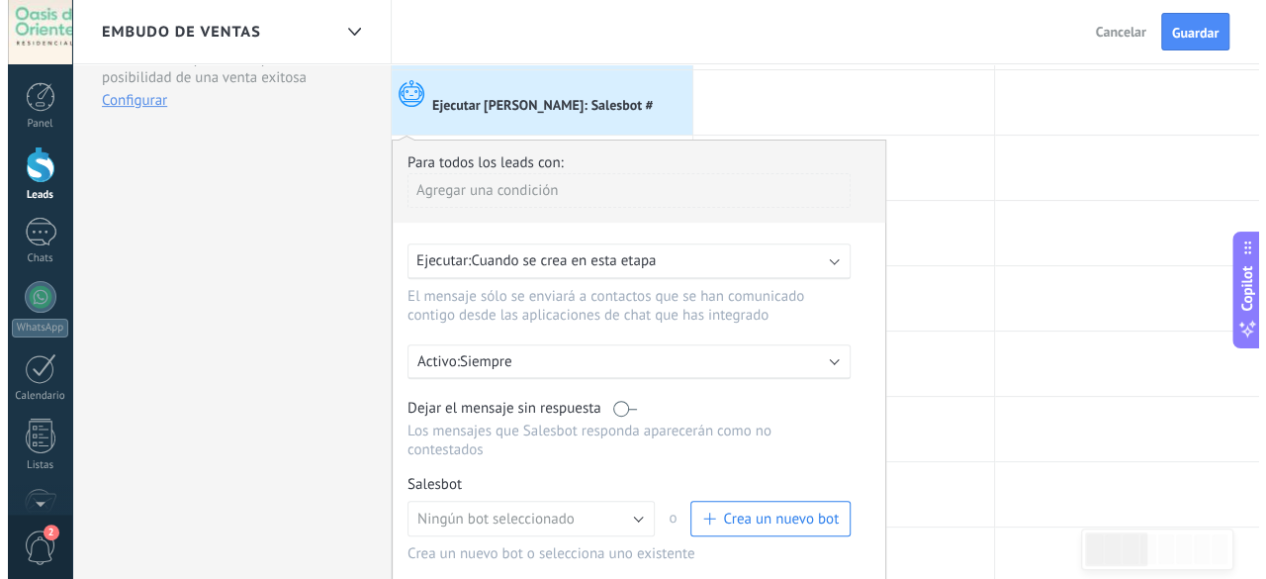
scroll to position [396, 0]
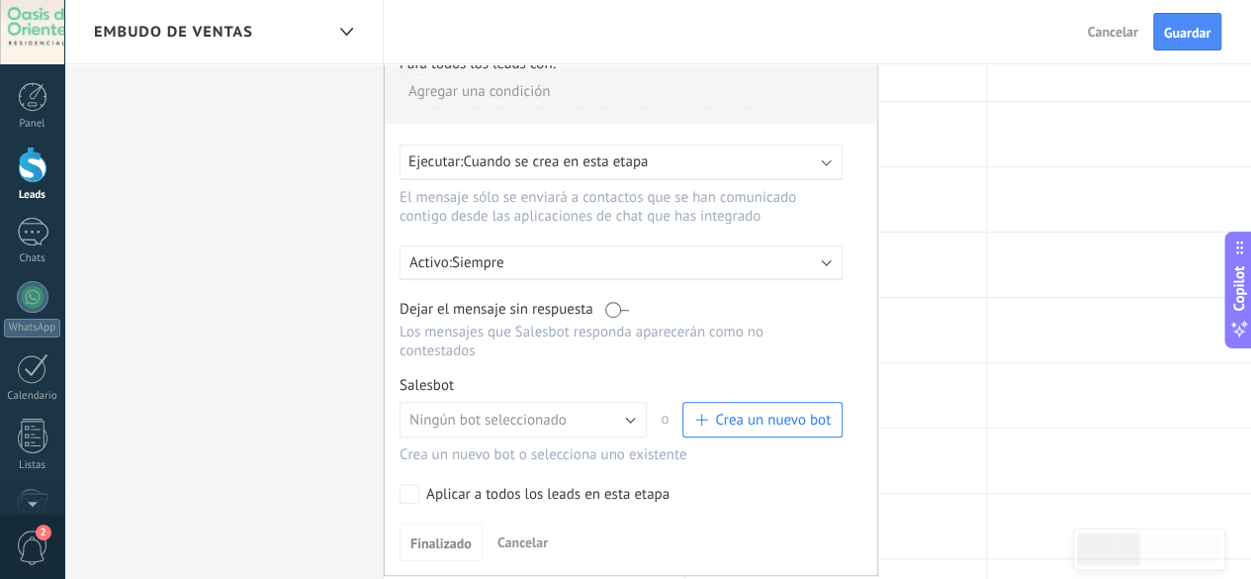
click at [738, 410] on span "Crea un nuevo bot" at bounding box center [773, 419] width 116 height 19
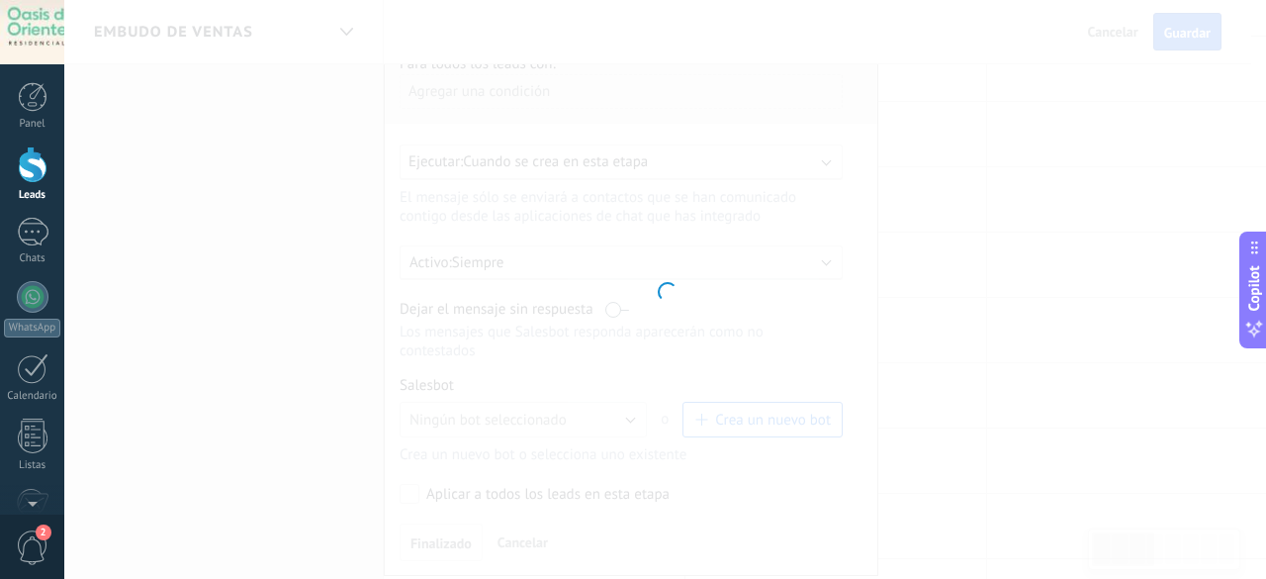
type input "**********"
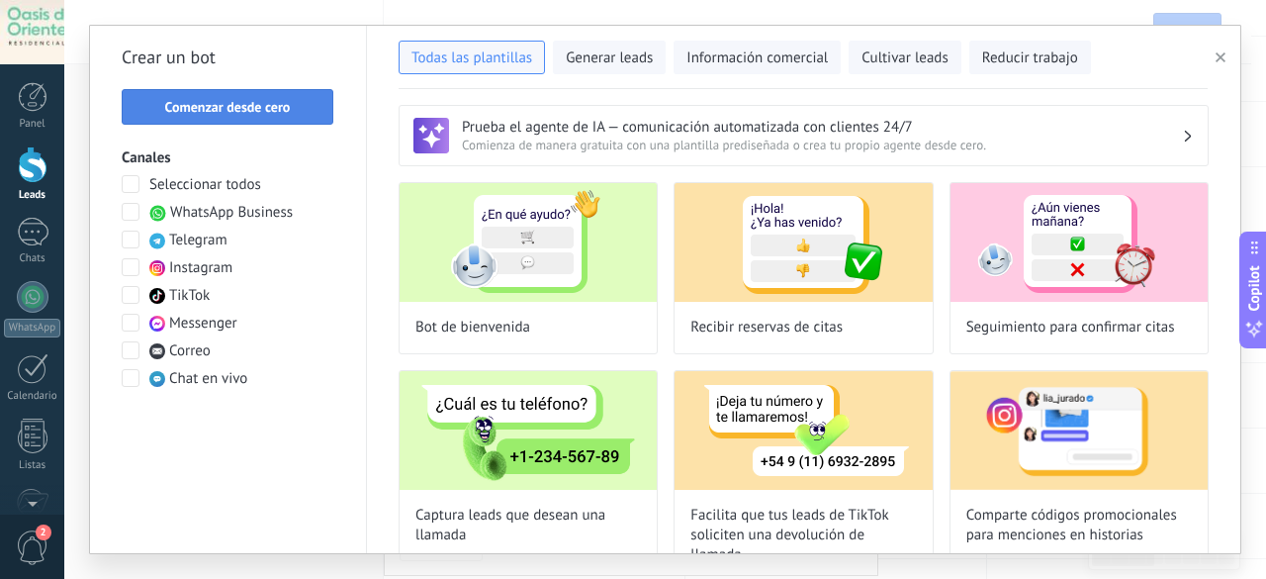
click at [281, 114] on span "Comenzar desde cero" at bounding box center [228, 107] width 126 height 14
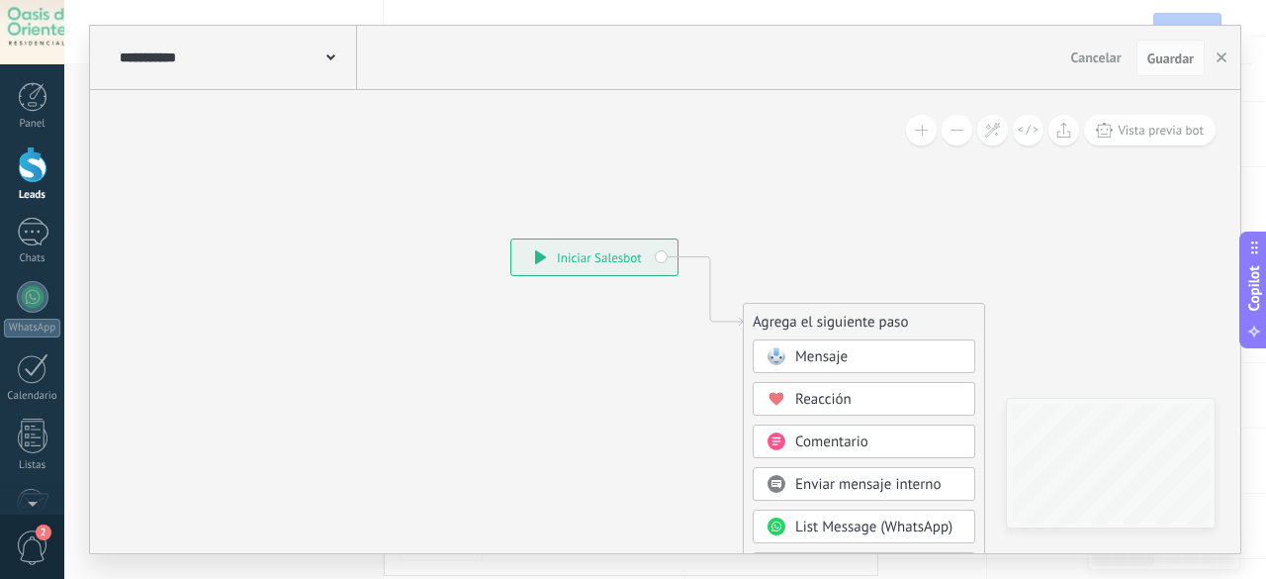
click at [856, 364] on div "Mensaje" at bounding box center [878, 357] width 166 height 20
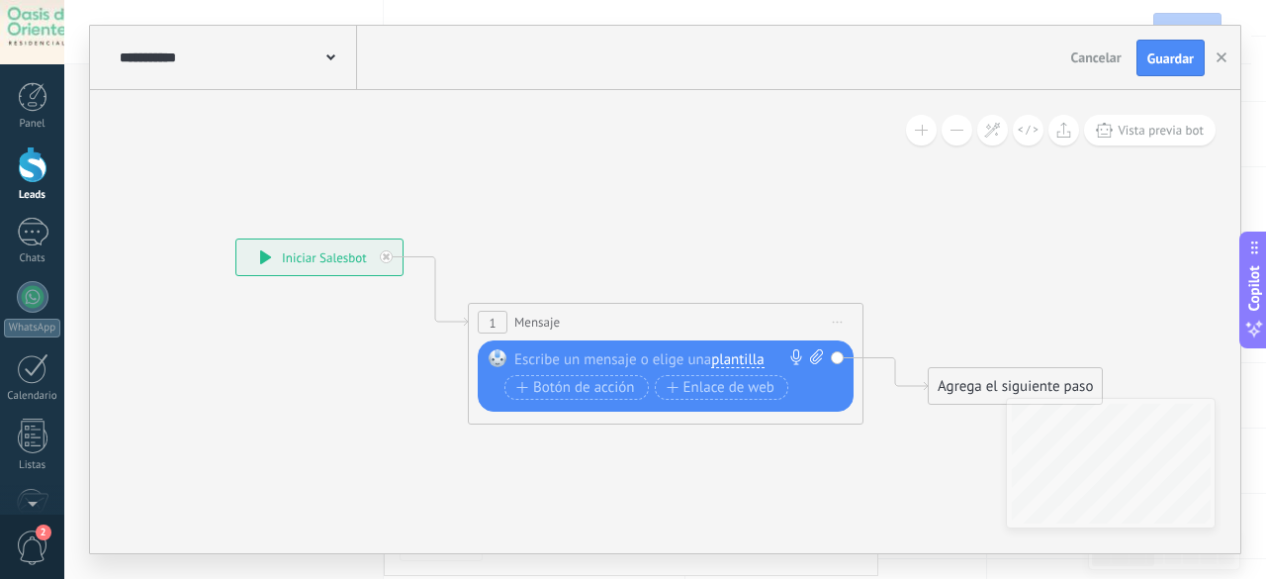
click at [708, 353] on div at bounding box center [661, 359] width 294 height 20
paste div
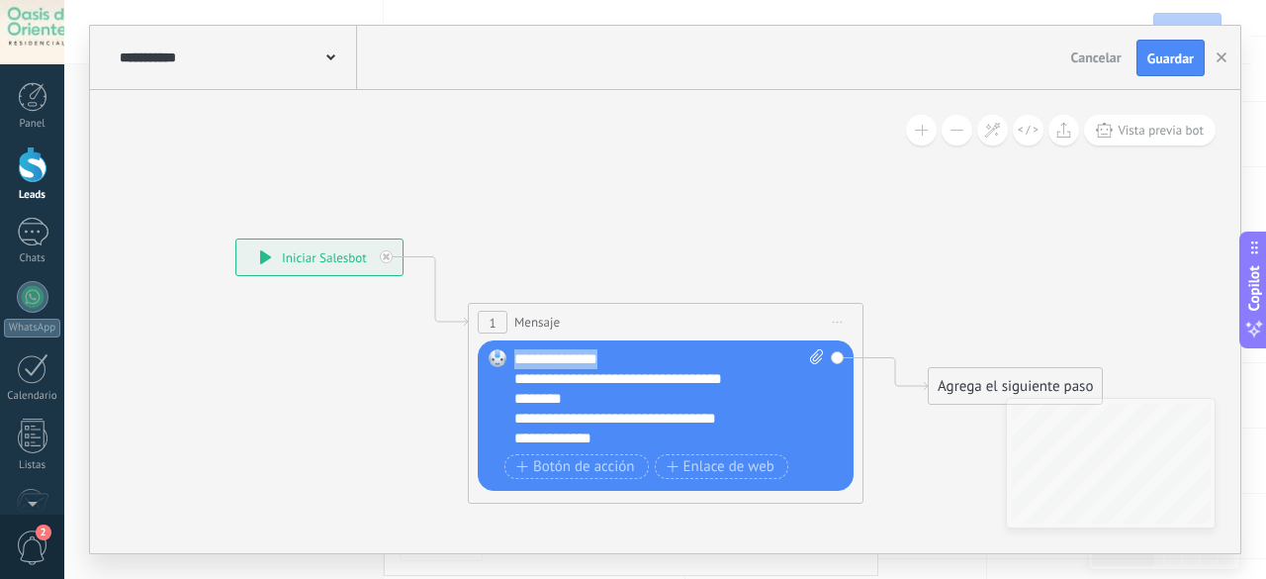
drag, startPoint x: 622, startPoint y: 359, endPoint x: 502, endPoint y: 357, distance: 119.7
click at [502, 357] on div "Reemplazar Quitar Convertir a mensaje de voz Arrastre la imagen aquí para adjun…" at bounding box center [666, 415] width 376 height 150
click at [639, 405] on div "********" at bounding box center [652, 399] width 276 height 20
click at [514, 422] on div "**********" at bounding box center [652, 418] width 276 height 20
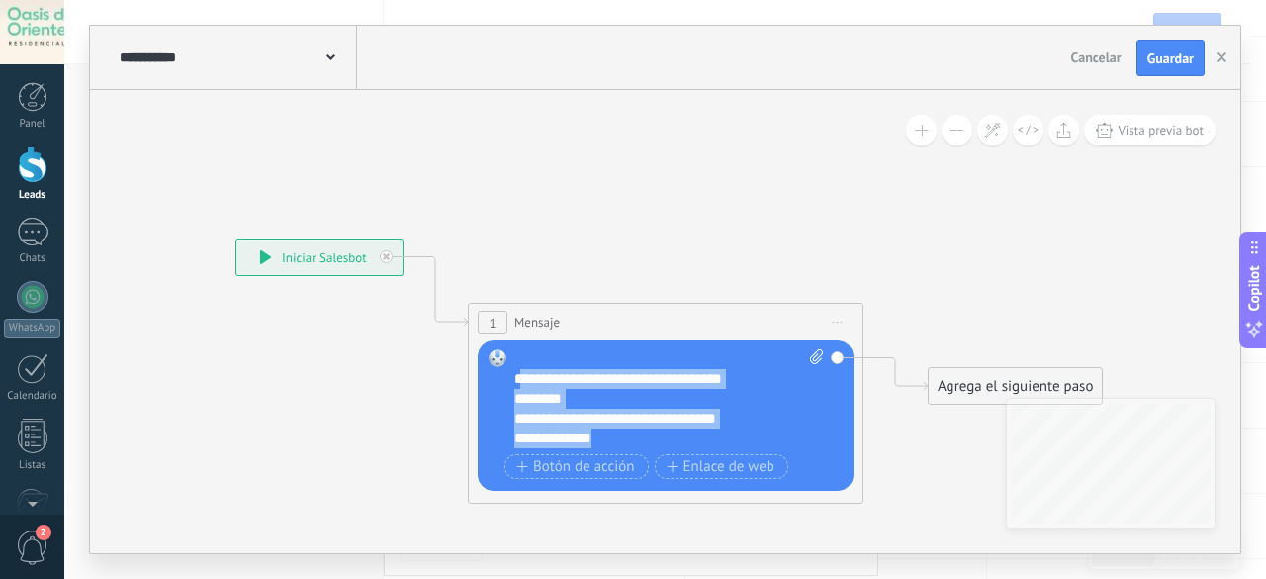
drag, startPoint x: 607, startPoint y: 438, endPoint x: 516, endPoint y: 387, distance: 104.5
click at [516, 387] on div "**********" at bounding box center [669, 398] width 311 height 99
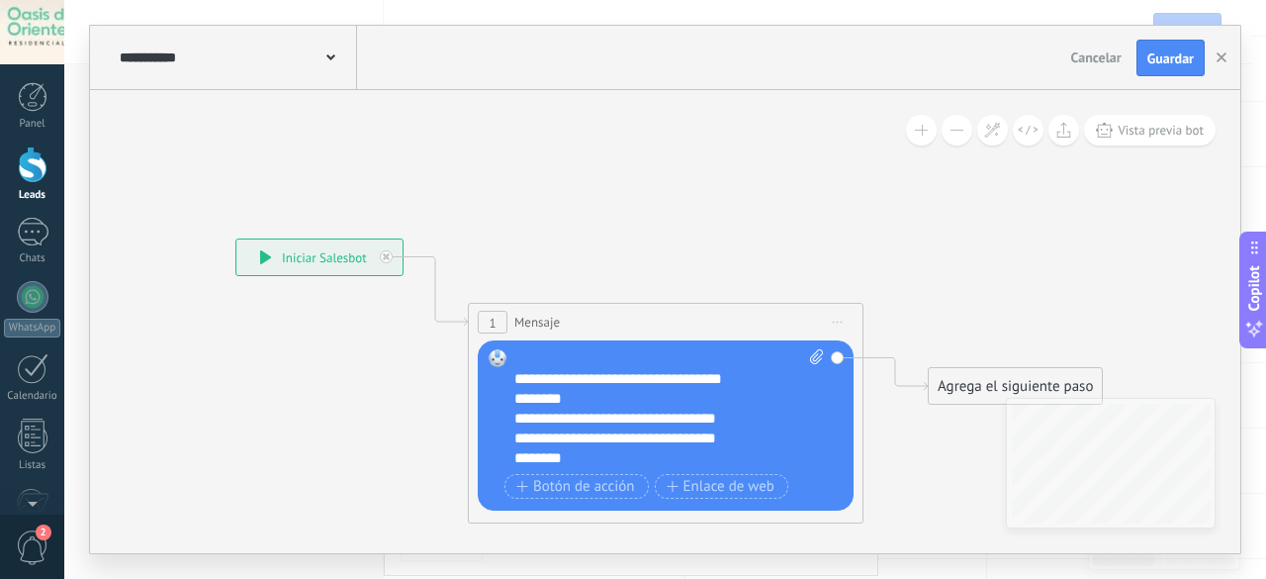
click at [518, 420] on div "**********" at bounding box center [652, 418] width 276 height 20
click at [654, 418] on div "**********" at bounding box center [652, 418] width 276 height 20
click at [757, 421] on div "**********" at bounding box center [652, 418] width 276 height 20
click at [558, 355] on div "**********" at bounding box center [669, 408] width 311 height 119
click at [514, 383] on div "**********" at bounding box center [652, 379] width 276 height 20
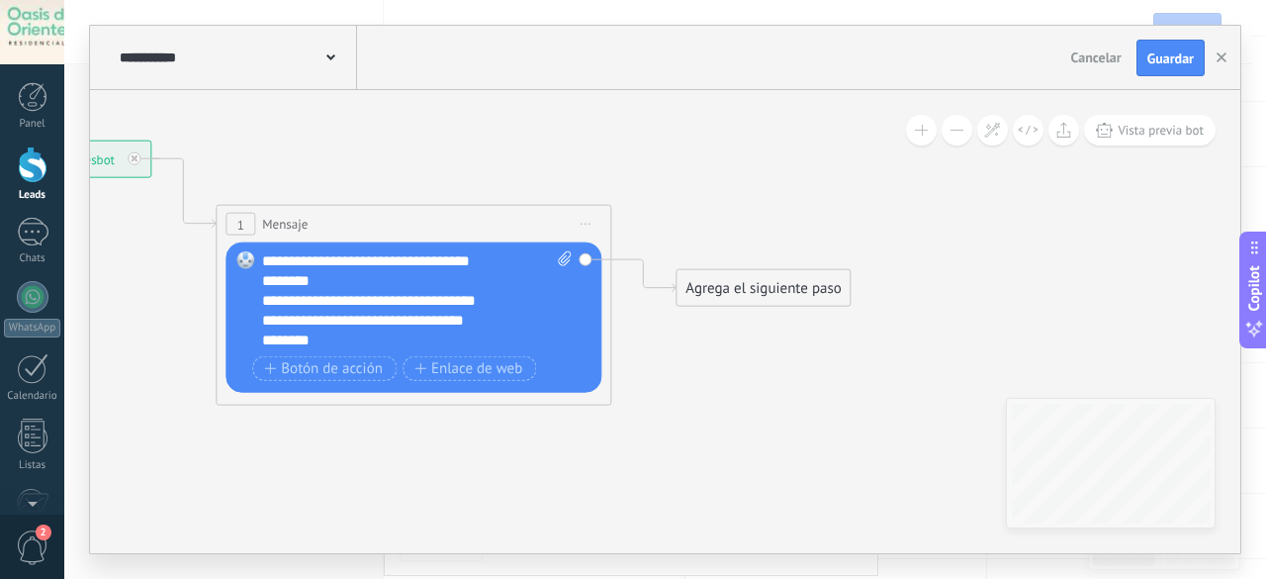
drag, startPoint x: 932, startPoint y: 430, endPoint x: 670, endPoint y: 320, distance: 283.2
click at [667, 324] on icon at bounding box center [383, 233] width 1789 height 1174
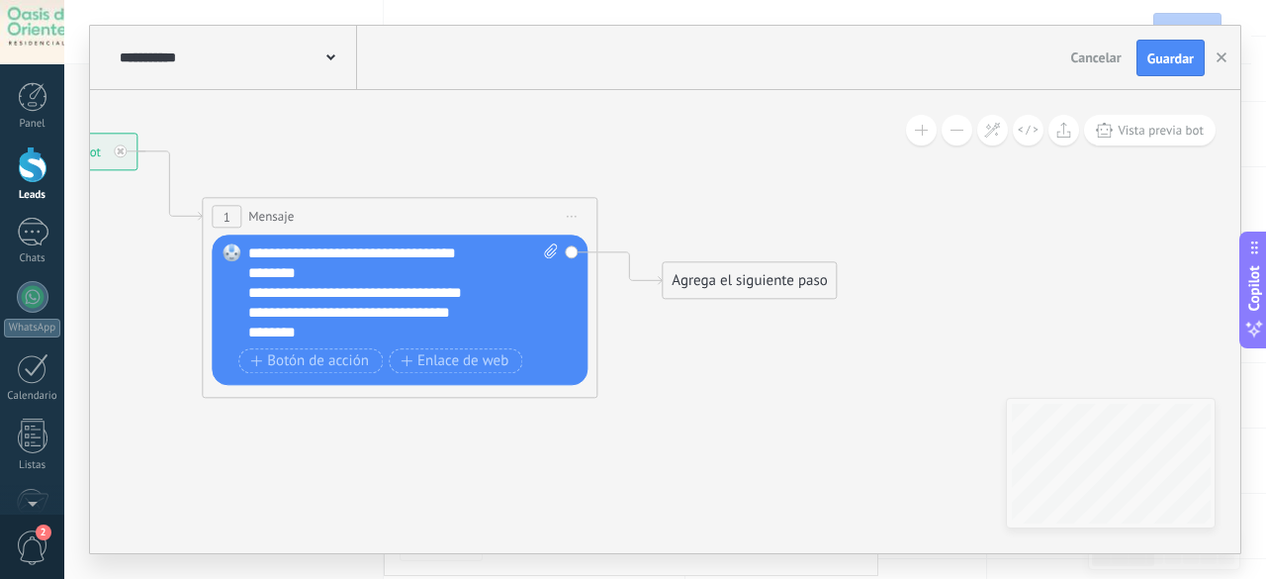
click at [572, 210] on span "Iniciar vista previa aquí Cambiar nombre Duplicar [GEOGRAPHIC_DATA]" at bounding box center [572, 217] width 32 height 29
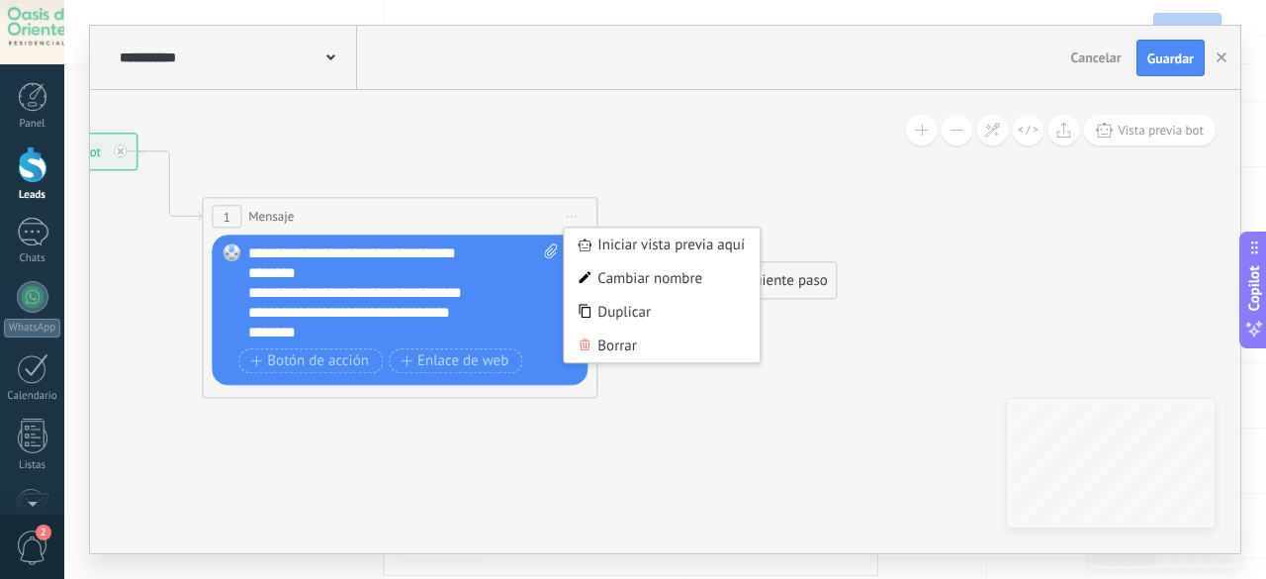
drag, startPoint x: 754, startPoint y: 387, endPoint x: 756, endPoint y: 377, distance: 10.1
click at [755, 383] on icon at bounding box center [369, 226] width 1789 height 1174
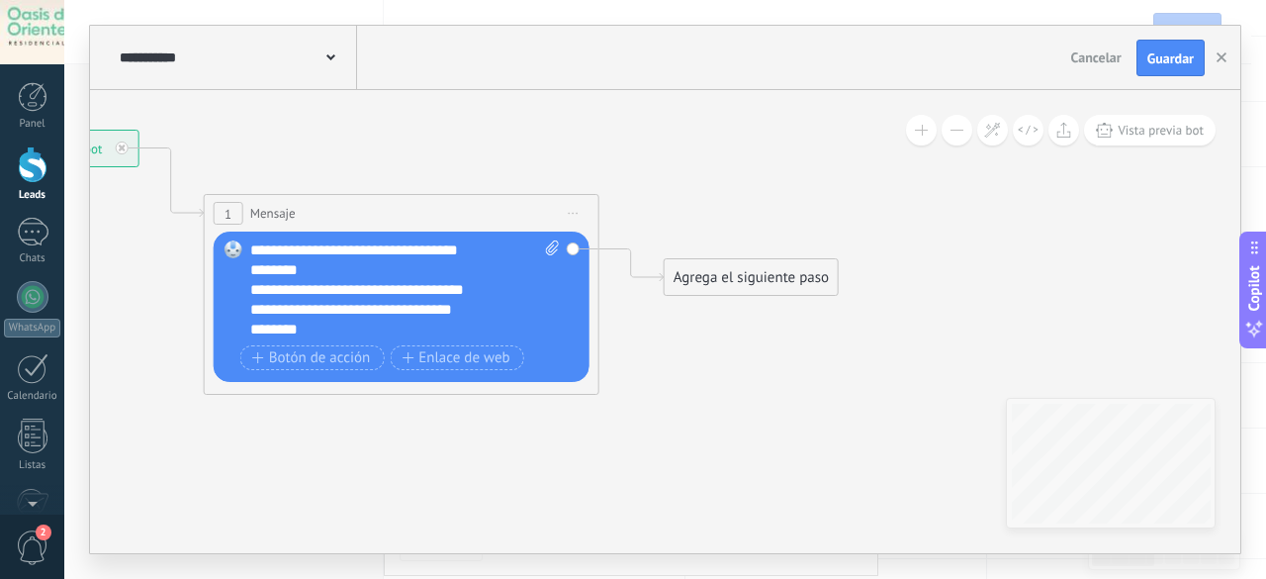
click at [760, 273] on div "Agrega el siguiente paso" at bounding box center [751, 277] width 173 height 33
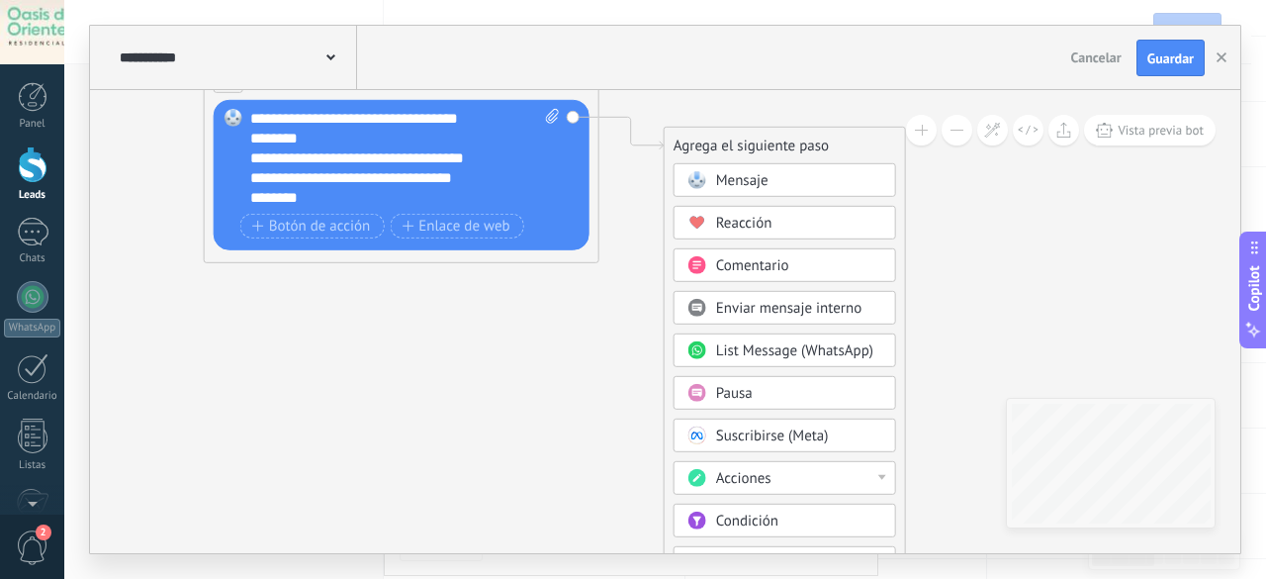
click at [778, 469] on div "Acciones" at bounding box center [799, 479] width 166 height 20
drag, startPoint x: 928, startPoint y: 426, endPoint x: 928, endPoint y: 296, distance: 130.5
click at [928, 296] on icon at bounding box center [371, 91] width 1789 height 1174
drag, startPoint x: 543, startPoint y: 479, endPoint x: 595, endPoint y: 321, distance: 165.7
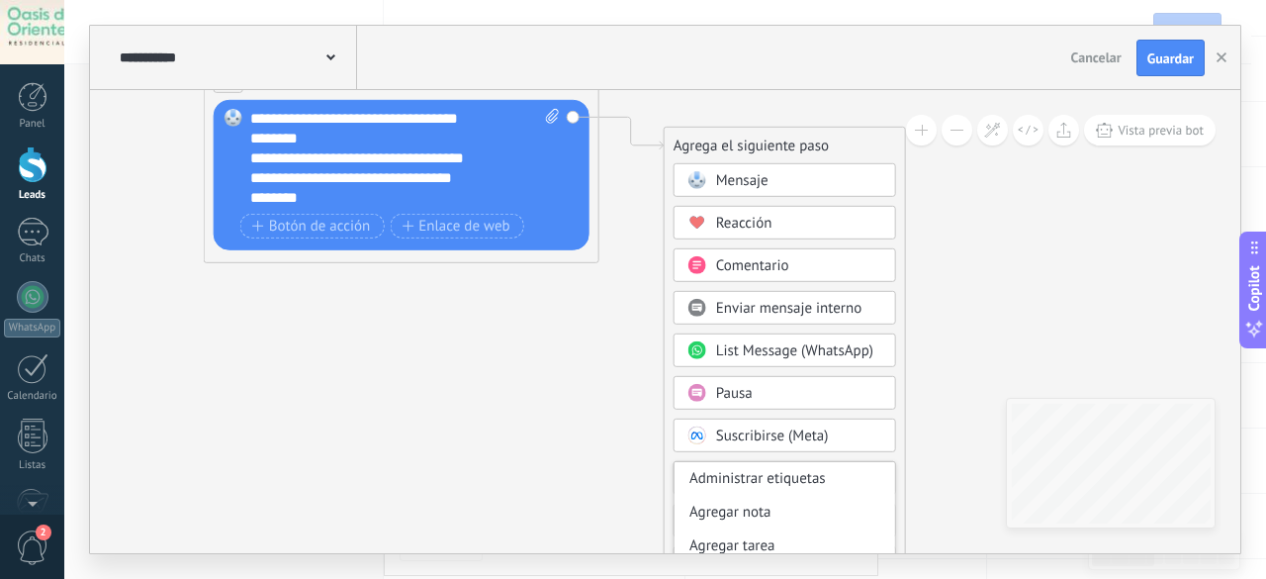
click at [591, 323] on icon at bounding box center [371, 91] width 1789 height 1174
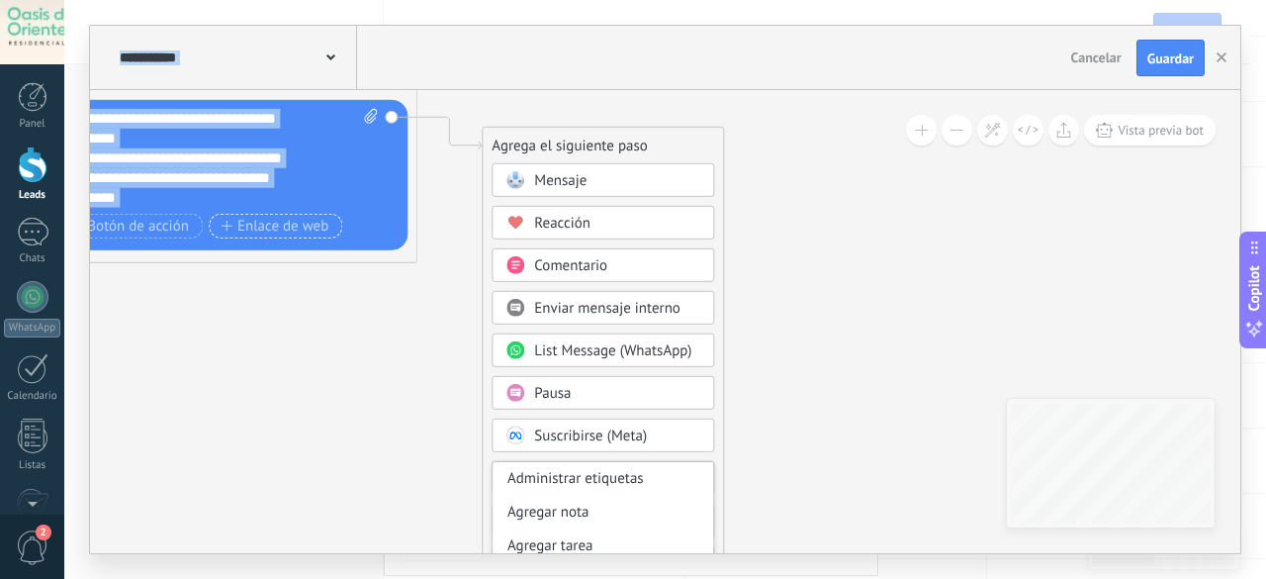
drag, startPoint x: 475, startPoint y: 400, endPoint x: 301, endPoint y: 223, distance: 248.2
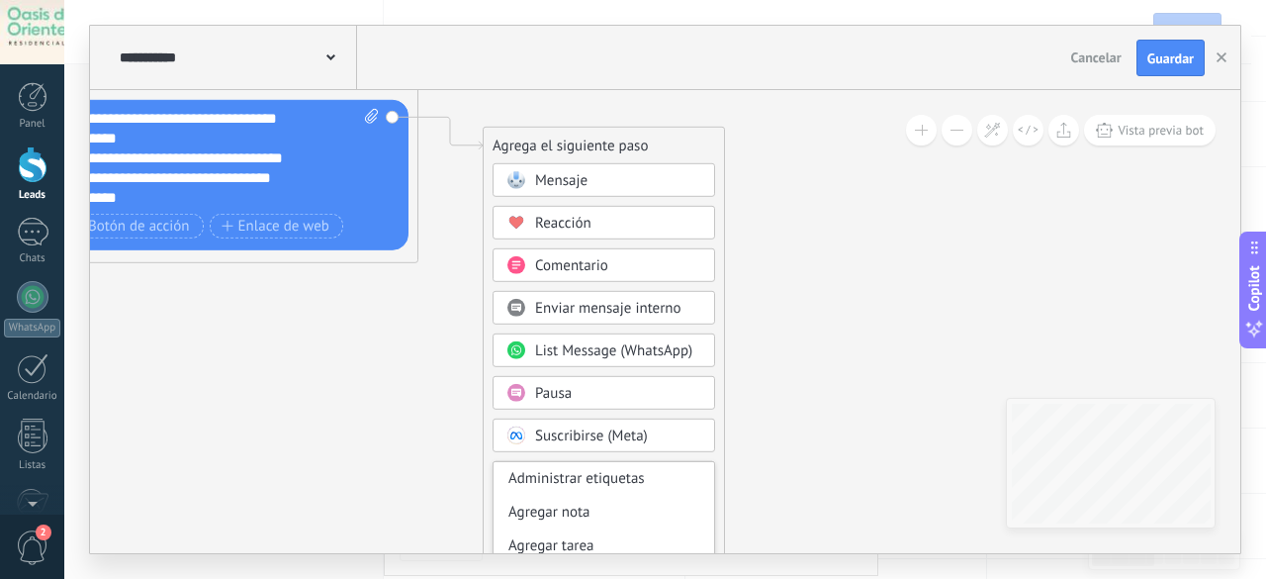
click at [902, 292] on icon at bounding box center [190, 91] width 1789 height 1174
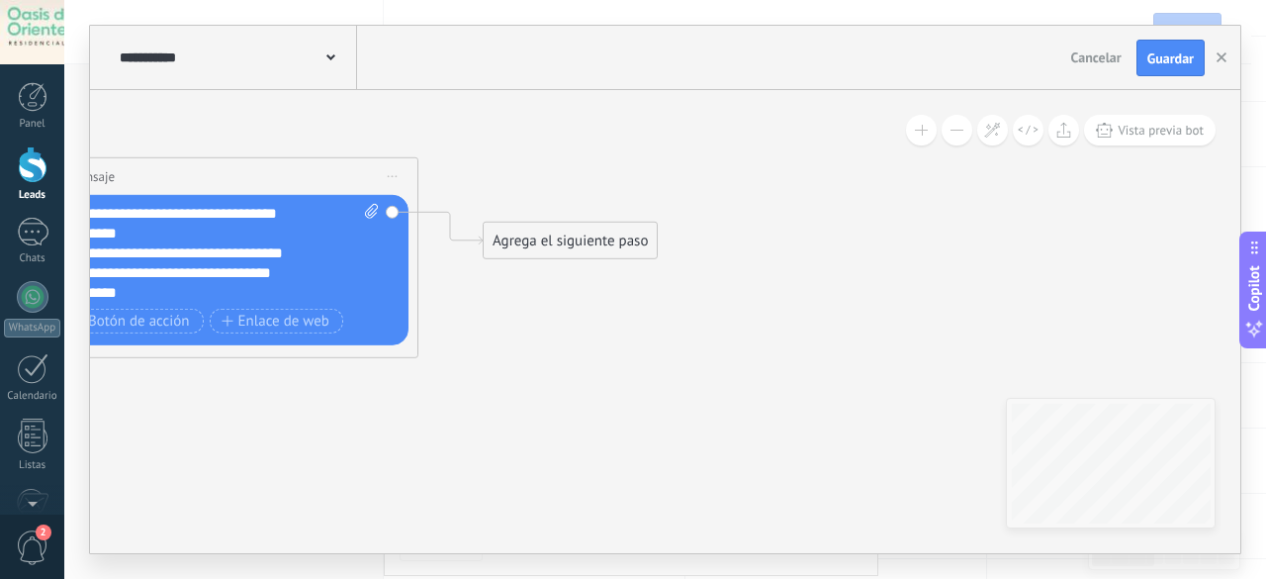
click at [397, 173] on span "Iniciar vista previa aquí Cambiar nombre Duplicar [GEOGRAPHIC_DATA]" at bounding box center [393, 176] width 32 height 29
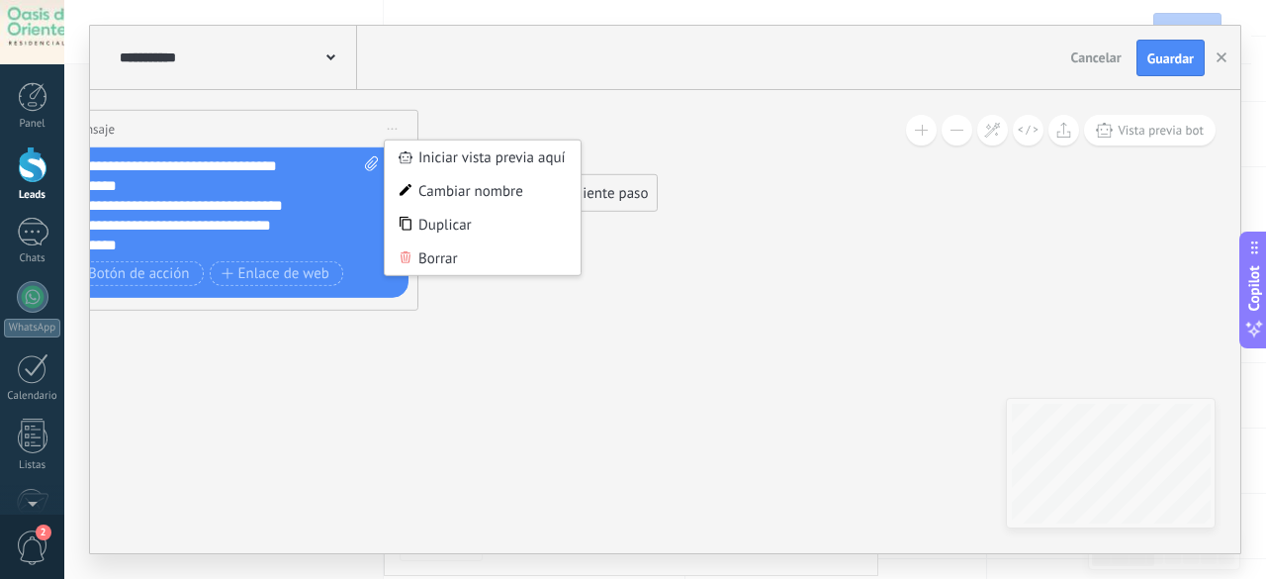
click at [791, 207] on icon at bounding box center [190, 138] width 1789 height 1174
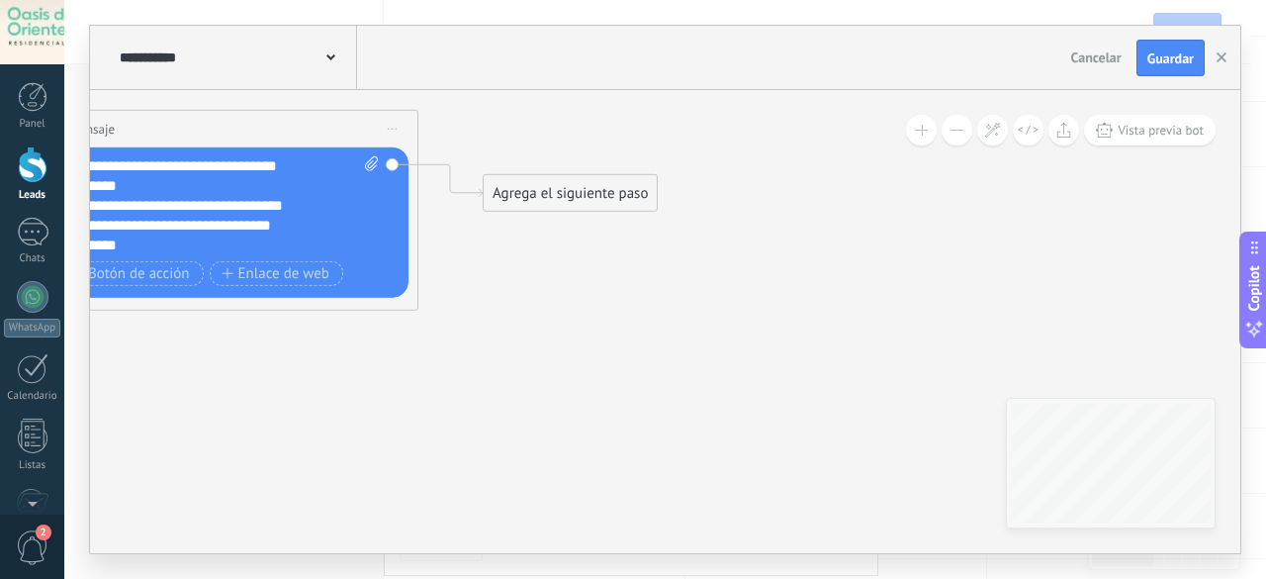
click at [512, 191] on div "Agrega el siguiente paso" at bounding box center [570, 193] width 173 height 33
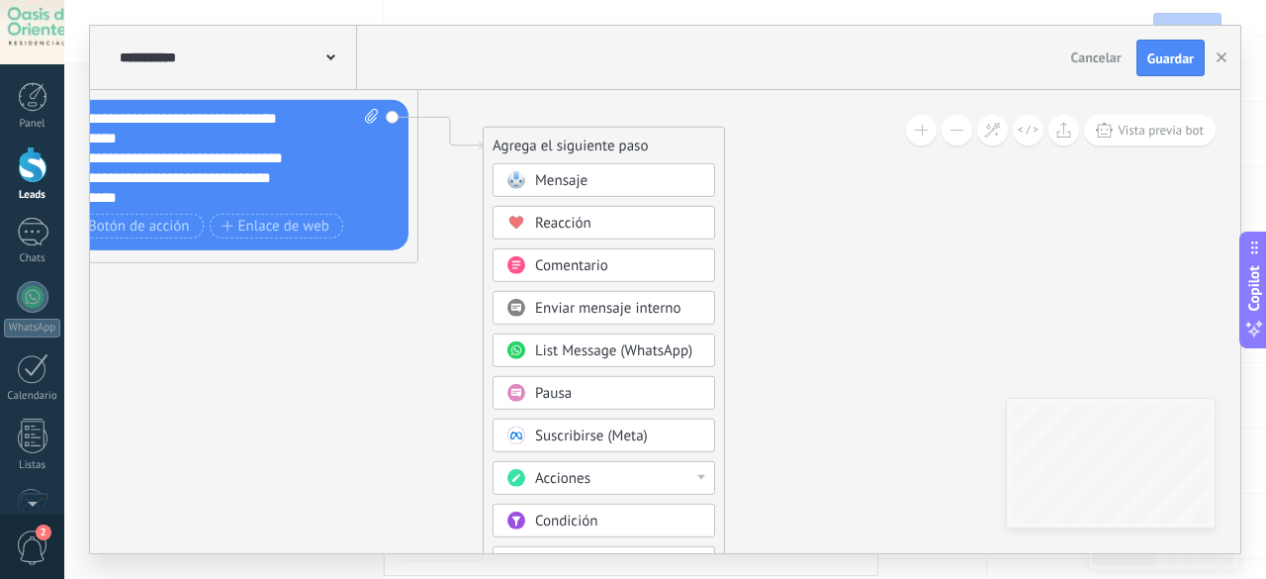
click at [927, 140] on button at bounding box center [921, 130] width 31 height 31
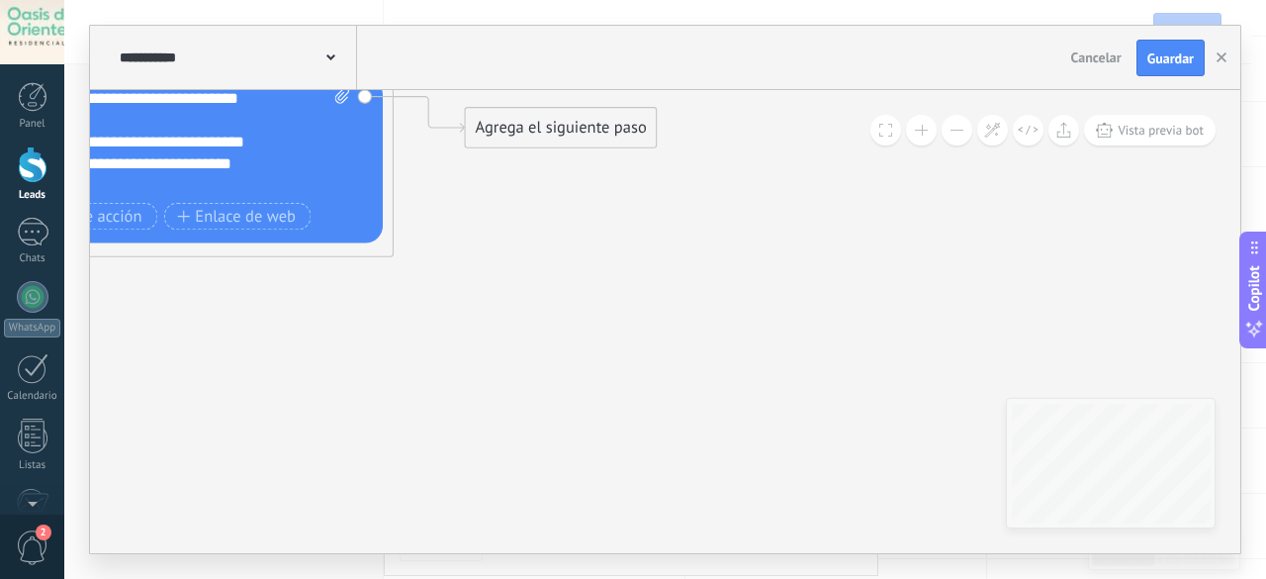
click at [945, 139] on button at bounding box center [956, 130] width 31 height 31
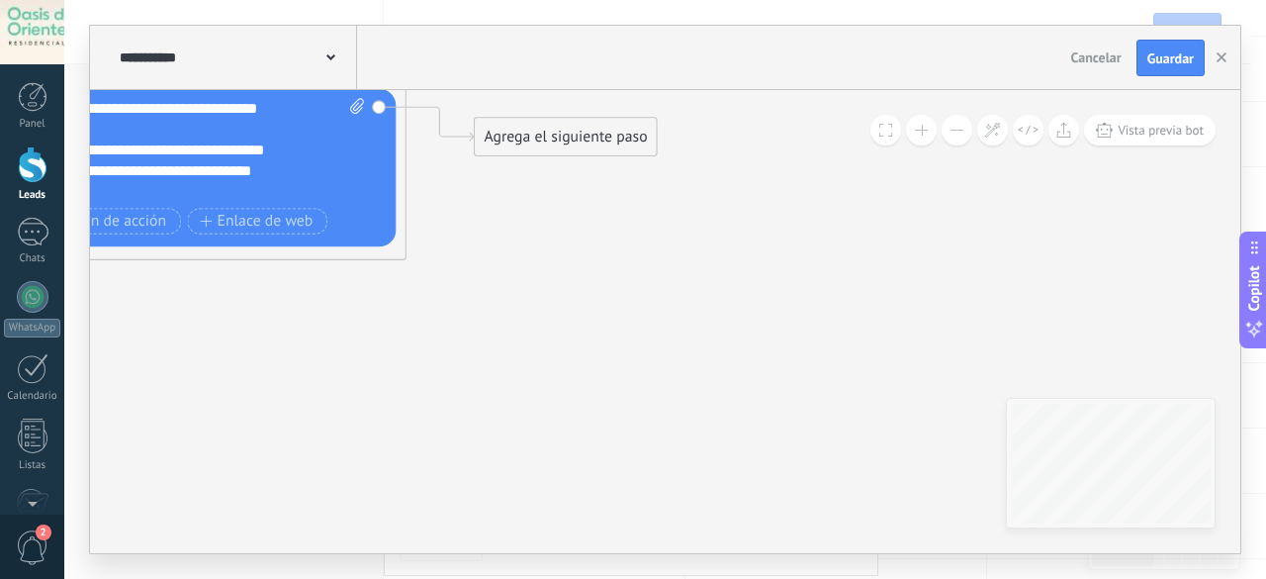
click at [945, 139] on button at bounding box center [956, 130] width 31 height 31
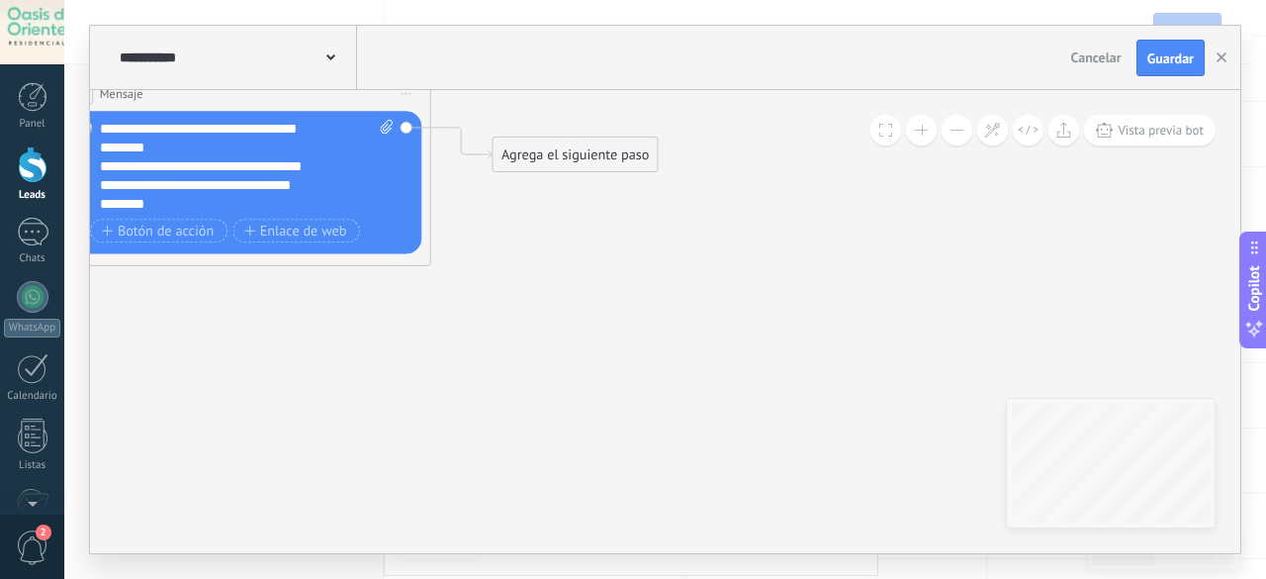
click at [945, 139] on button at bounding box center [956, 130] width 31 height 31
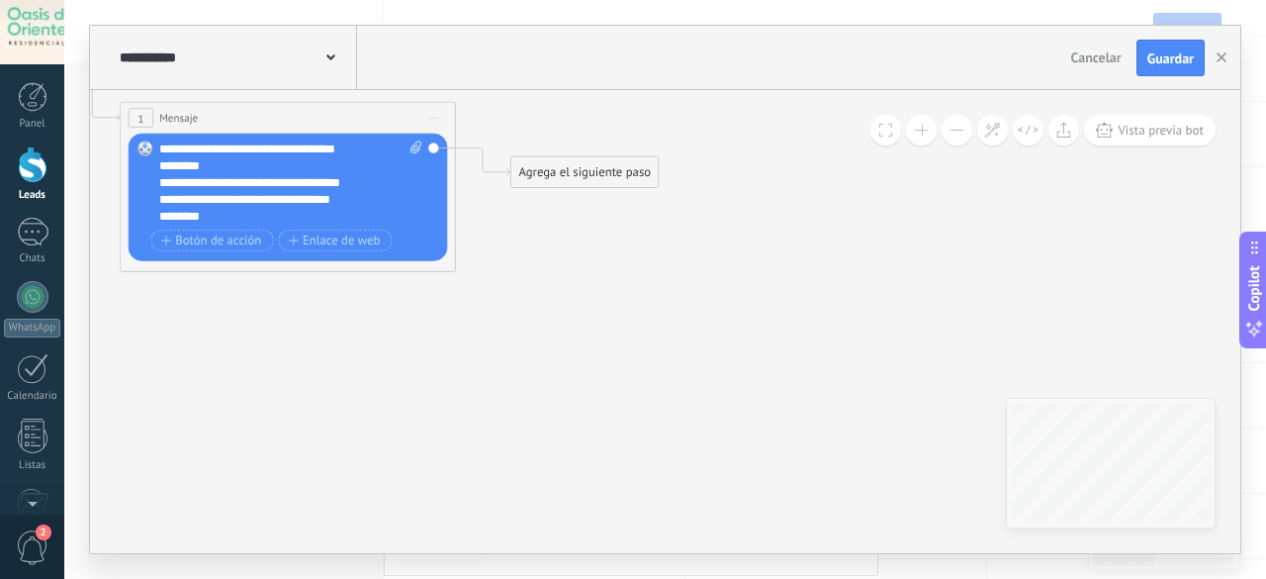
click at [945, 139] on button at bounding box center [956, 130] width 31 height 31
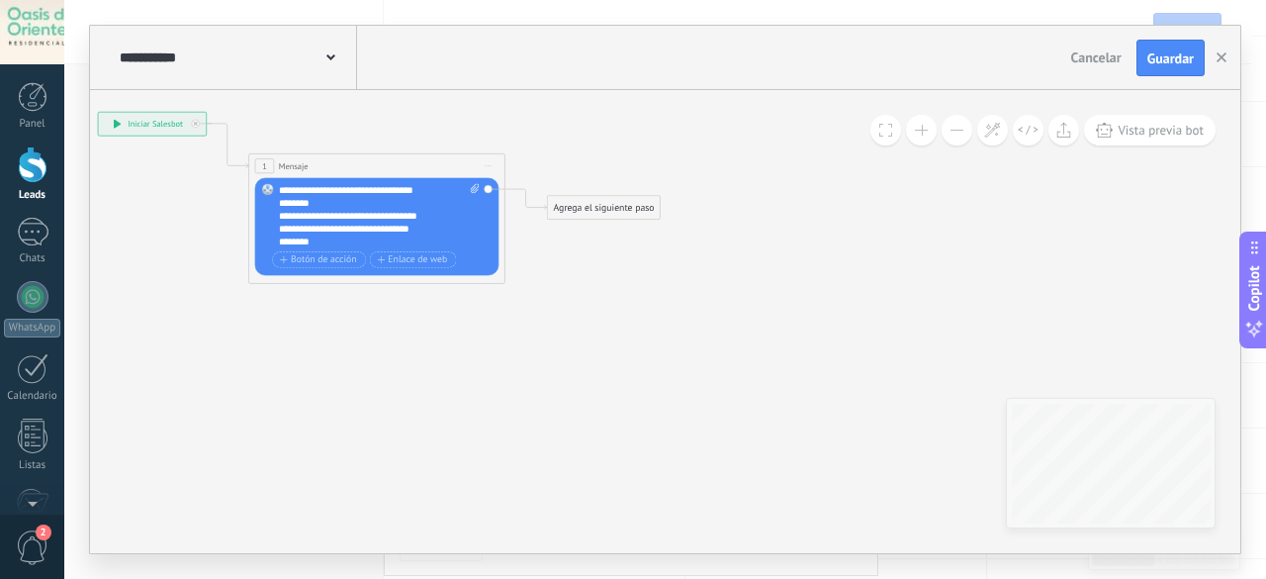
click at [945, 139] on button at bounding box center [956, 130] width 31 height 31
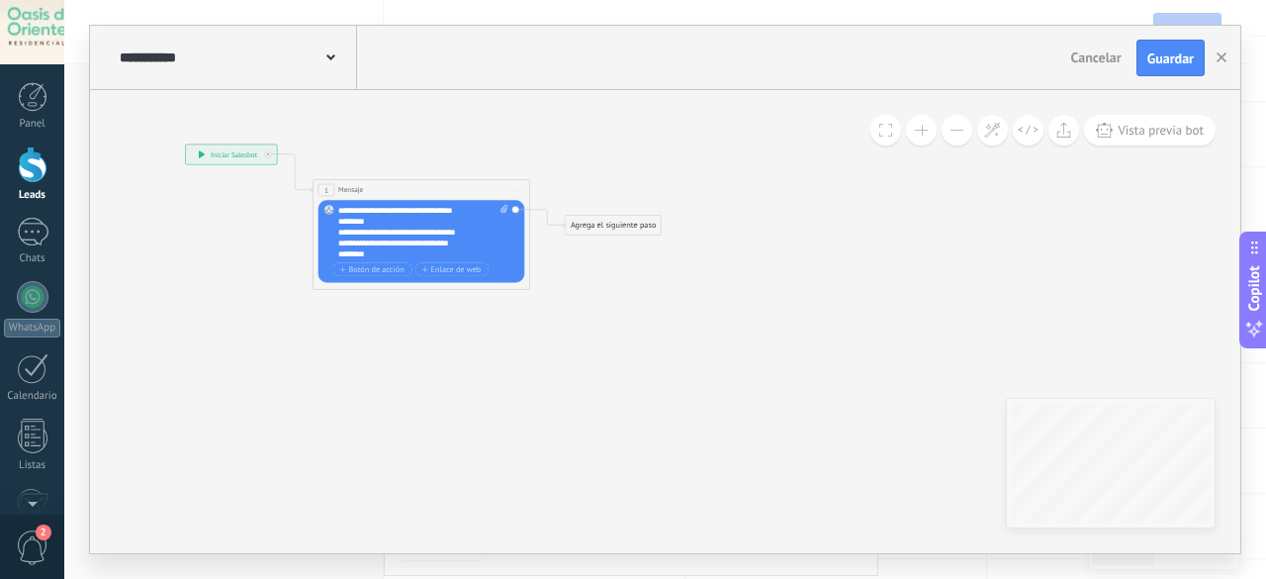
click at [945, 139] on button at bounding box center [956, 130] width 31 height 31
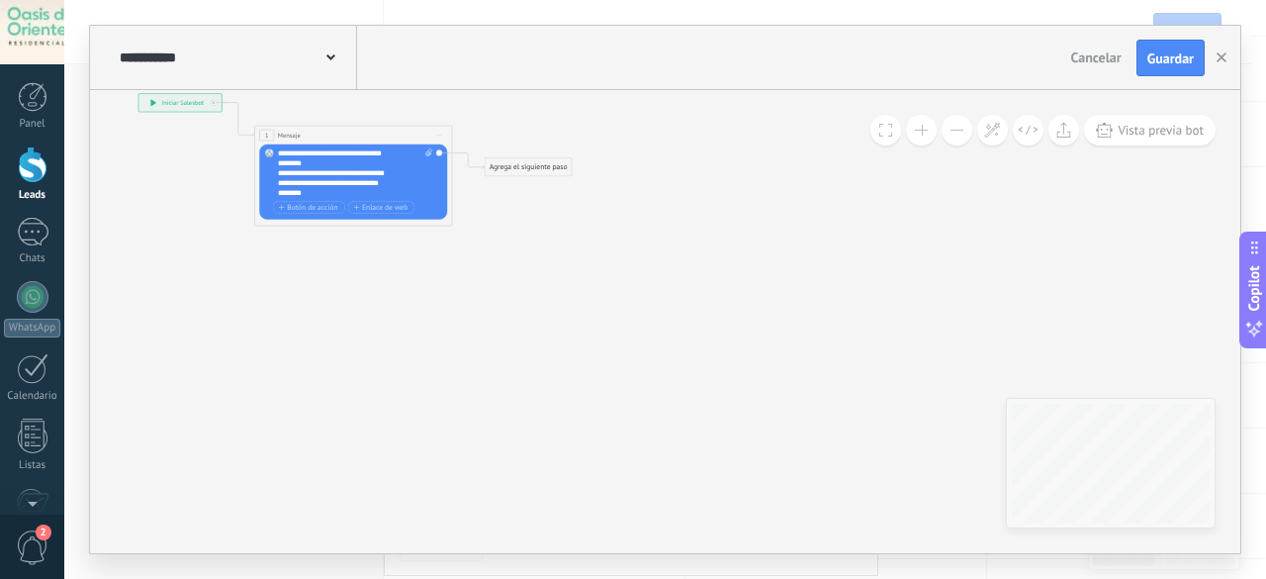
drag, startPoint x: 754, startPoint y: 271, endPoint x: 598, endPoint y: 192, distance: 174.3
click at [661, 201] on icon at bounding box center [338, 140] width 895 height 587
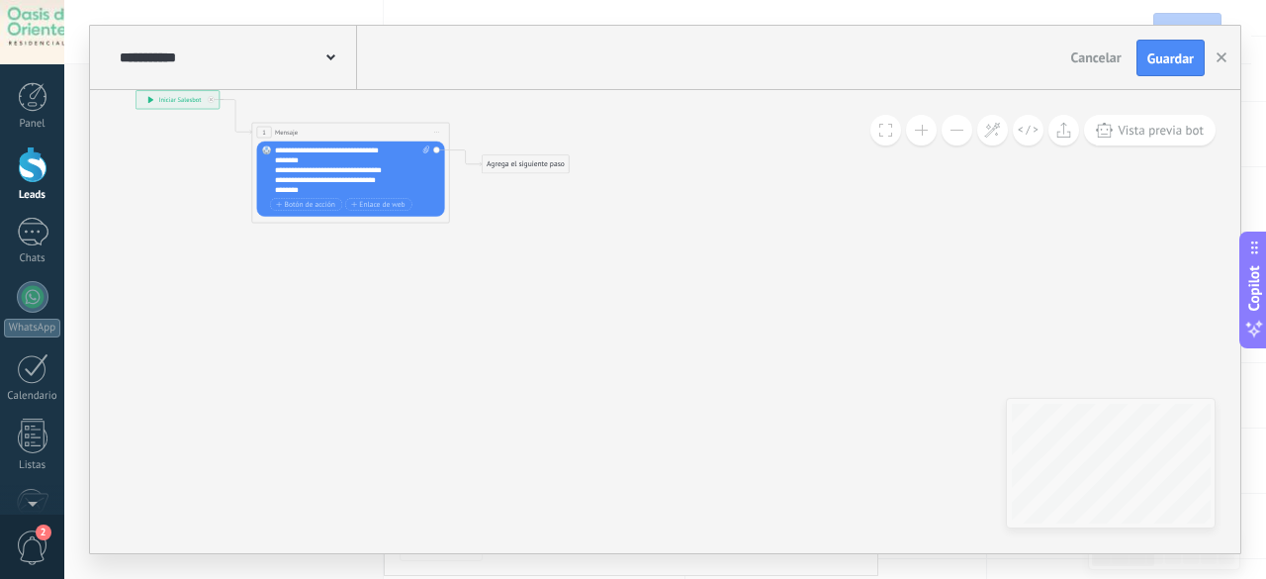
click at [534, 167] on div "Agrega el siguiente paso" at bounding box center [526, 164] width 87 height 17
click at [559, 349] on div "Condición" at bounding box center [549, 352] width 83 height 10
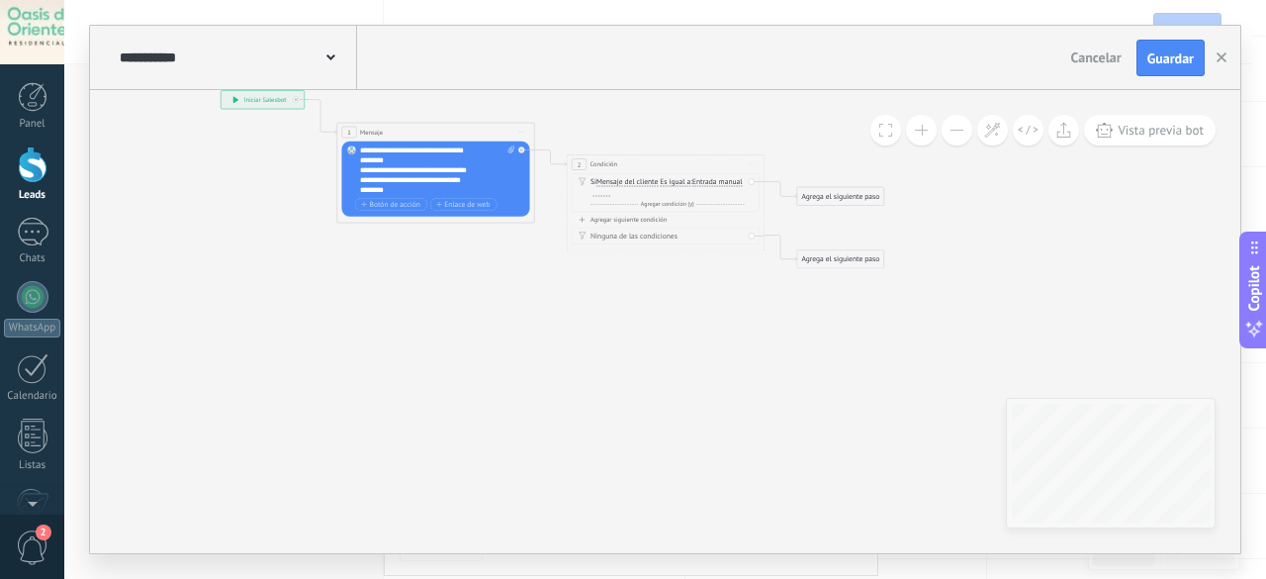
click at [752, 164] on icon at bounding box center [752, 164] width 5 height 1
click at [771, 228] on div "Borrar" at bounding box center [797, 229] width 98 height 17
click at [593, 169] on div "Agrega el siguiente paso" at bounding box center [611, 164] width 87 height 17
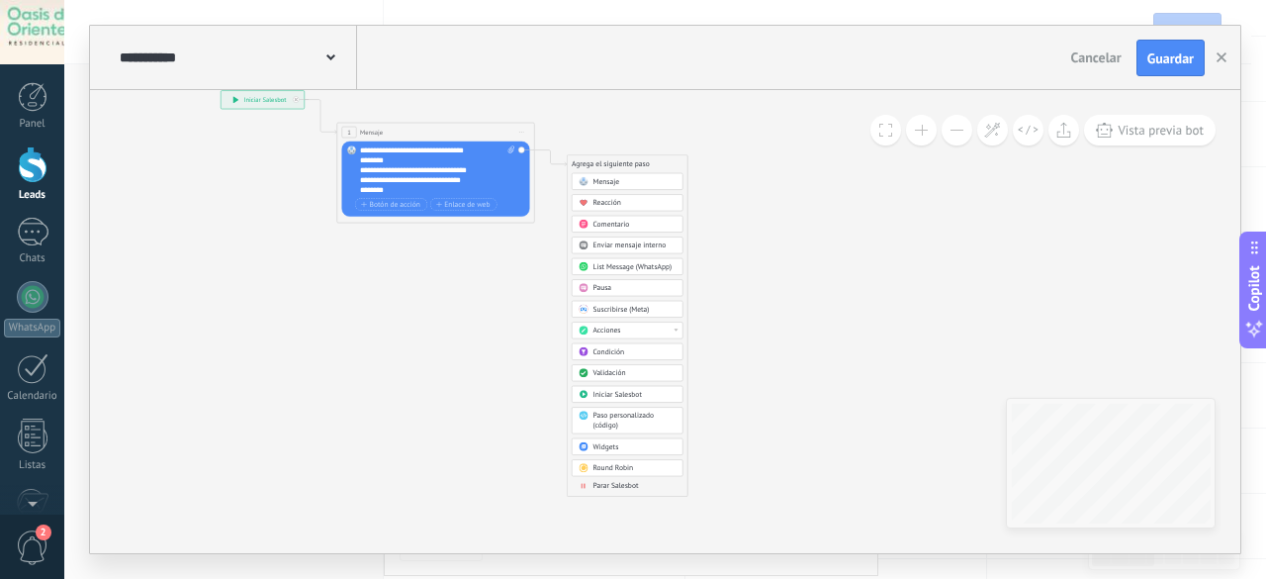
click at [641, 329] on div "Acciones" at bounding box center [634, 331] width 83 height 10
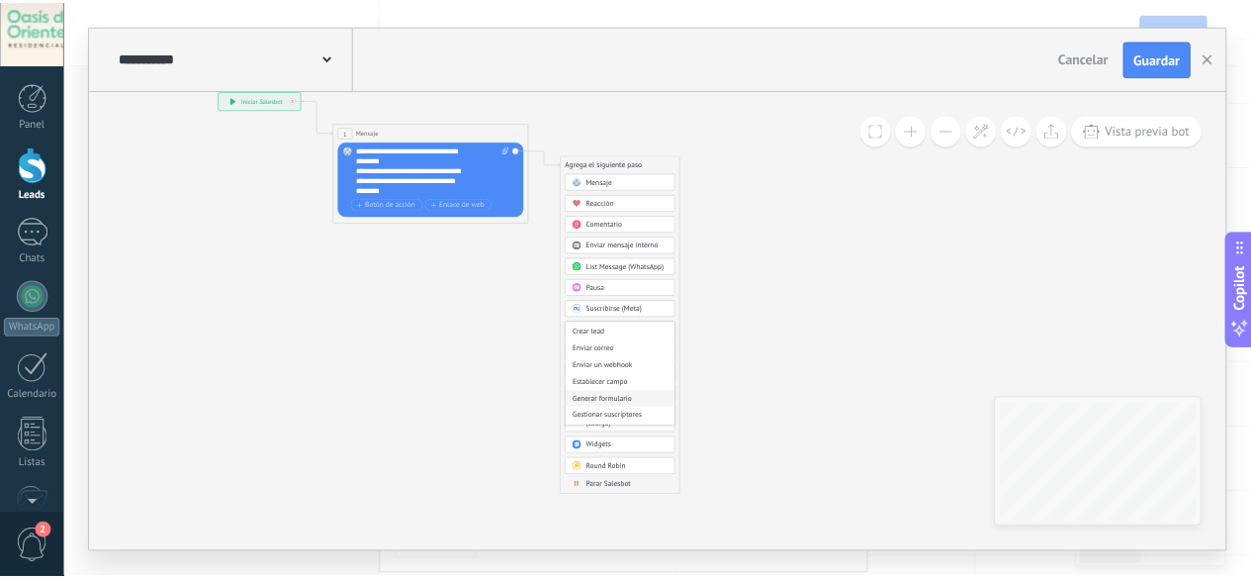
scroll to position [262, 0]
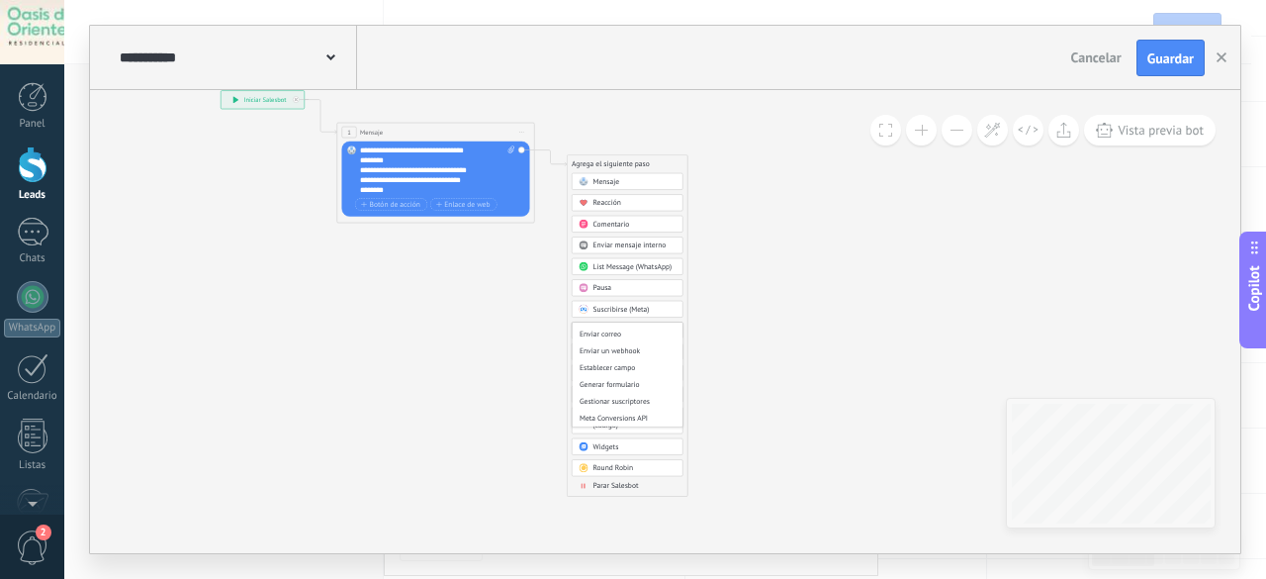
click at [800, 357] on icon at bounding box center [420, 157] width 895 height 627
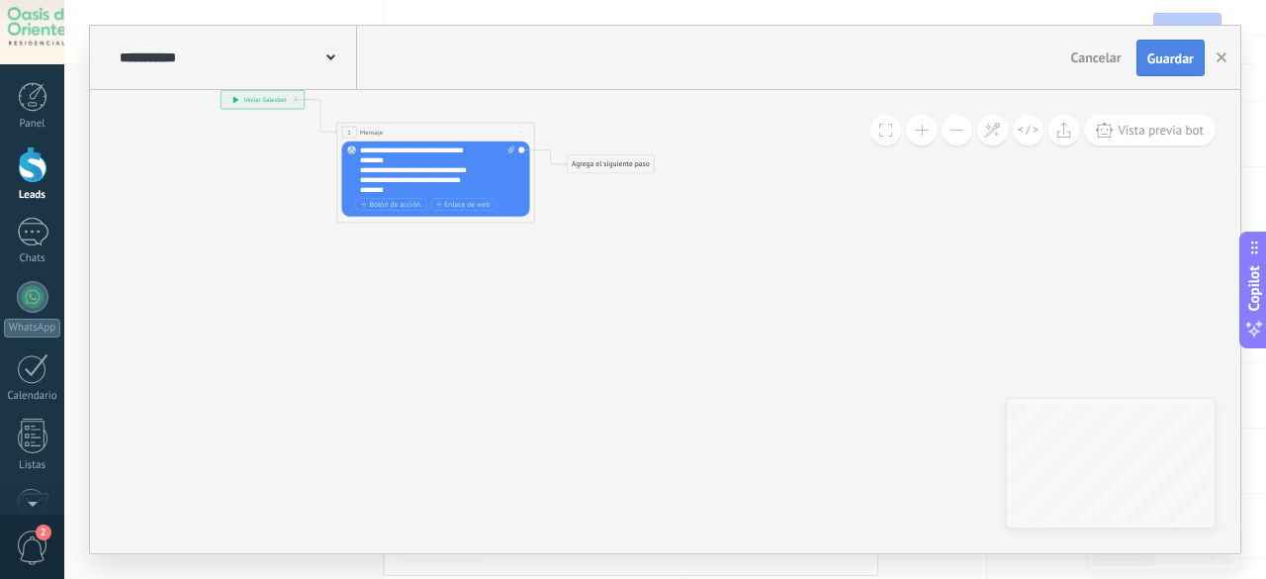
click at [1172, 70] on button "Guardar" at bounding box center [1170, 59] width 68 height 38
click at [1226, 56] on button "button" at bounding box center [1221, 58] width 30 height 36
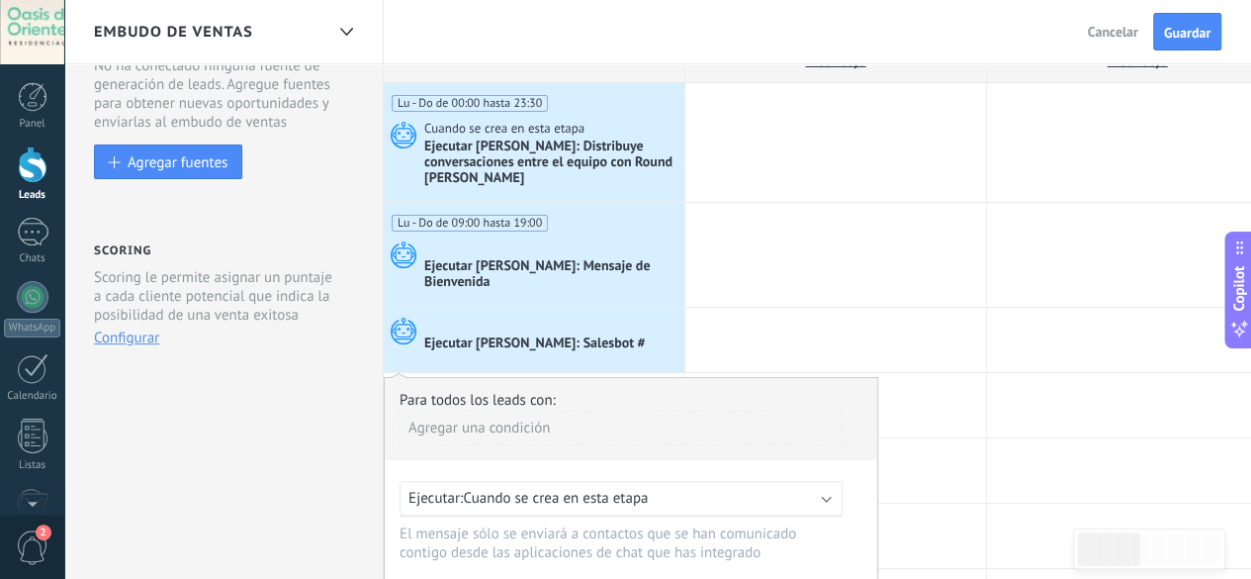
scroll to position [0, 0]
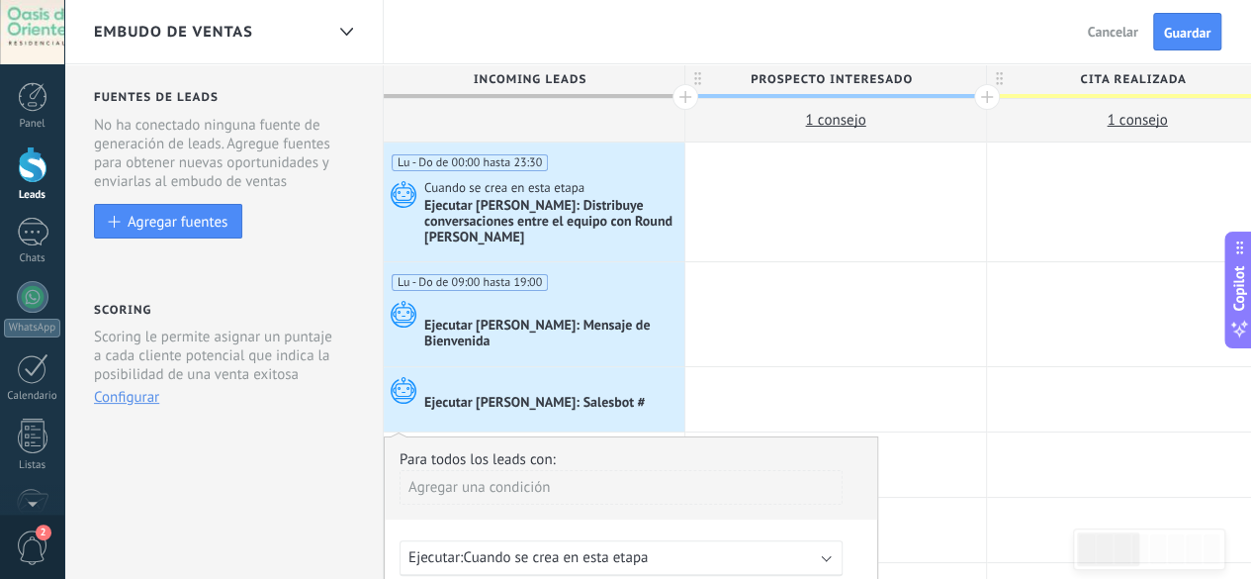
click at [545, 310] on div at bounding box center [551, 308] width 255 height 18
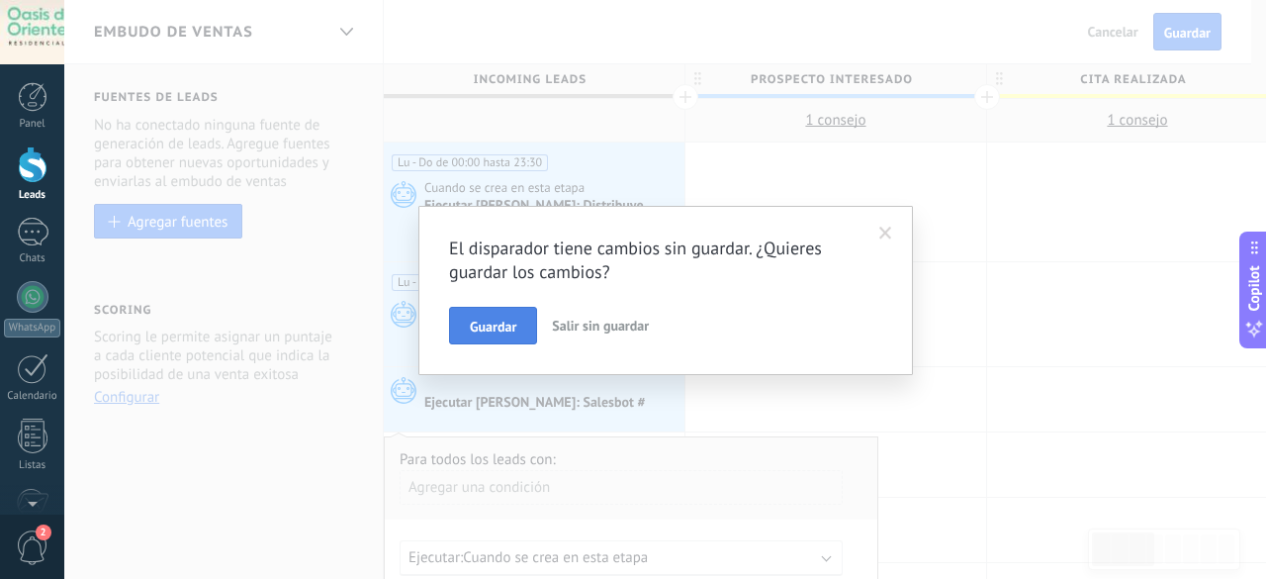
click at [494, 333] on span "Guardar" at bounding box center [493, 326] width 46 height 14
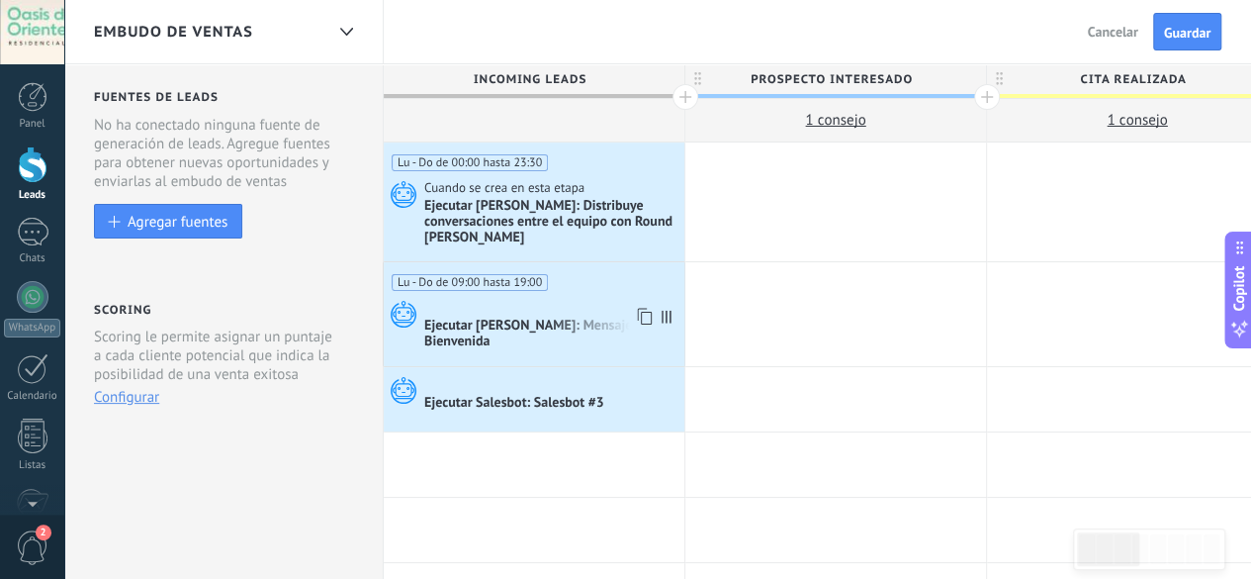
click at [522, 325] on div "Ejecutar [PERSON_NAME]: Mensaje de Bienvenida" at bounding box center [551, 334] width 255 height 34
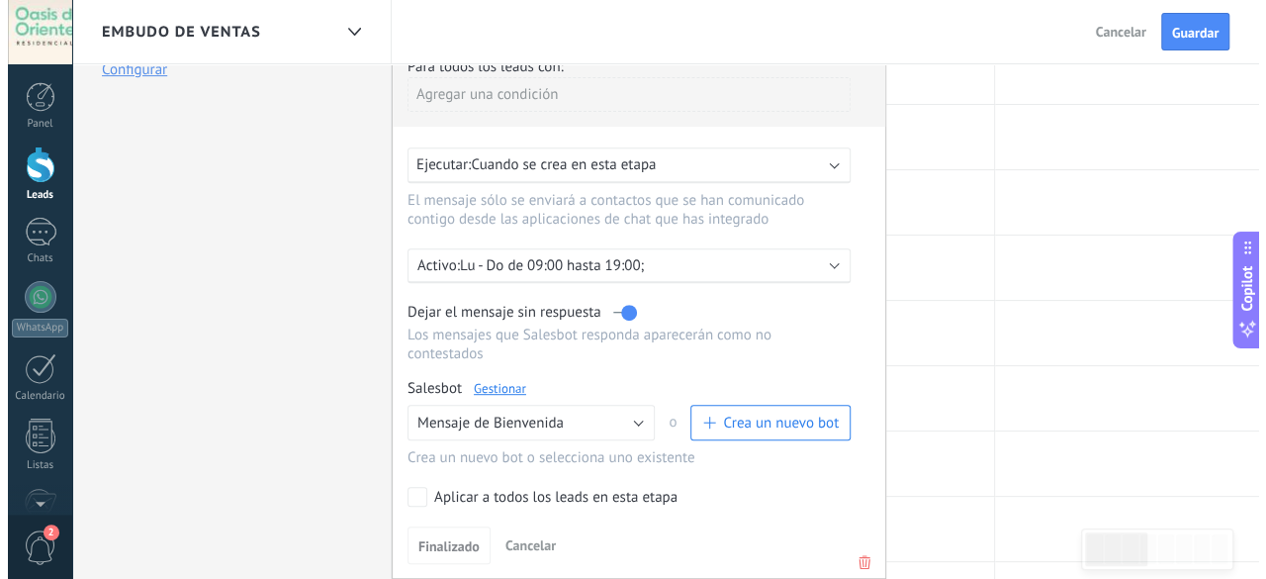
scroll to position [297, 0]
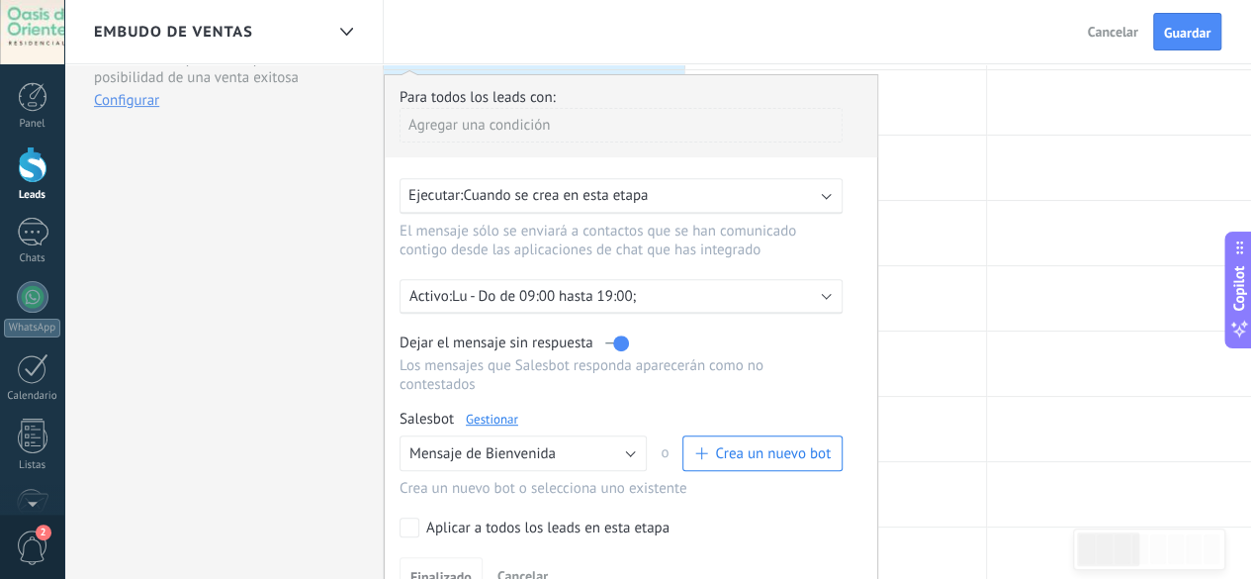
click at [504, 410] on link "Gestionar" at bounding box center [492, 418] width 52 height 17
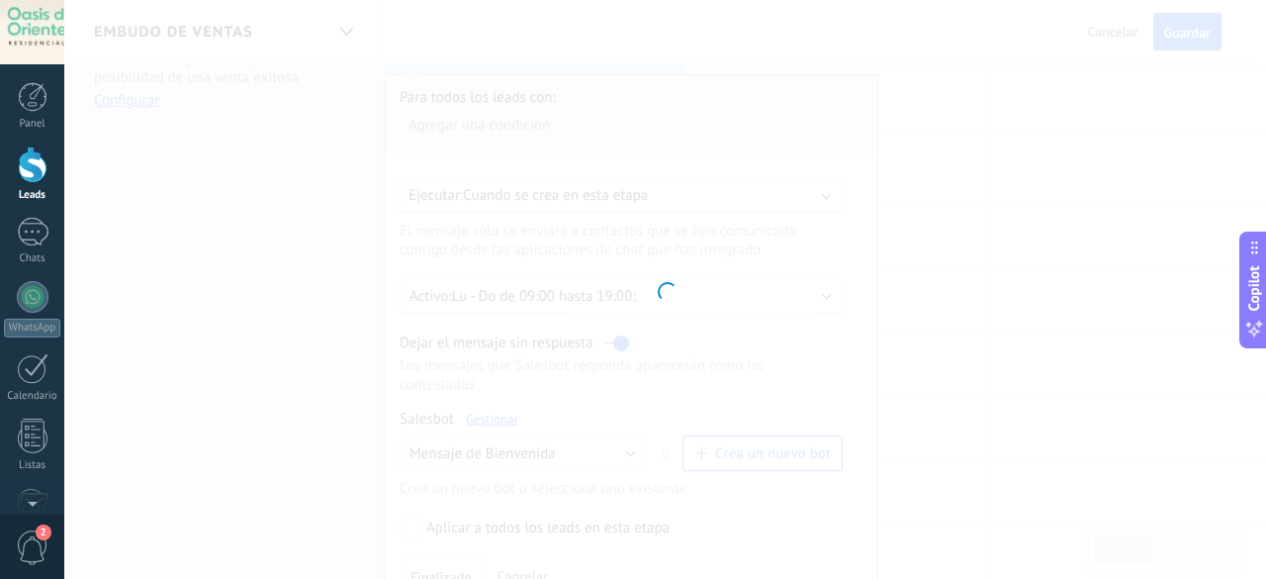
type input "**********"
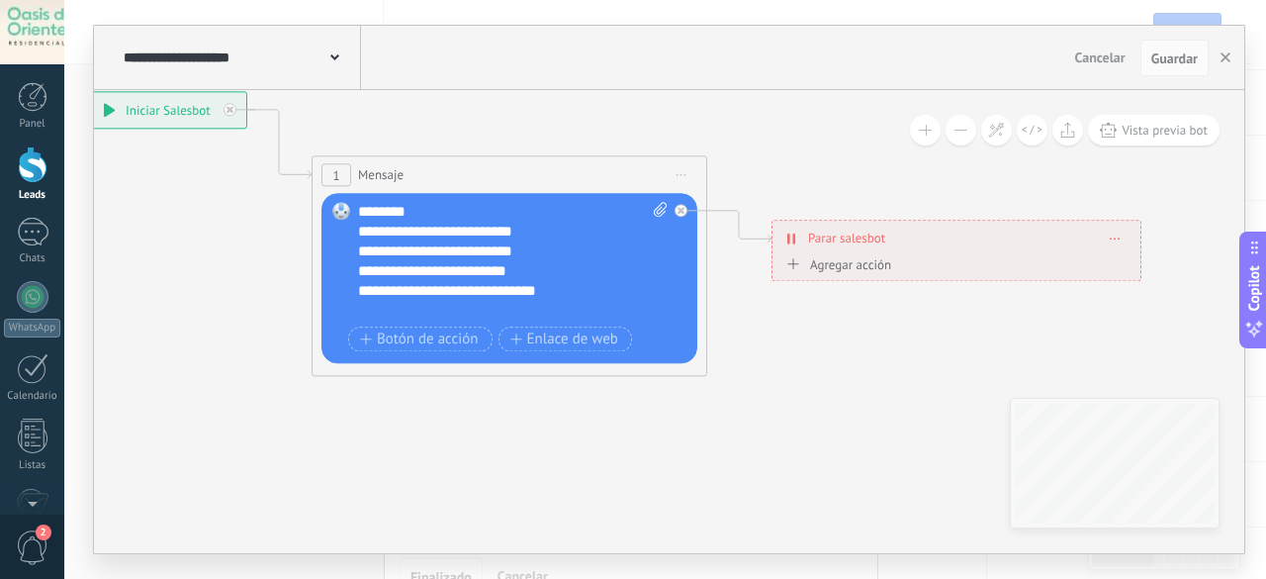
drag, startPoint x: 677, startPoint y: 452, endPoint x: 294, endPoint y: 300, distance: 412.8
click at [225, 275] on icon at bounding box center [610, 234] width 2051 height 1273
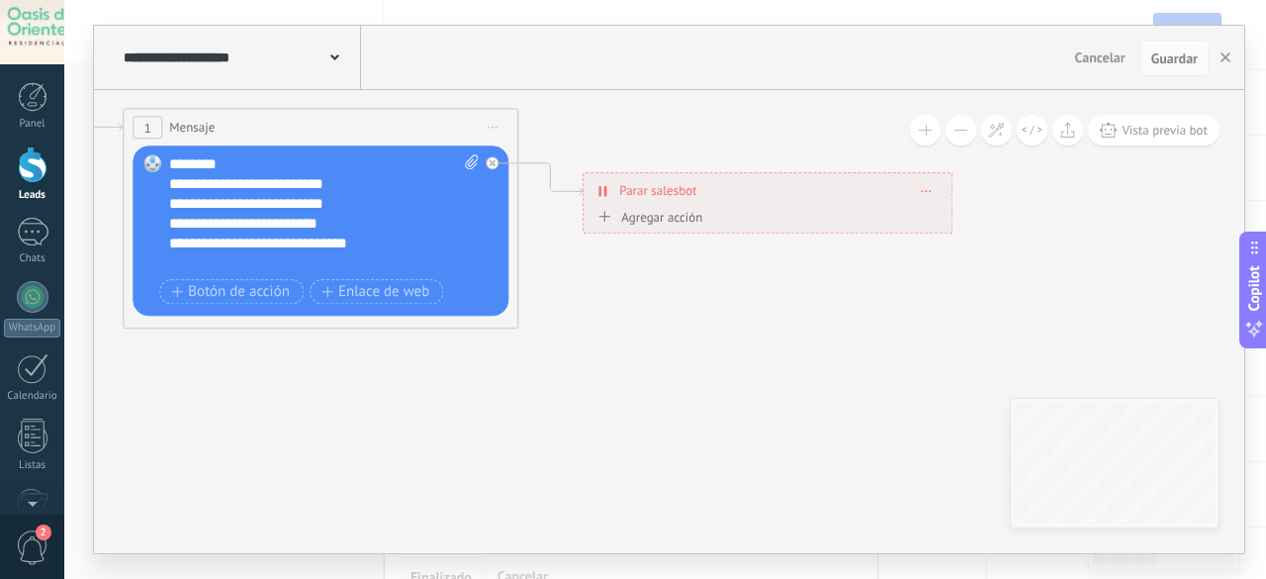
drag, startPoint x: 895, startPoint y: 501, endPoint x: 723, endPoint y: 484, distance: 173.0
click at [723, 484] on icon at bounding box center [421, 186] width 2051 height 1273
click at [932, 190] on icon at bounding box center [927, 191] width 10 height 2
click at [959, 231] on div "Borrar" at bounding box center [963, 220] width 88 height 34
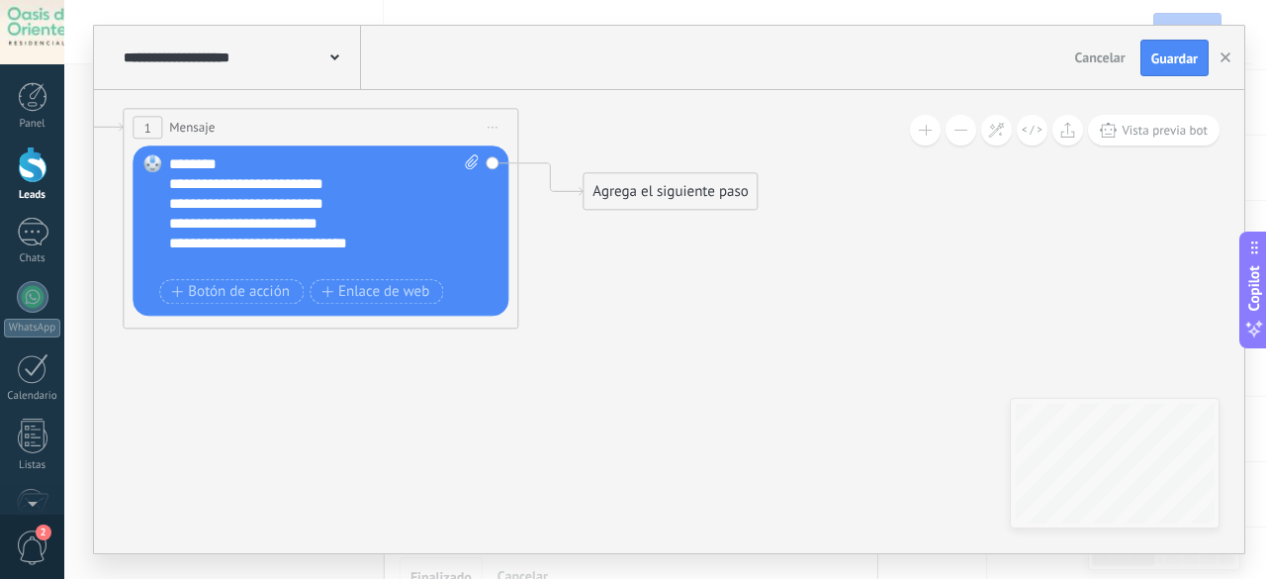
click at [651, 200] on div "Agrega el siguiente paso" at bounding box center [669, 192] width 173 height 33
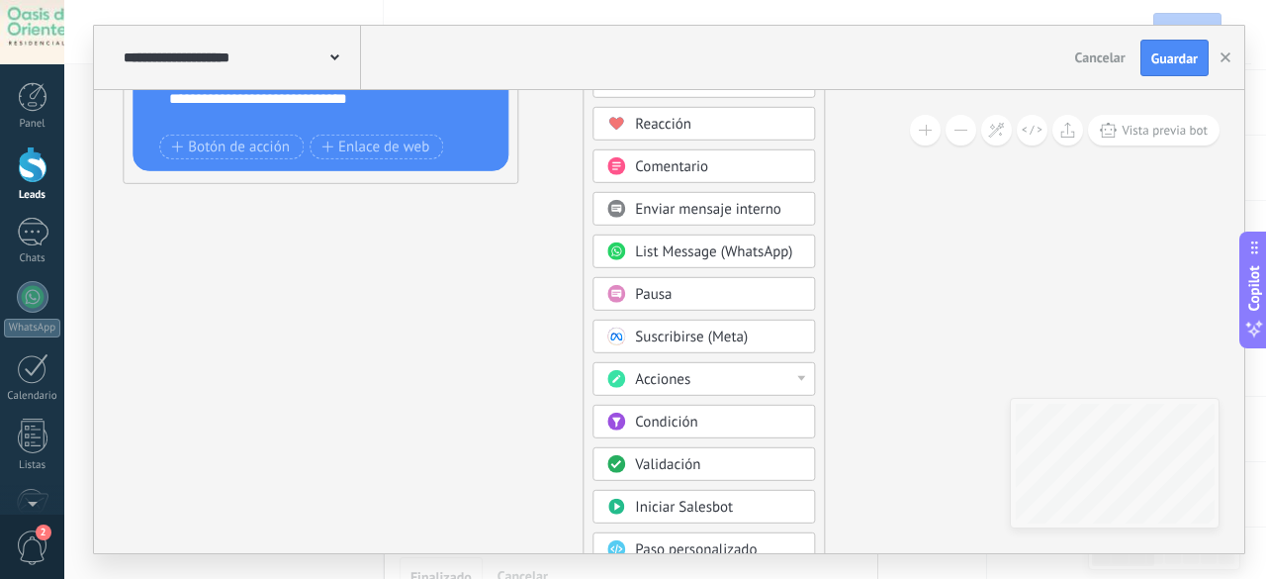
click at [717, 389] on div "Acciones" at bounding box center [703, 379] width 223 height 34
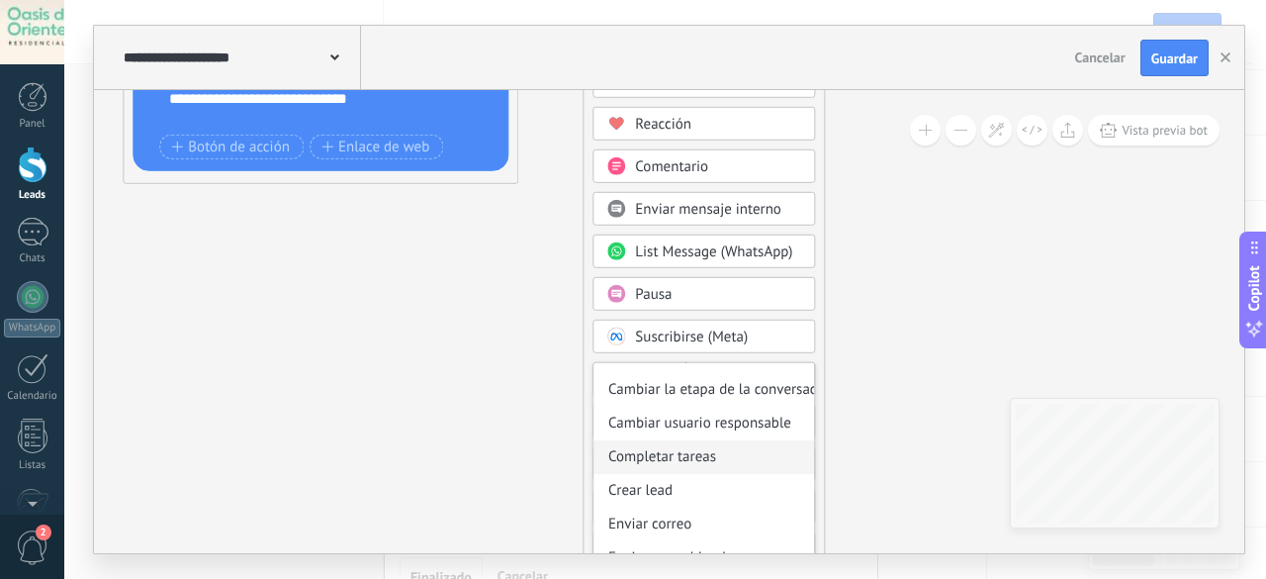
scroll to position [99, 0]
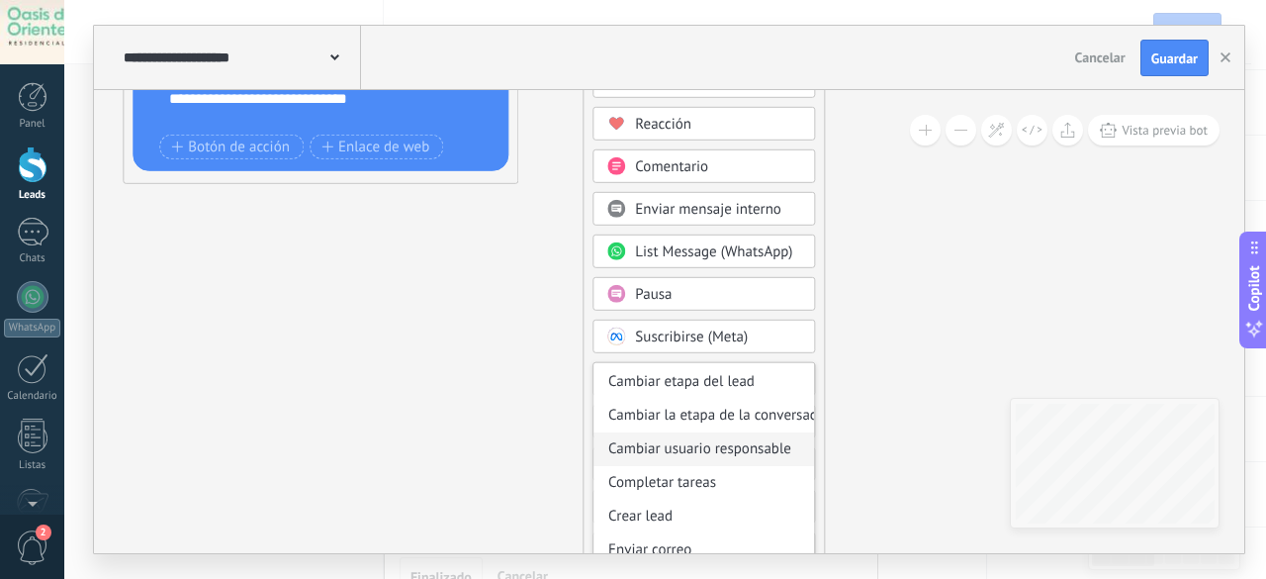
click at [740, 448] on div "Cambiar usuario responsable" at bounding box center [703, 449] width 221 height 34
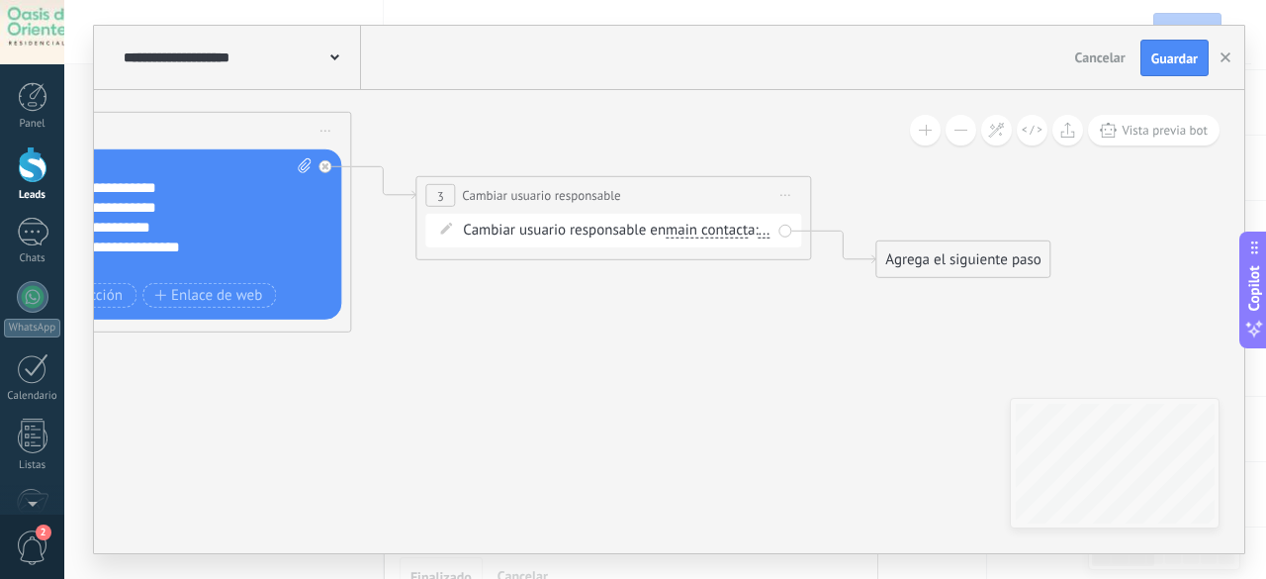
drag, startPoint x: 768, startPoint y: 434, endPoint x: 730, endPoint y: 475, distance: 56.0
click at [730, 475] on icon at bounding box center [353, 189] width 2249 height 1273
click at [758, 238] on span "..." at bounding box center [764, 231] width 12 height 16
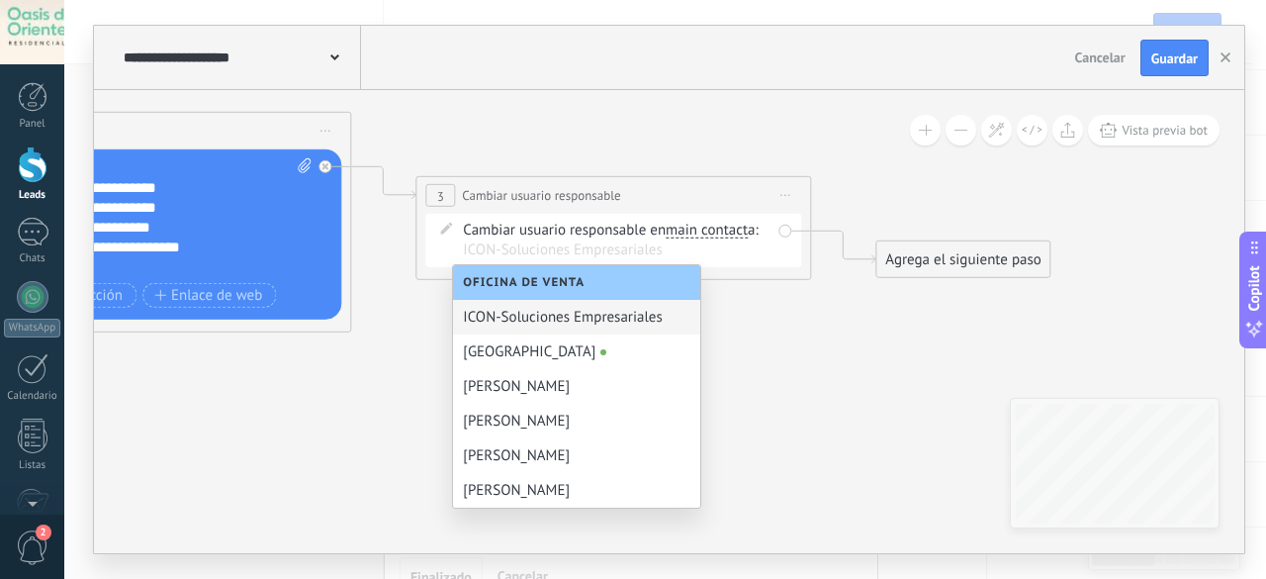
click at [712, 238] on div "Cambiar usuario responsable en main contact main contact all contacts chat cont…" at bounding box center [617, 241] width 308 height 40
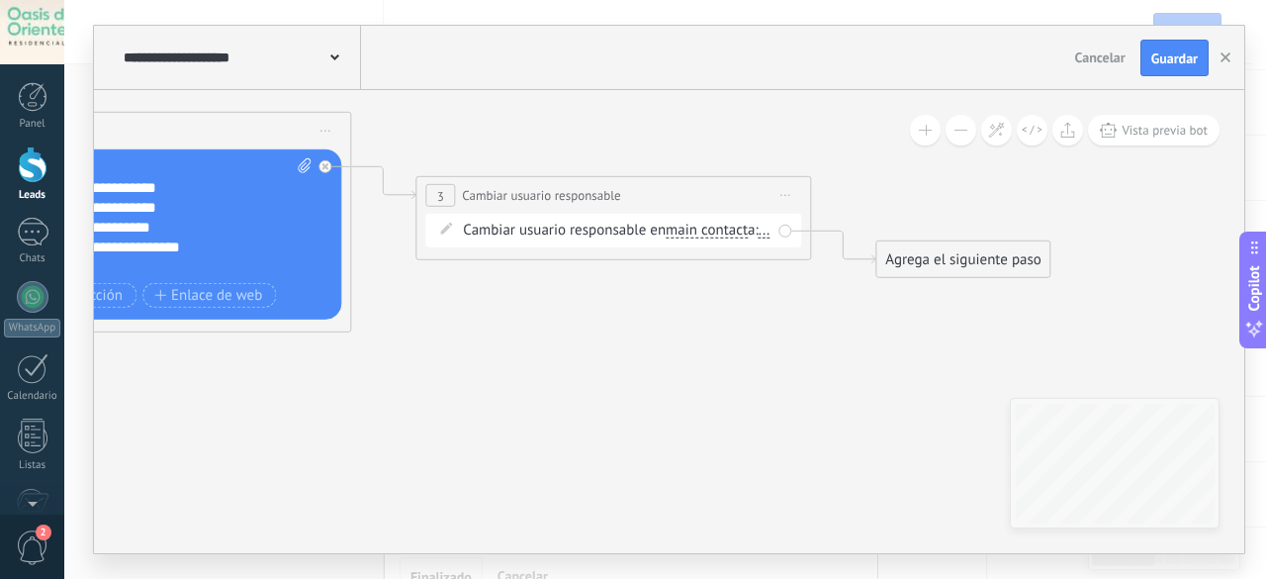
click at [714, 234] on span "main contact" at bounding box center [707, 231] width 82 height 16
click at [714, 234] on button "main contact" at bounding box center [779, 231] width 247 height 36
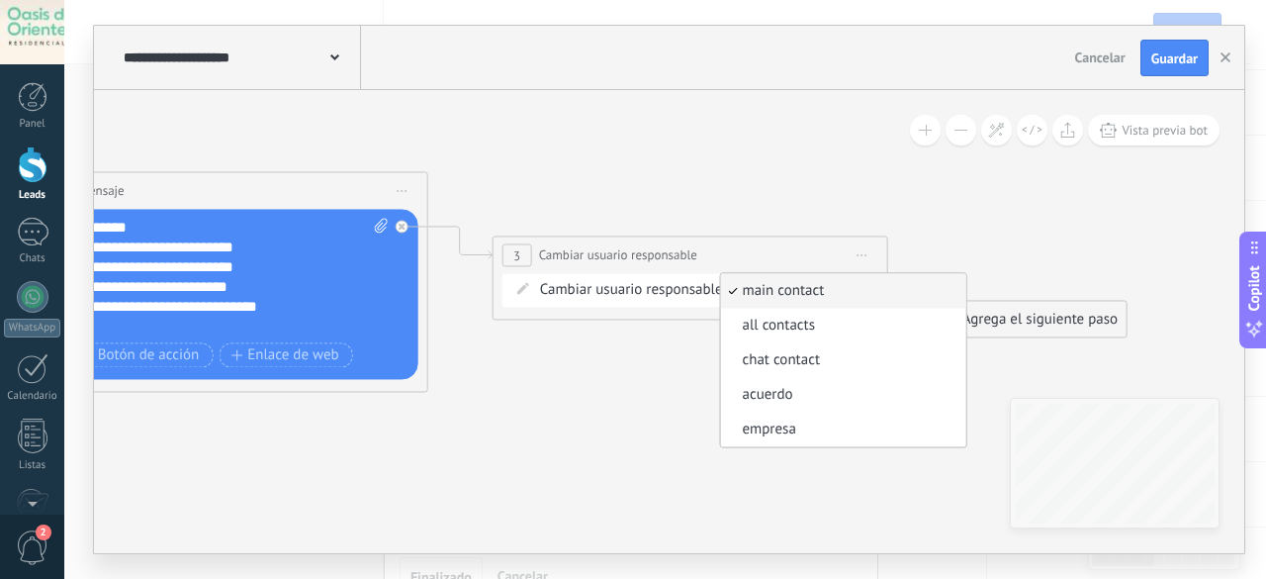
drag, startPoint x: 773, startPoint y: 425, endPoint x: 850, endPoint y: 486, distance: 97.9
click at [850, 486] on icon at bounding box center [430, 249] width 2249 height 1273
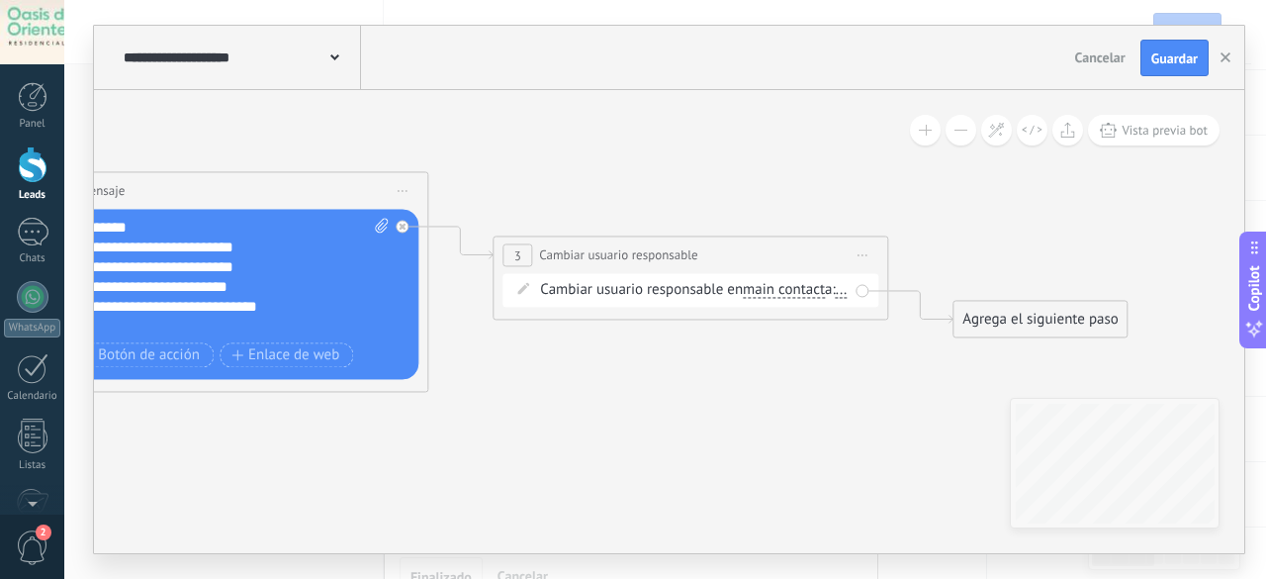
click at [789, 299] on div "Cambiar usuario responsable en main contact main contact all contacts chat cont…" at bounding box center [694, 291] width 308 height 20
drag, startPoint x: 742, startPoint y: 300, endPoint x: 827, endPoint y: 306, distance: 85.3
click at [827, 301] on div "Cambiar usuario responsable en main contact main contact all contacts chat cont…" at bounding box center [694, 291] width 308 height 20
drag, startPoint x: 827, startPoint y: 306, endPoint x: 746, endPoint y: 296, distance: 81.7
click at [750, 296] on div "Cambiar usuario responsable en main contact main contact all contacts chat cont…" at bounding box center [694, 291] width 308 height 20
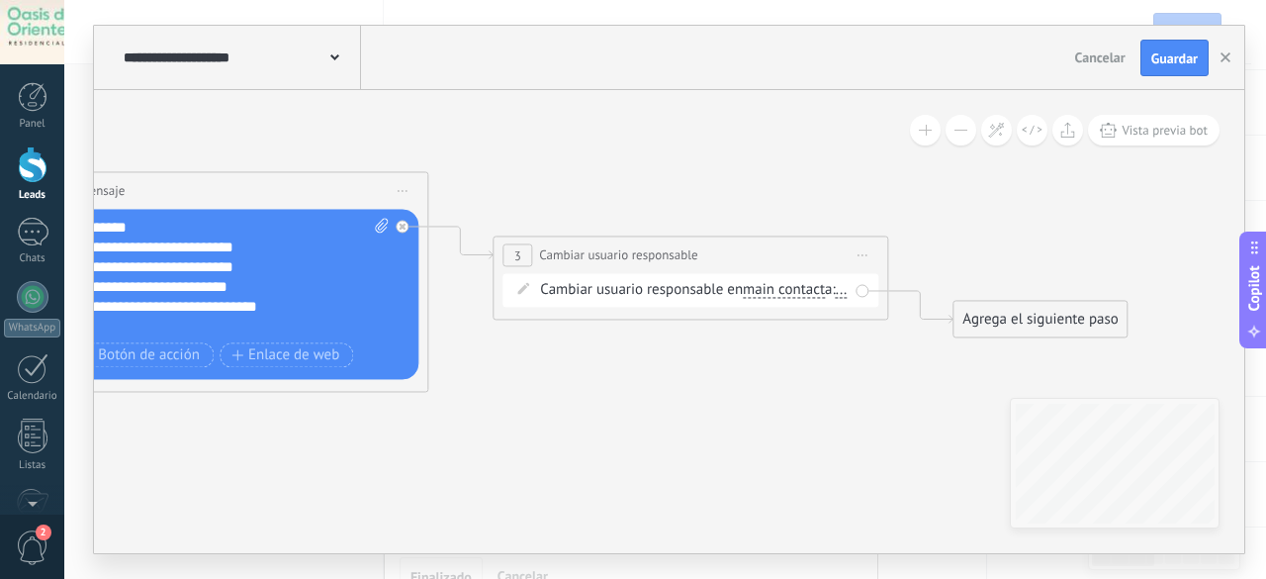
click at [812, 292] on span "main contact" at bounding box center [784, 291] width 82 height 16
click at [812, 292] on button "main contact" at bounding box center [856, 291] width 247 height 36
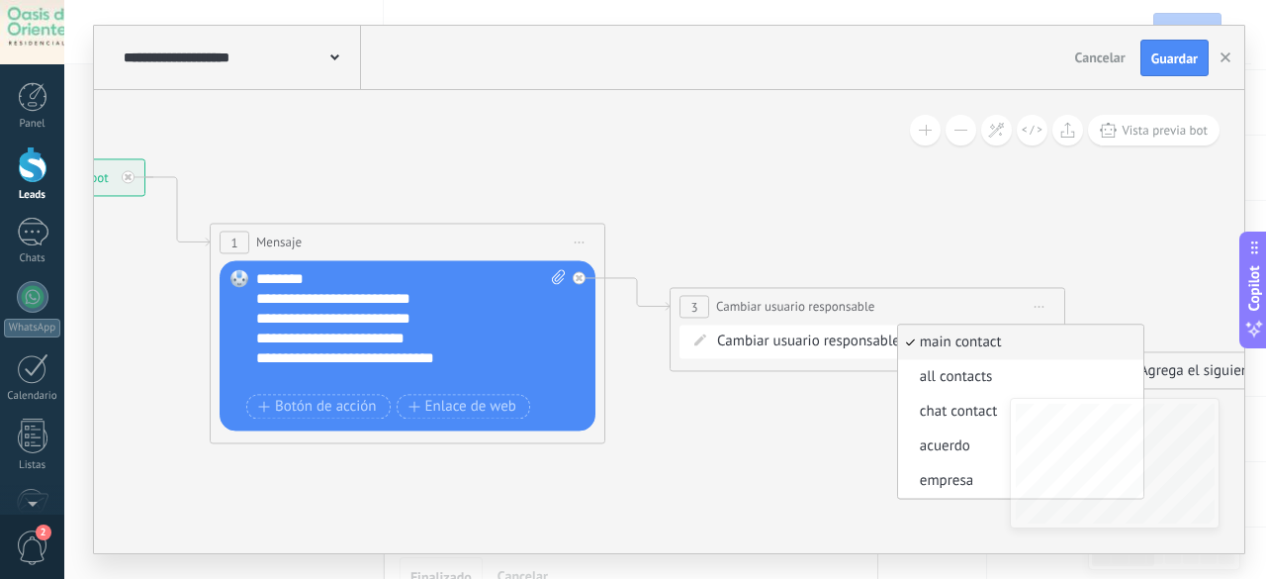
drag, startPoint x: 437, startPoint y: 441, endPoint x: 611, endPoint y: 488, distance: 180.1
click at [611, 488] on icon at bounding box center [607, 301] width 2249 height 1273
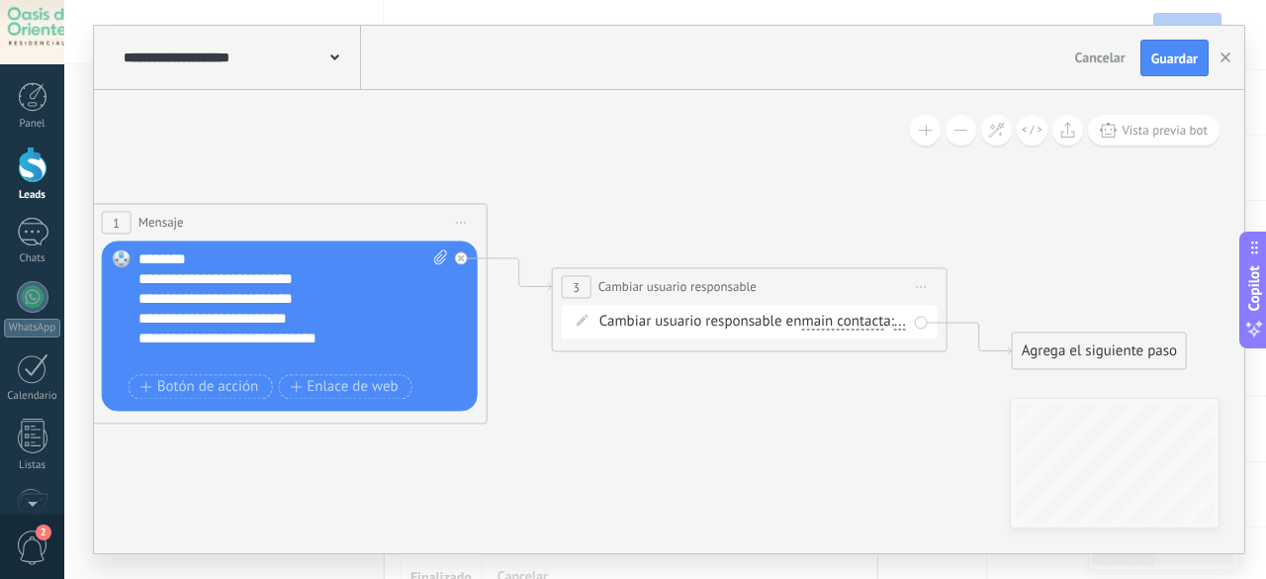
drag, startPoint x: 774, startPoint y: 434, endPoint x: 663, endPoint y: 404, distance: 115.6
click at [663, 405] on icon at bounding box center [489, 281] width 2249 height 1273
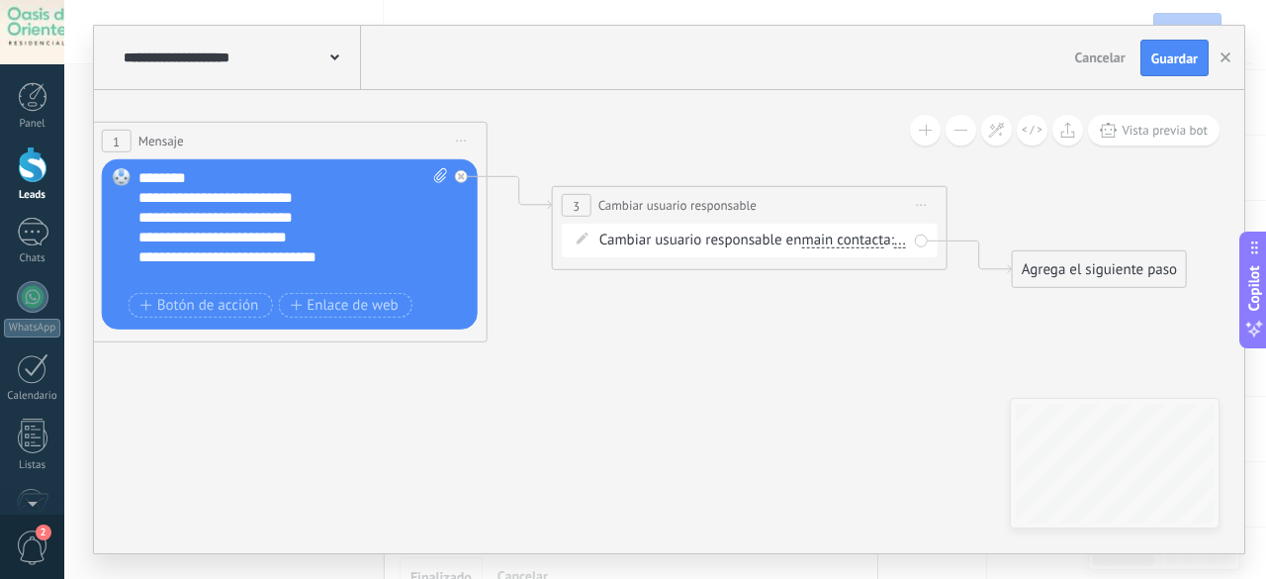
drag, startPoint x: 726, startPoint y: 438, endPoint x: 731, endPoint y: 365, distance: 73.3
click at [731, 365] on icon at bounding box center [489, 199] width 2249 height 1273
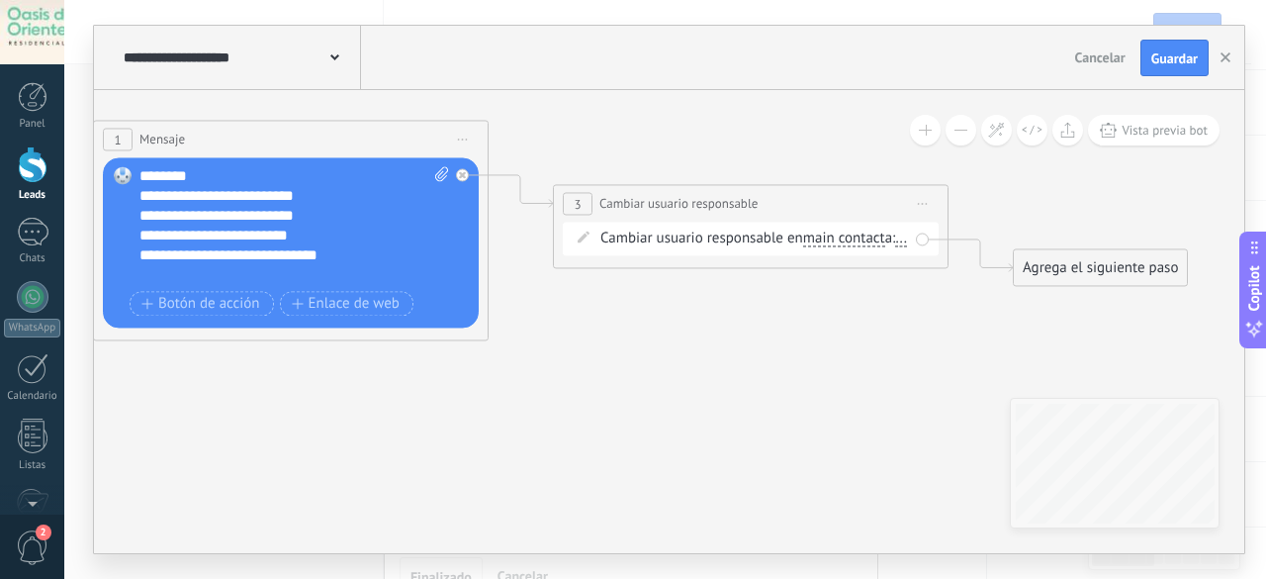
click at [895, 247] on span "..." at bounding box center [901, 239] width 12 height 16
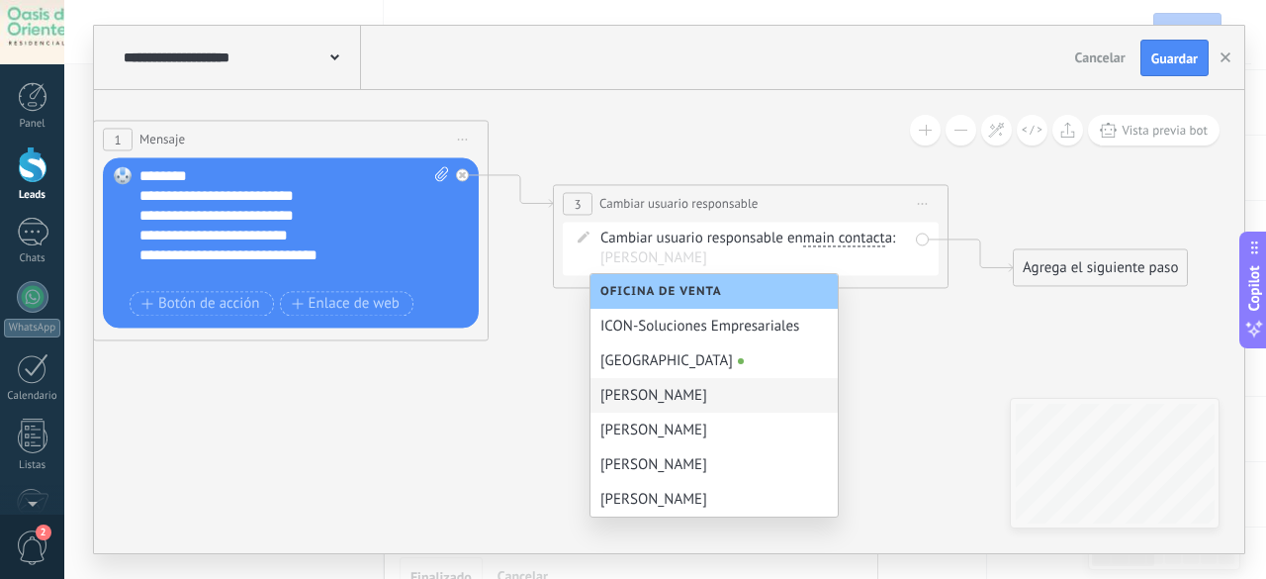
click at [894, 387] on icon at bounding box center [490, 198] width 2249 height 1273
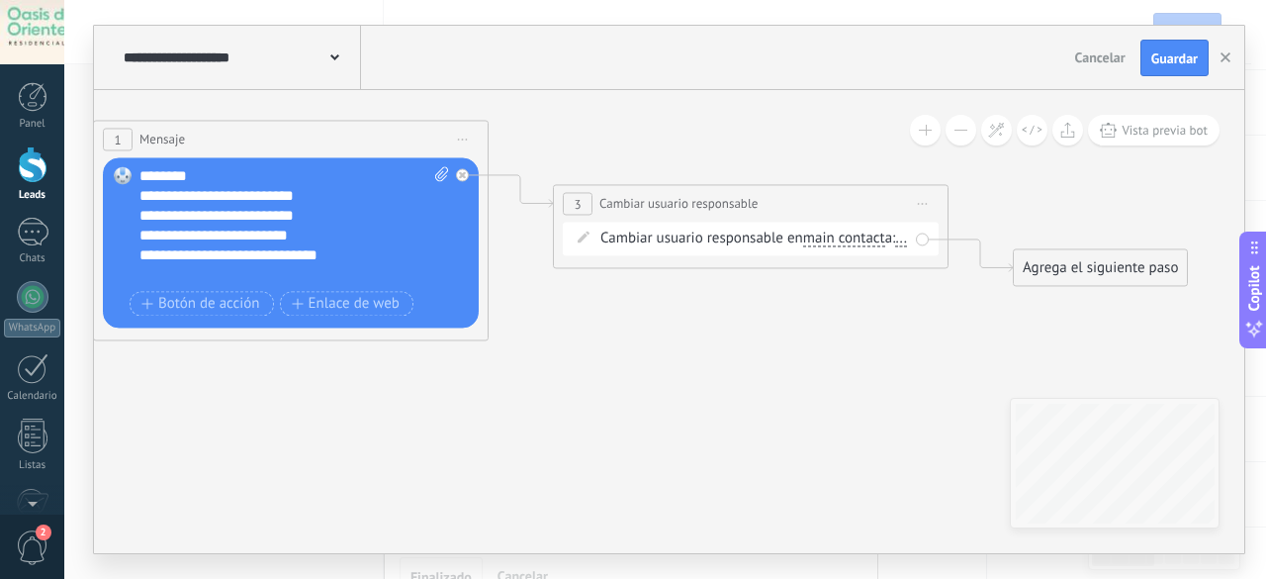
click at [925, 201] on span "Iniciar vista previa aquí Cambiar nombre Duplicar [GEOGRAPHIC_DATA]" at bounding box center [923, 204] width 32 height 29
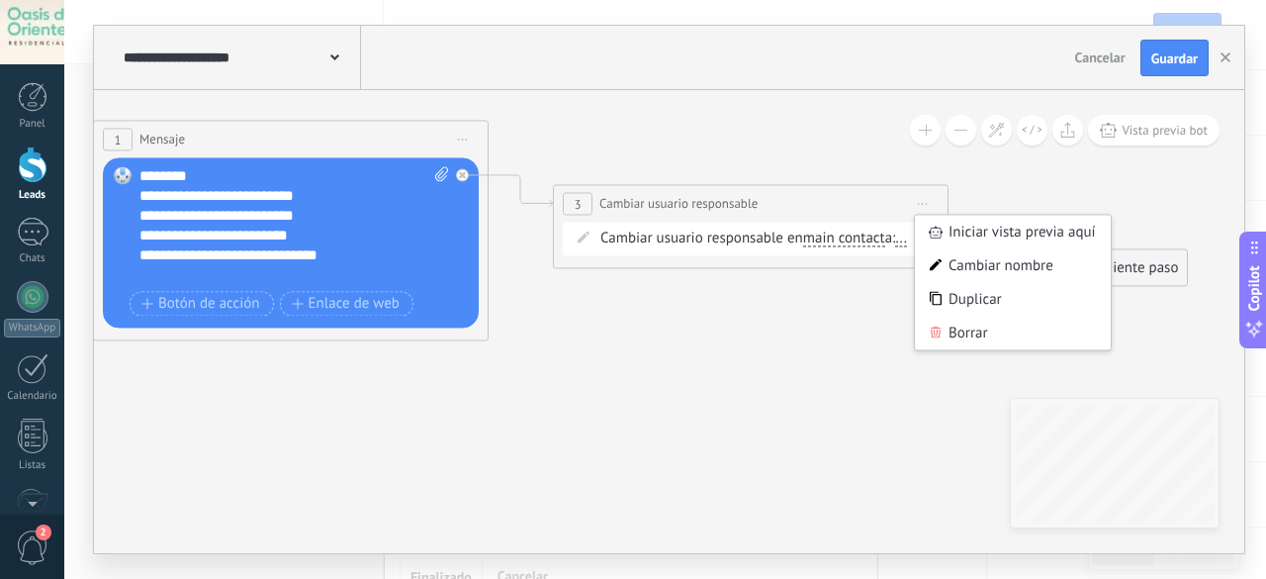
click at [816, 365] on icon at bounding box center [490, 198] width 2249 height 1273
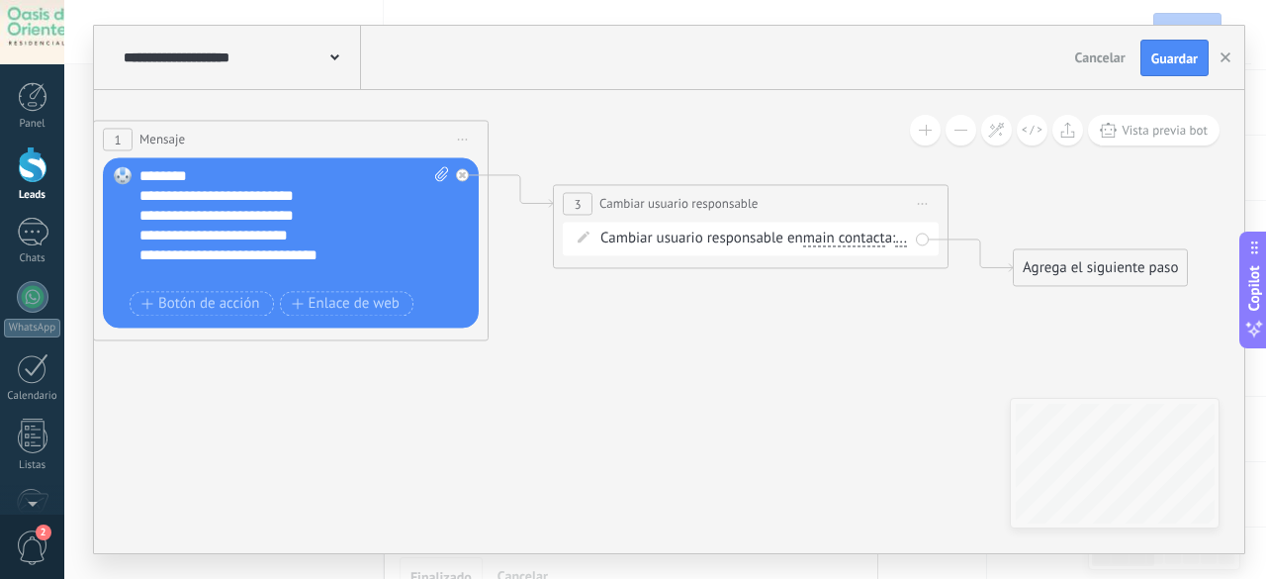
click at [928, 203] on span "Iniciar vista previa aquí Cambiar nombre Duplicar [GEOGRAPHIC_DATA]" at bounding box center [923, 204] width 32 height 29
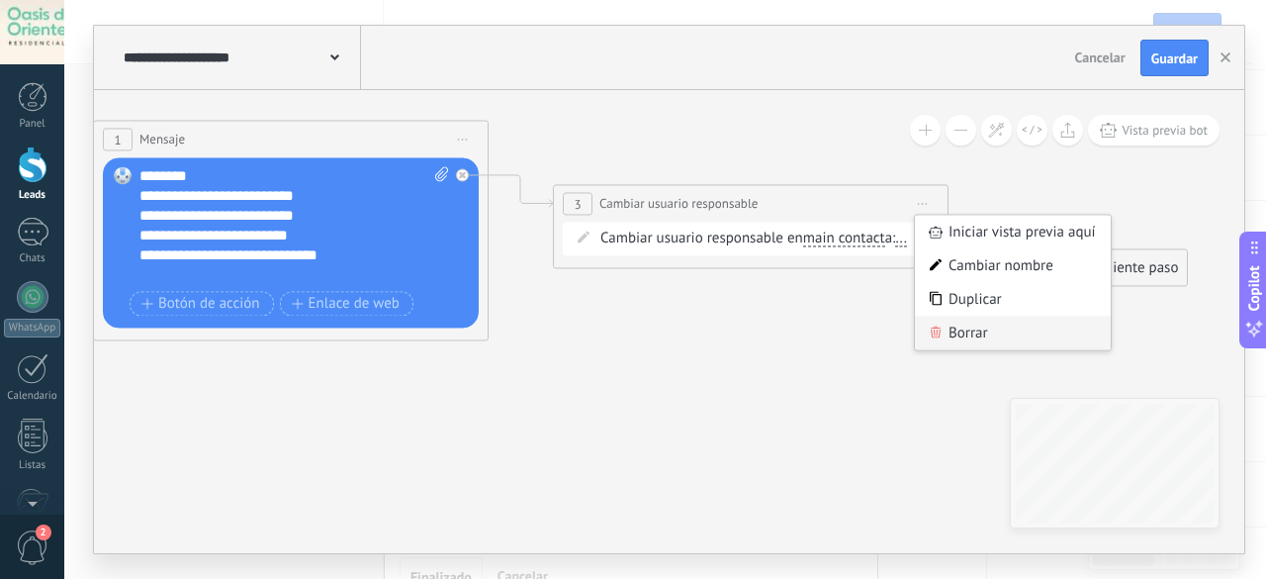
click at [943, 331] on div "Borrar" at bounding box center [1013, 333] width 196 height 34
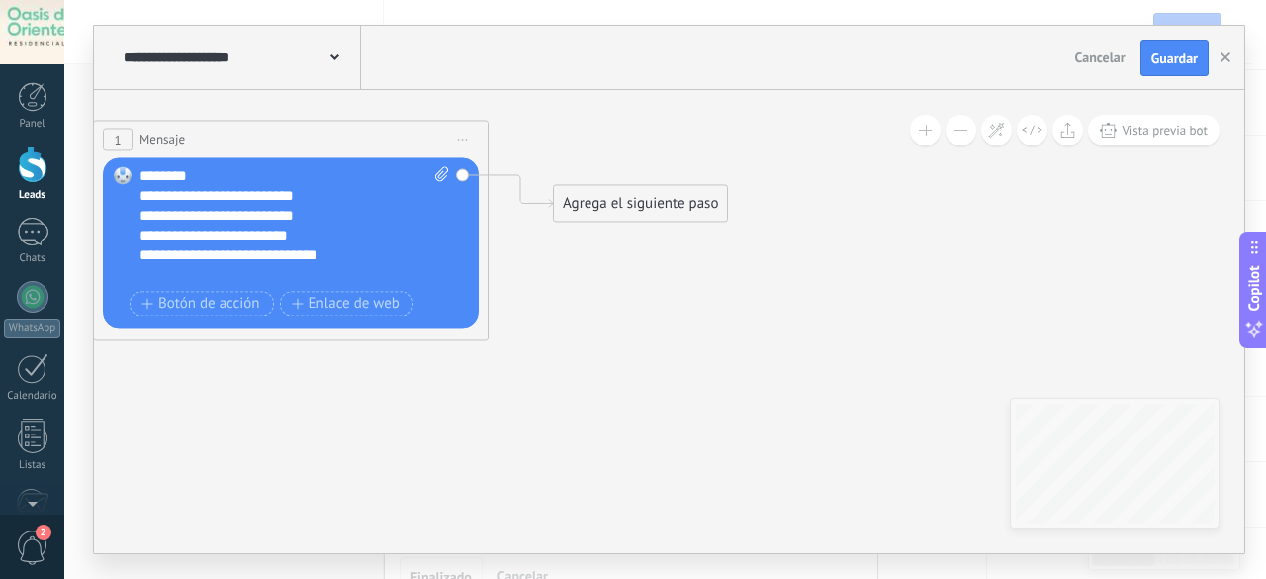
click at [623, 215] on div "Agrega el siguiente paso" at bounding box center [640, 204] width 173 height 33
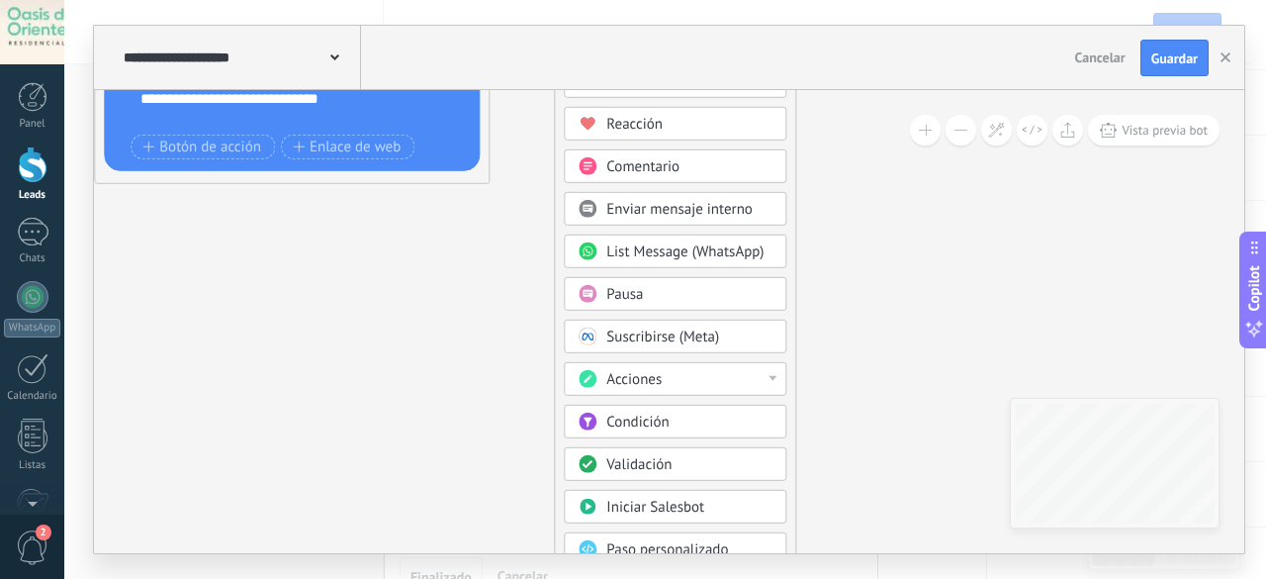
drag, startPoint x: 833, startPoint y: 458, endPoint x: 842, endPoint y: 328, distance: 129.9
click at [842, 328] on icon at bounding box center [261, 41] width 1789 height 1273
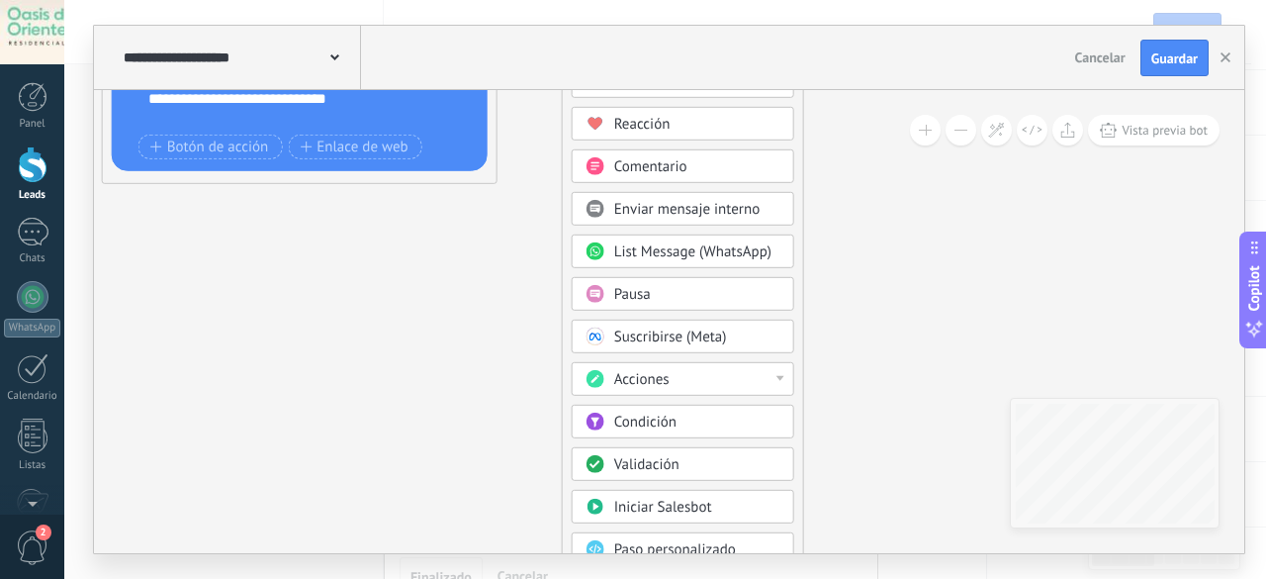
click at [966, 128] on button at bounding box center [960, 130] width 31 height 31
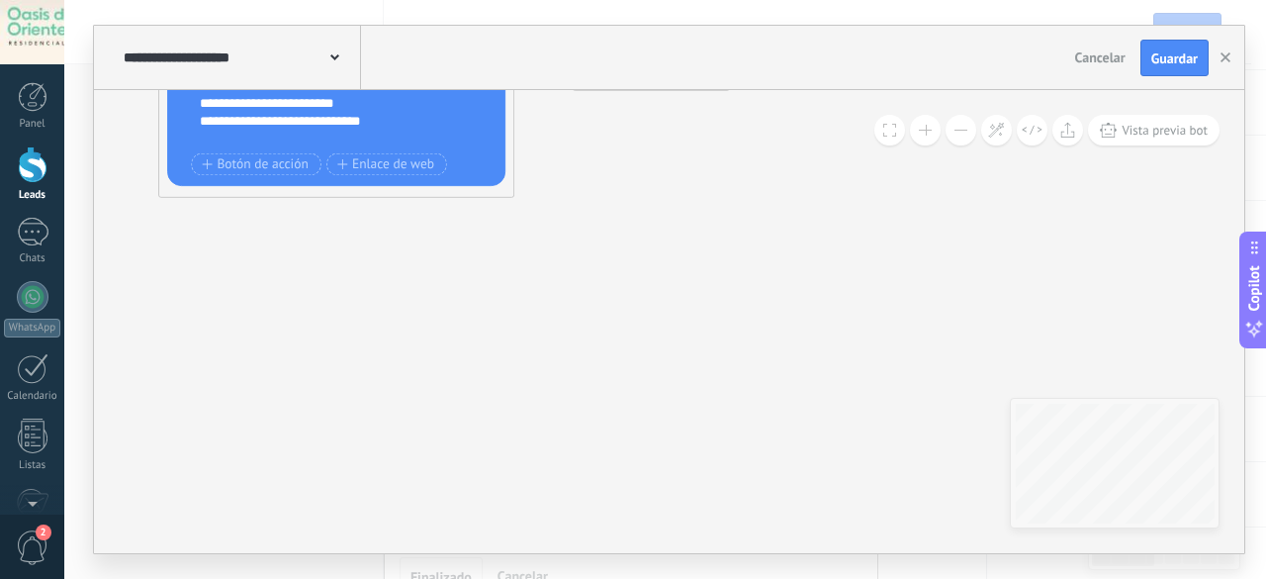
click at [966, 128] on button at bounding box center [960, 130] width 31 height 31
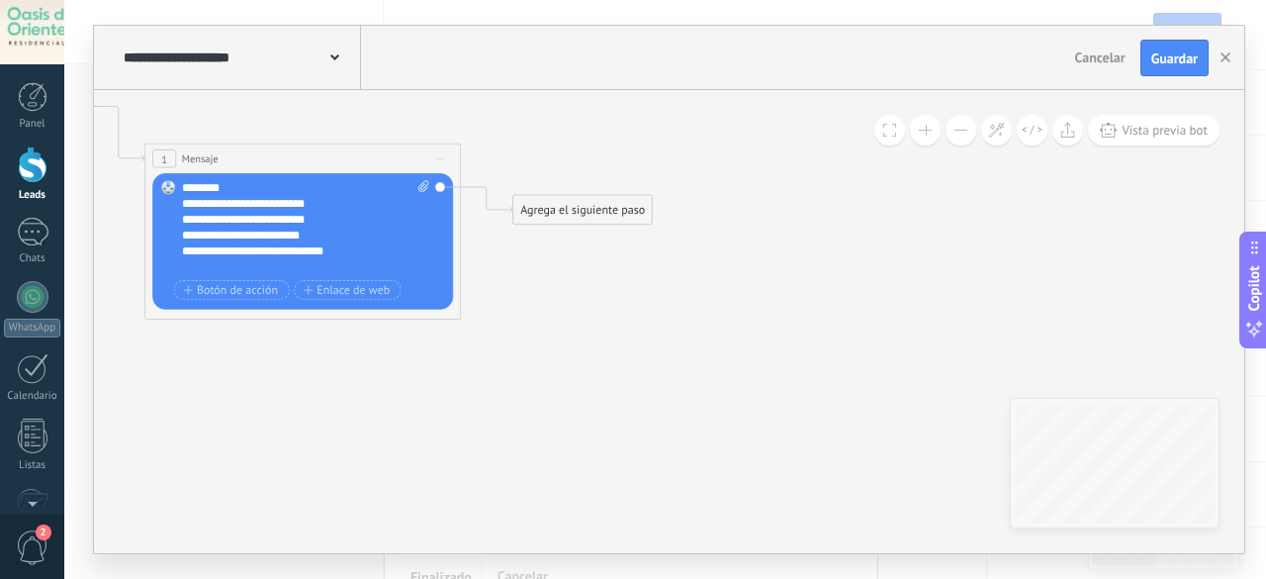
drag, startPoint x: 791, startPoint y: 402, endPoint x: 734, endPoint y: 404, distance: 57.4
click at [734, 404] on icon at bounding box center [278, 205] width 1431 height 1019
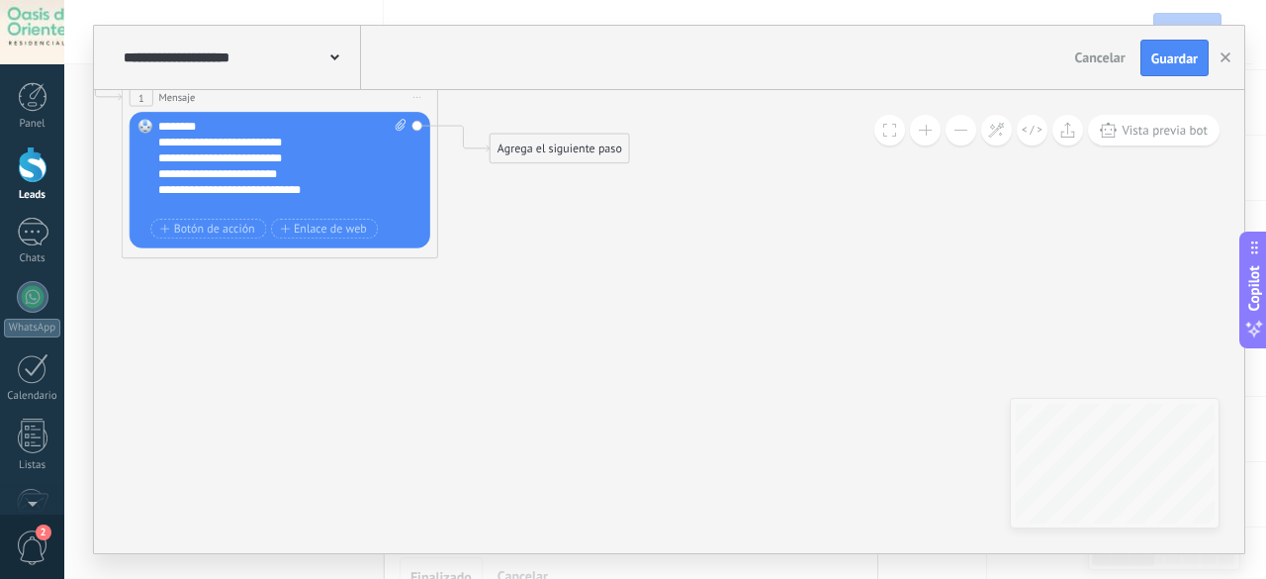
click at [567, 156] on div "Agrega el siguiente paso" at bounding box center [559, 148] width 138 height 26
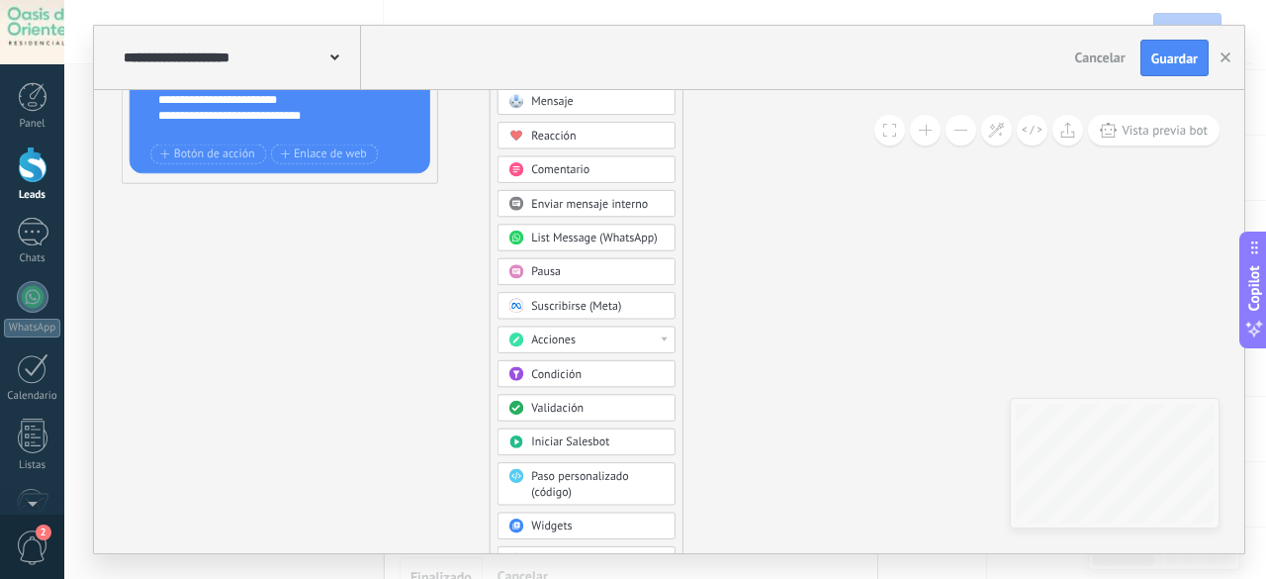
click at [611, 411] on div "Validación" at bounding box center [586, 408] width 178 height 27
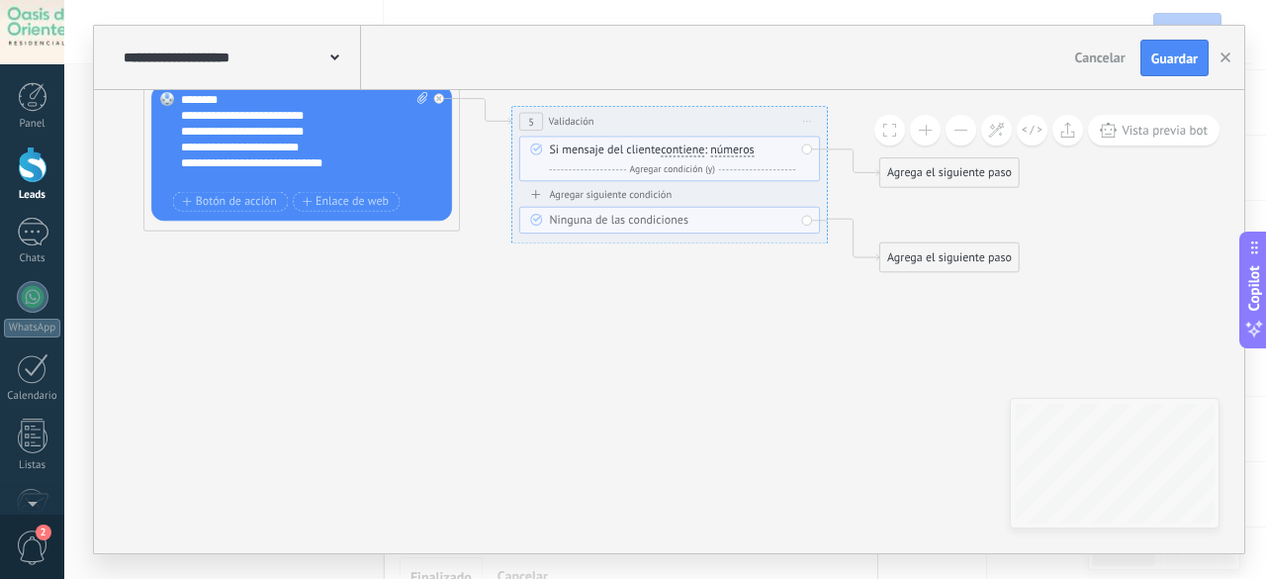
click at [817, 121] on span "Iniciar vista previa aquí Cambiar nombre Duplicar [GEOGRAPHIC_DATA]" at bounding box center [807, 122] width 26 height 23
click at [756, 270] on icon at bounding box center [461, 138] width 1799 height 1060
click at [702, 221] on div "Ninguna de las condiciones" at bounding box center [672, 222] width 246 height 16
drag, startPoint x: 766, startPoint y: 222, endPoint x: 738, endPoint y: 231, distance: 30.3
click at [759, 224] on div "Ninguna de las condiciones" at bounding box center [672, 222] width 246 height 16
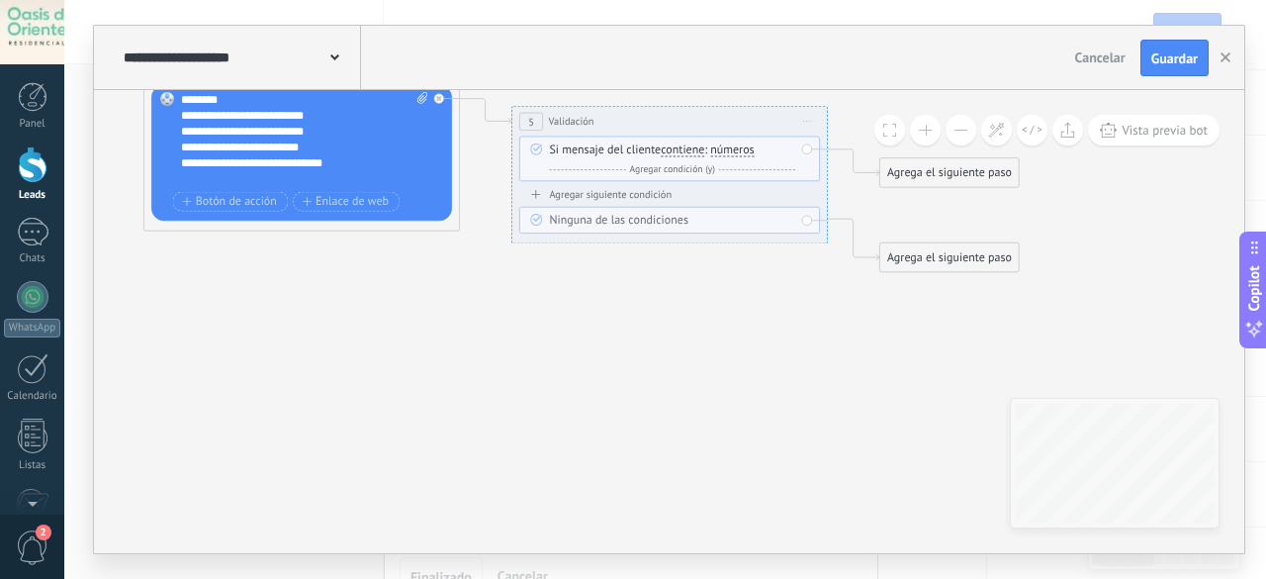
click at [539, 222] on icon at bounding box center [536, 220] width 12 height 12
click at [536, 217] on icon at bounding box center [536, 218] width 9 height 7
click at [564, 185] on div "Si mensaje del cliente contiene es igual a no es igual contiene no contiene tie…" at bounding box center [669, 161] width 301 height 51
click at [564, 189] on div "Agregar siguiente condición" at bounding box center [669, 195] width 301 height 14
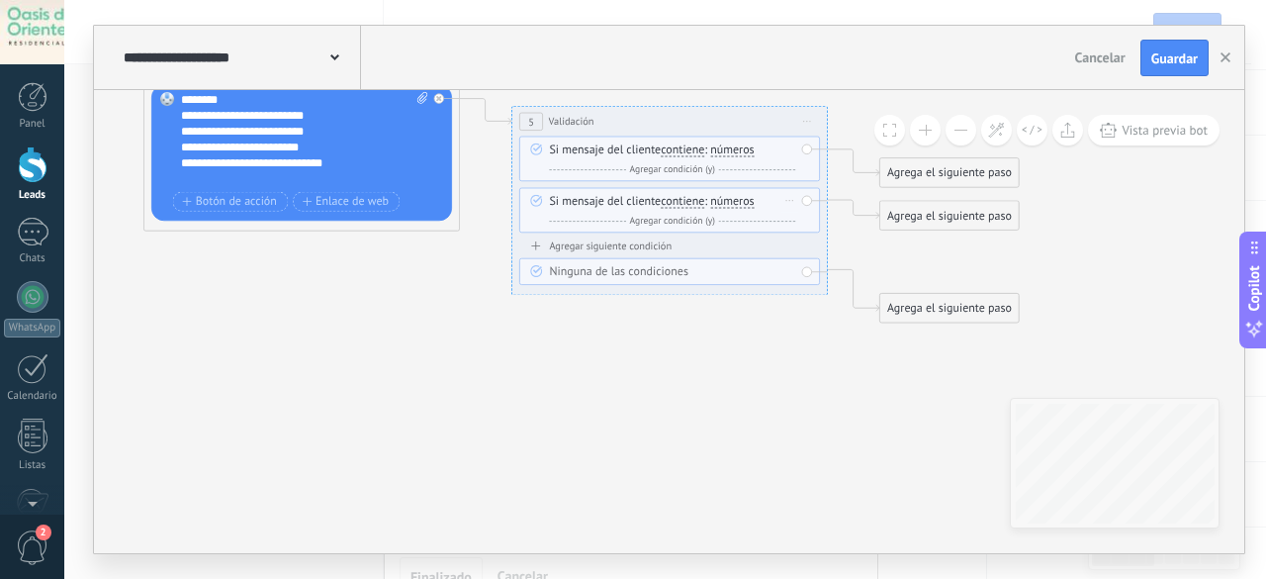
click at [746, 206] on span "números" at bounding box center [732, 202] width 44 height 13
click at [746, 206] on button "números" at bounding box center [801, 202] width 198 height 29
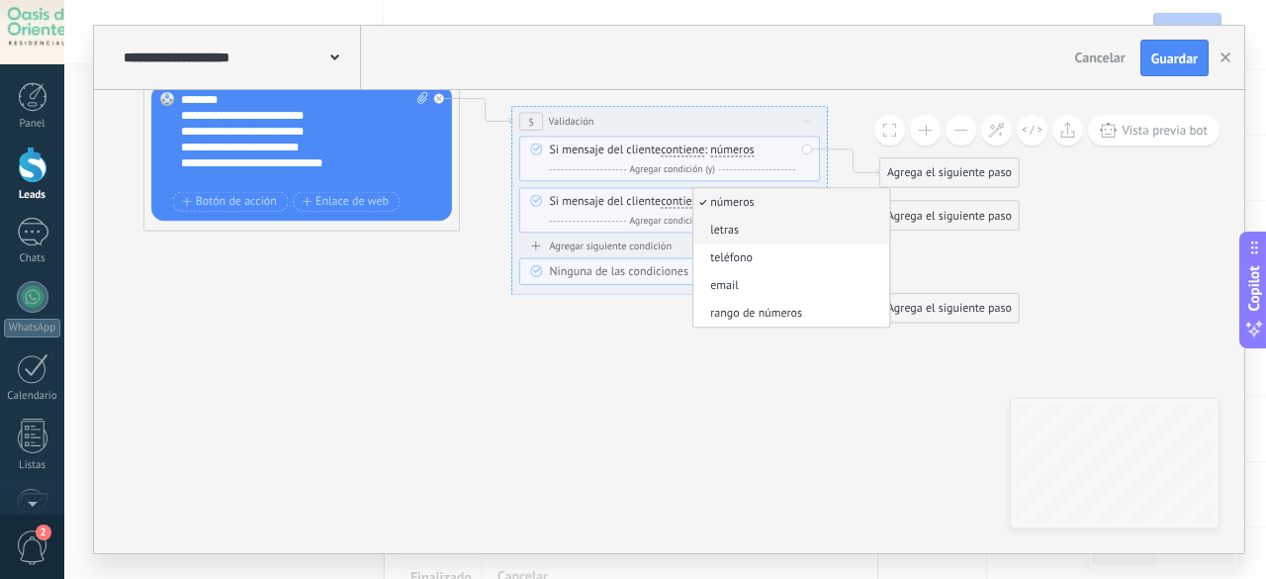
click at [750, 223] on span "letras" at bounding box center [789, 231] width 192 height 16
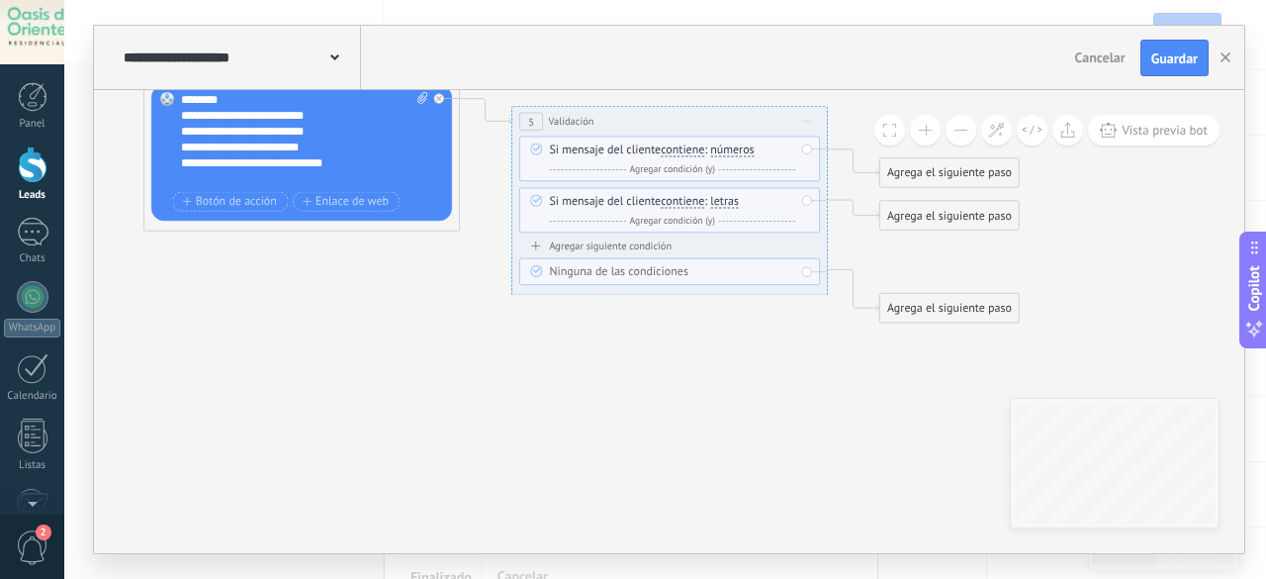
click at [808, 119] on span "Iniciar vista previa aquí Cambiar nombre Duplicar [GEOGRAPHIC_DATA]" at bounding box center [807, 122] width 26 height 23
click at [851, 219] on div "Borrar" at bounding box center [879, 225] width 156 height 27
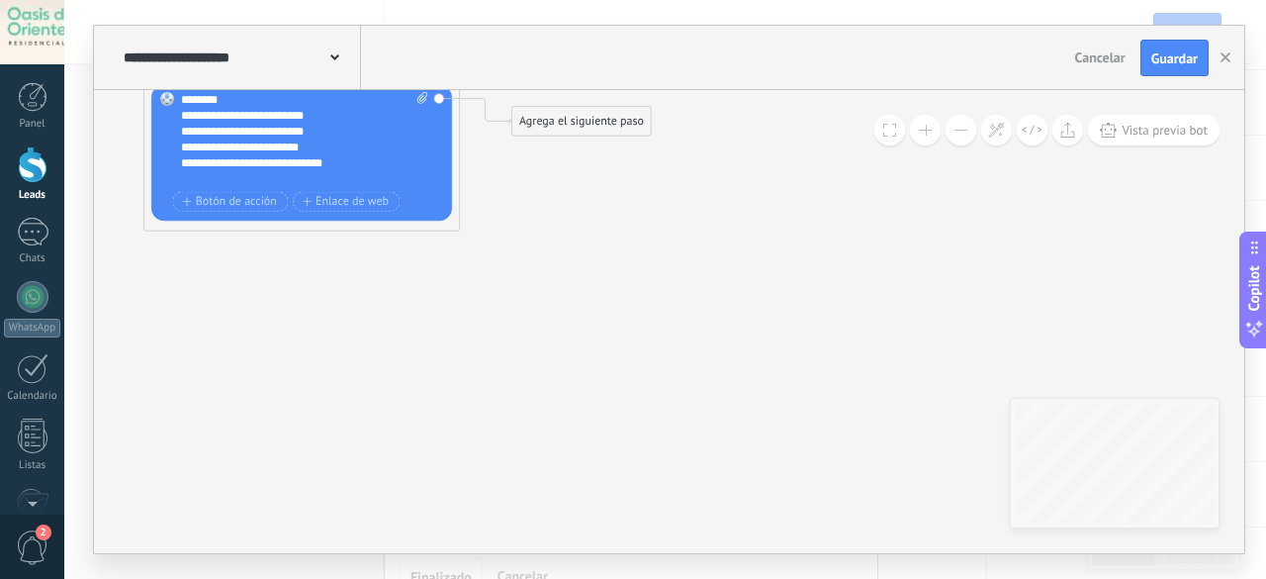
click at [646, 399] on icon at bounding box center [277, 117] width 1431 height 1019
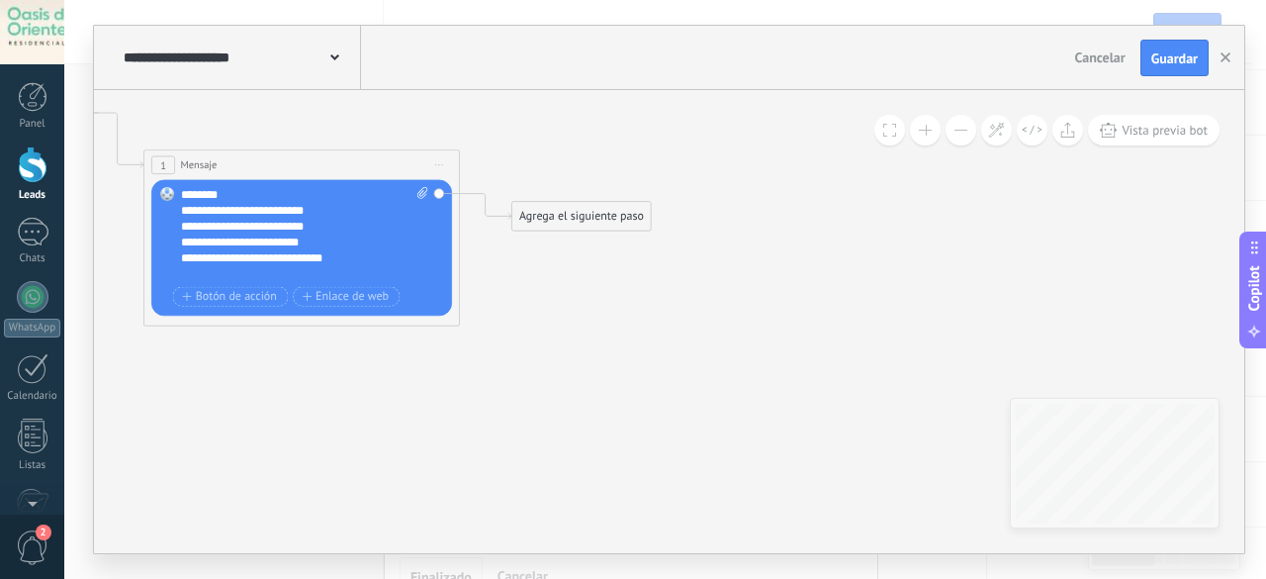
click at [560, 215] on div "Agrega el siguiente paso" at bounding box center [581, 217] width 138 height 26
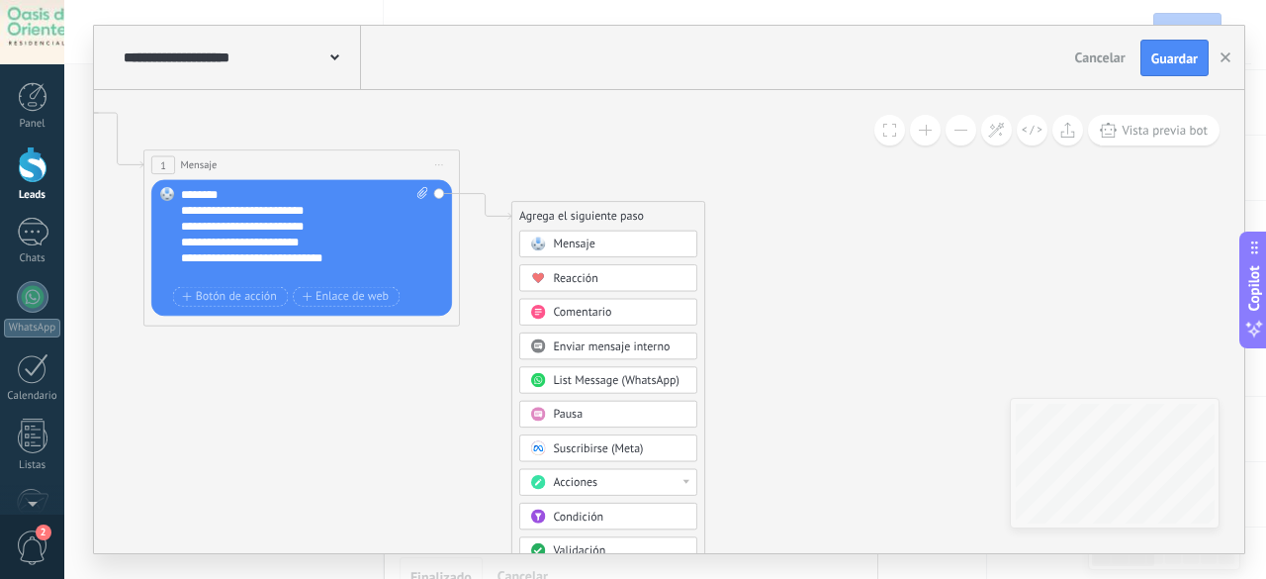
click at [611, 237] on div "Mensaje" at bounding box center [619, 245] width 133 height 16
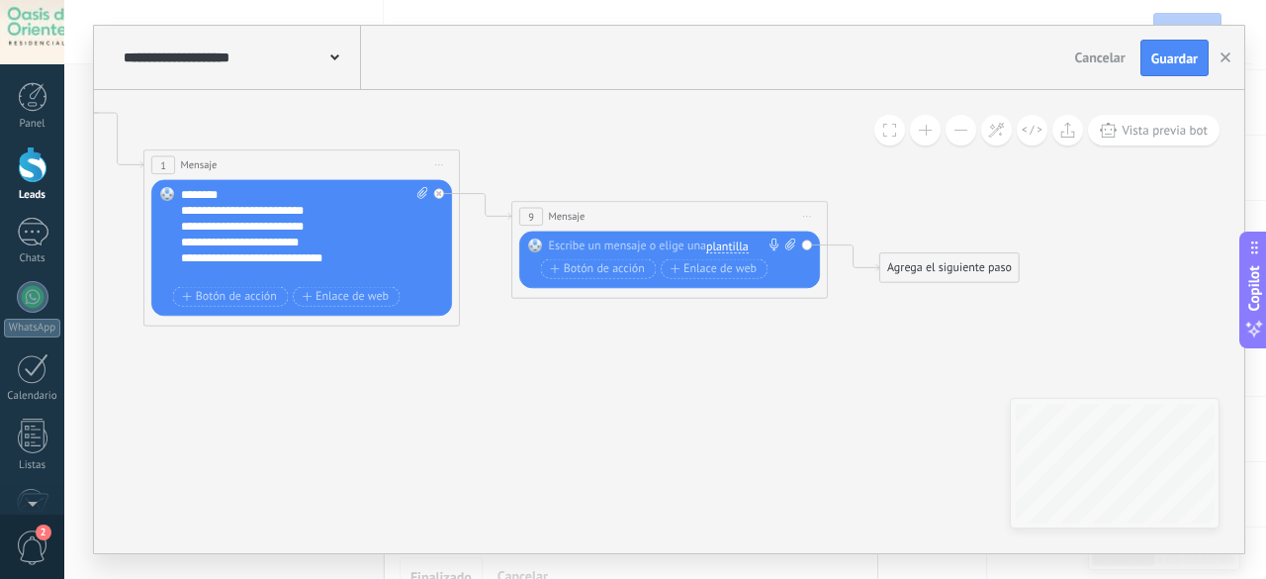
click at [672, 244] on div at bounding box center [666, 246] width 235 height 16
paste div
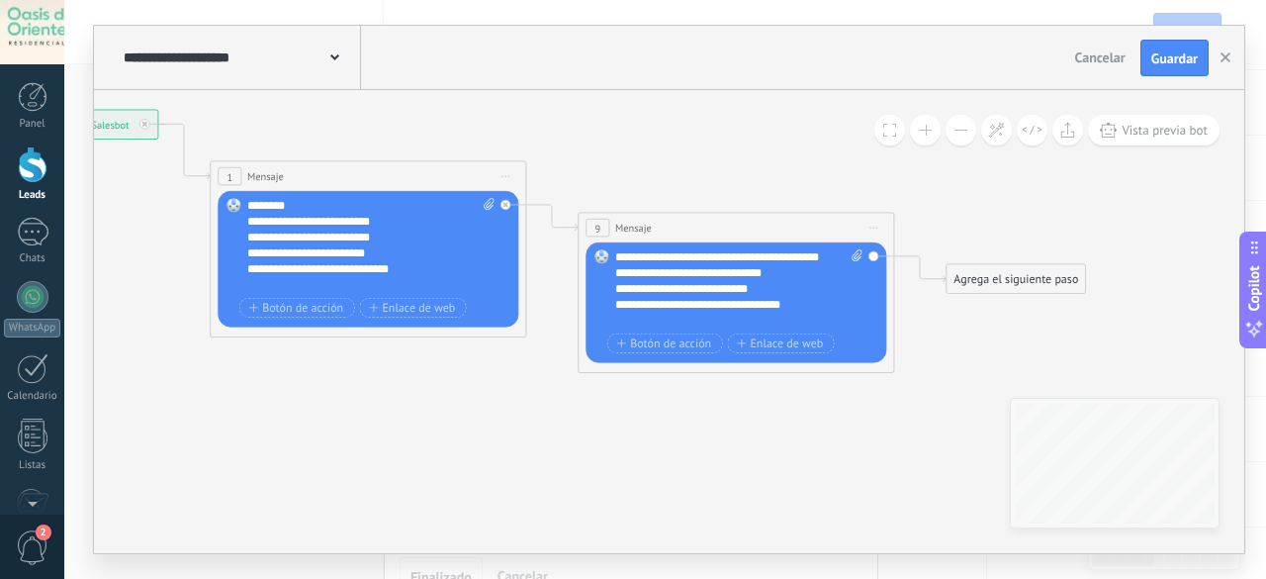
drag, startPoint x: 789, startPoint y: 442, endPoint x: 846, endPoint y: 448, distance: 56.7
click at [846, 448] on icon at bounding box center [527, 223] width 1799 height 1019
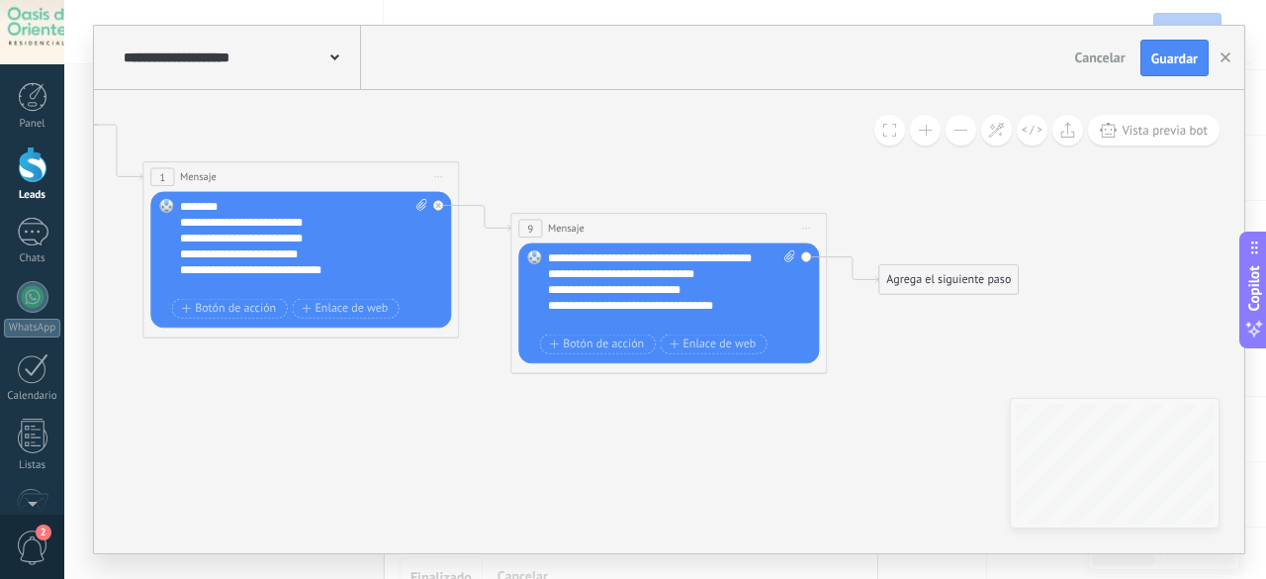
drag, startPoint x: 800, startPoint y: 454, endPoint x: 756, endPoint y: 454, distance: 44.5
click at [756, 454] on icon at bounding box center [460, 224] width 1799 height 1019
